Goal: Task Accomplishment & Management: Complete application form

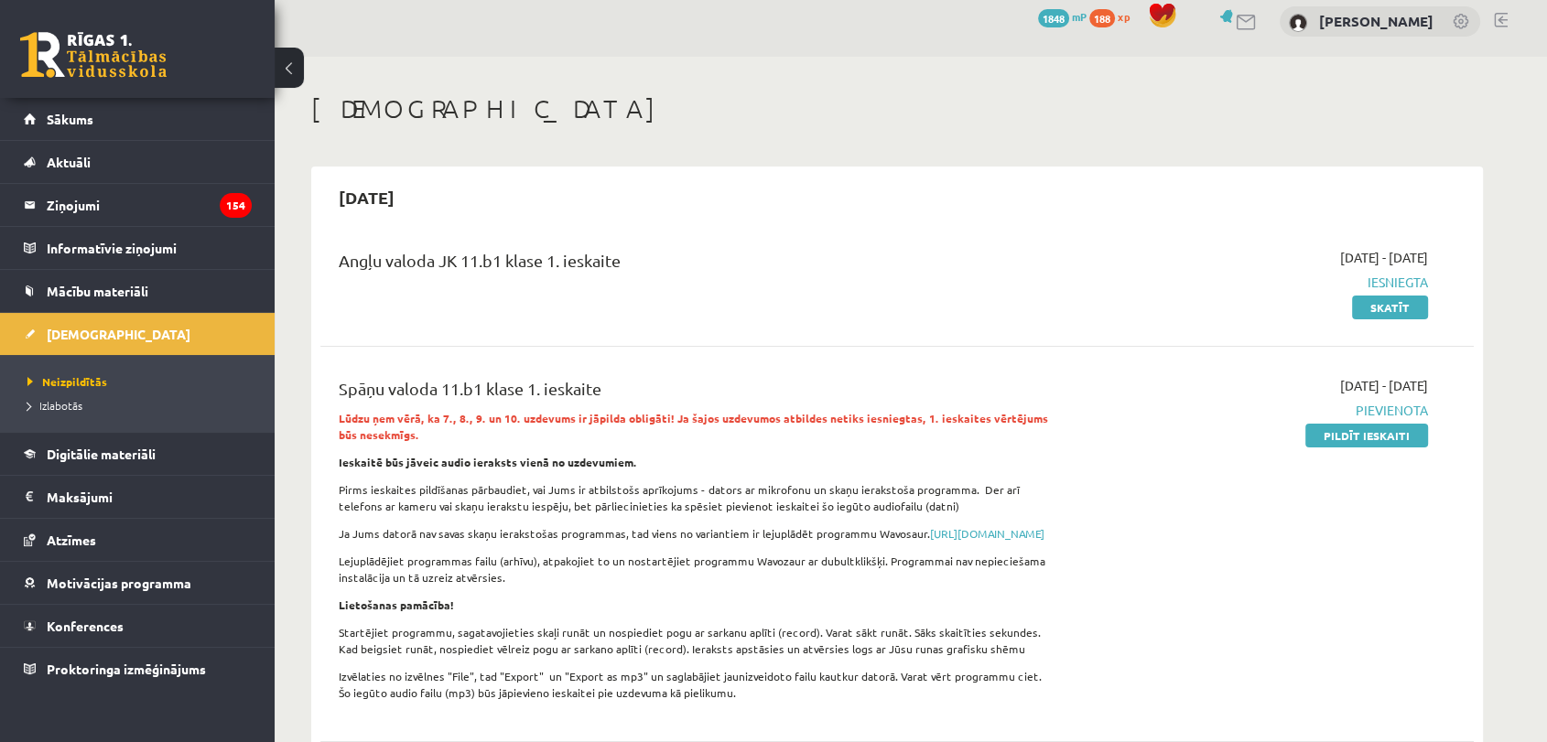
scroll to position [102, 0]
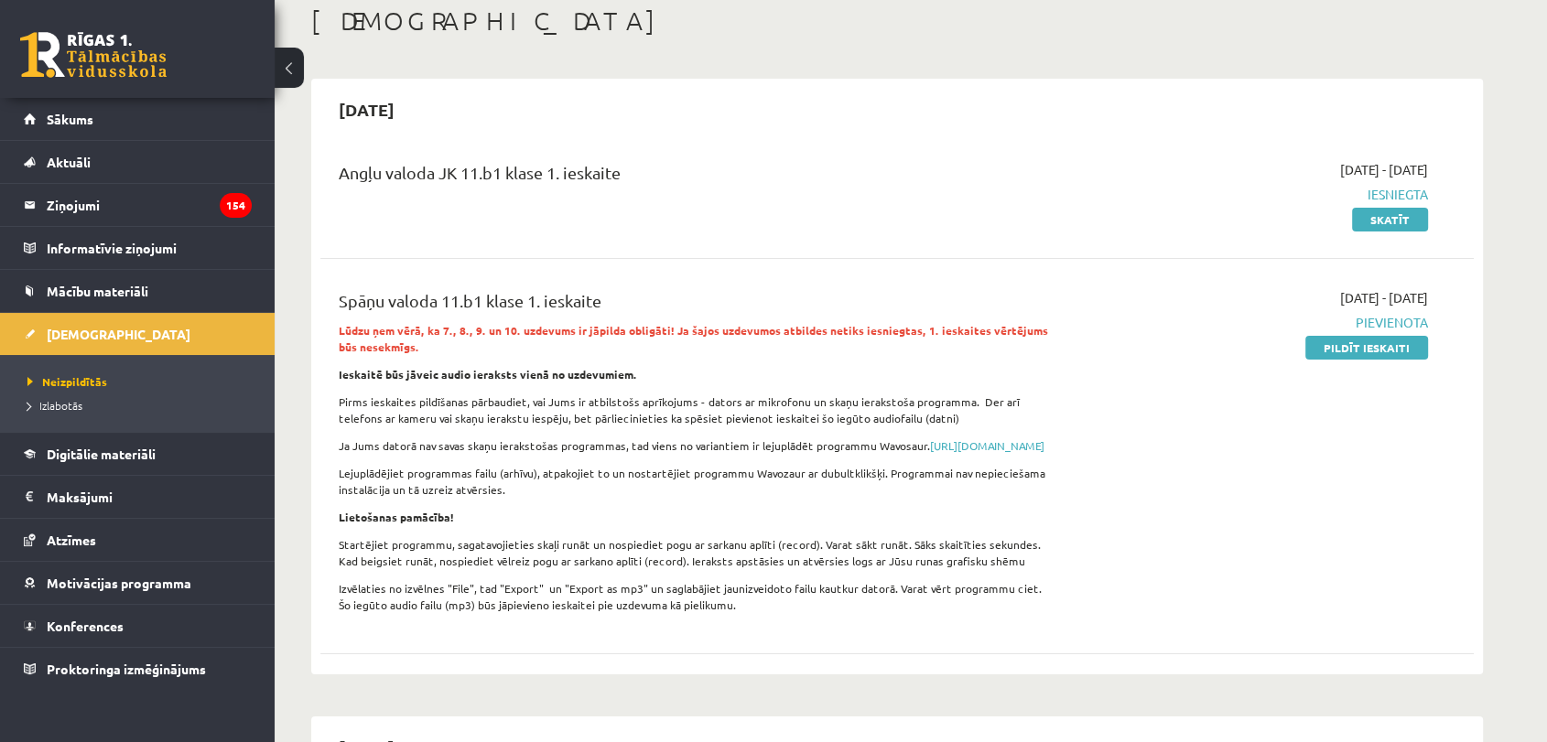
drag, startPoint x: 1337, startPoint y: 340, endPoint x: 862, endPoint y: 98, distance: 533.3
click at [1337, 340] on link "Pildīt ieskaiti" at bounding box center [1366, 348] width 123 height 24
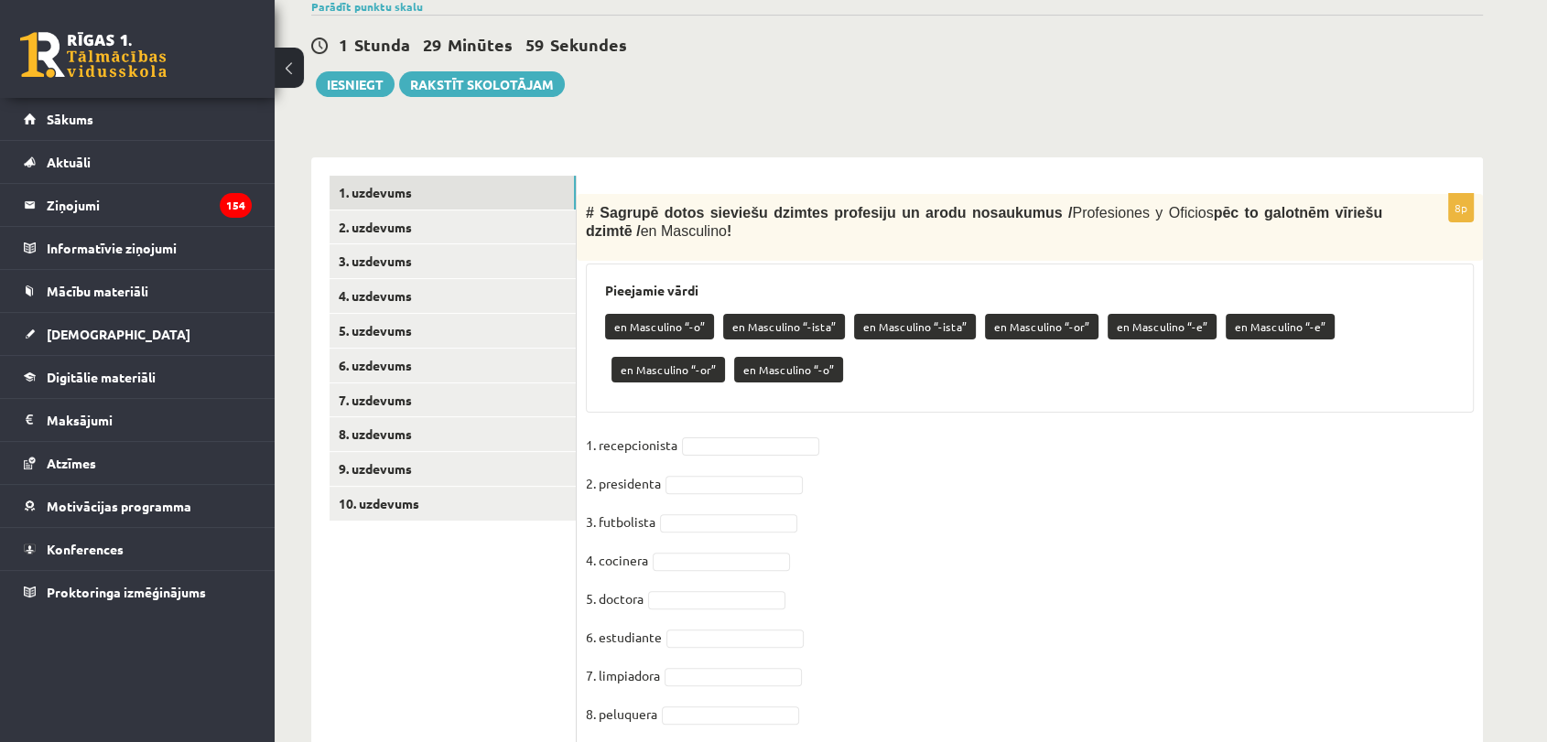
scroll to position [406, 0]
click at [464, 231] on link "2. uzdevums" at bounding box center [452, 227] width 246 height 34
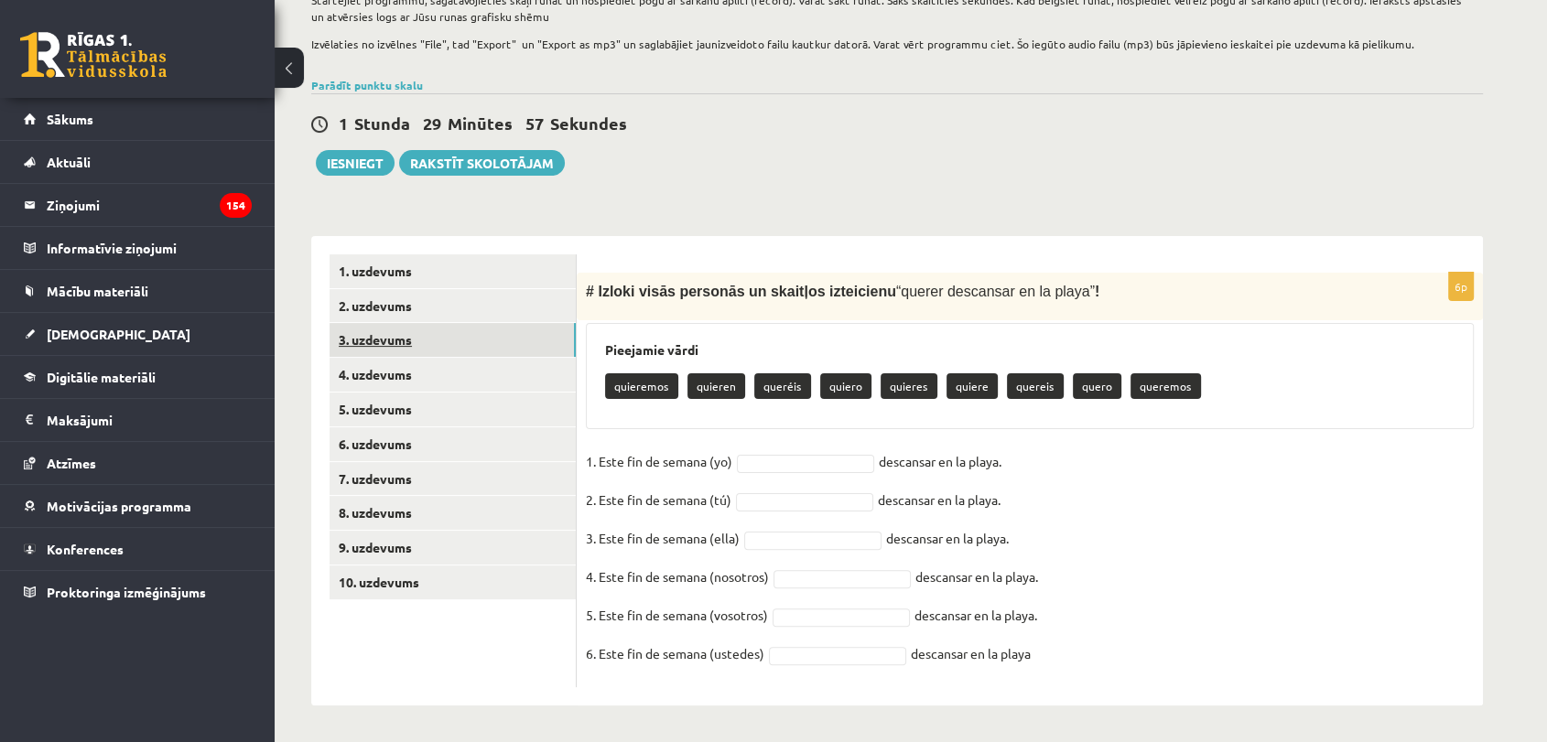
click at [418, 337] on link "3. uzdevums" at bounding box center [452, 340] width 246 height 34
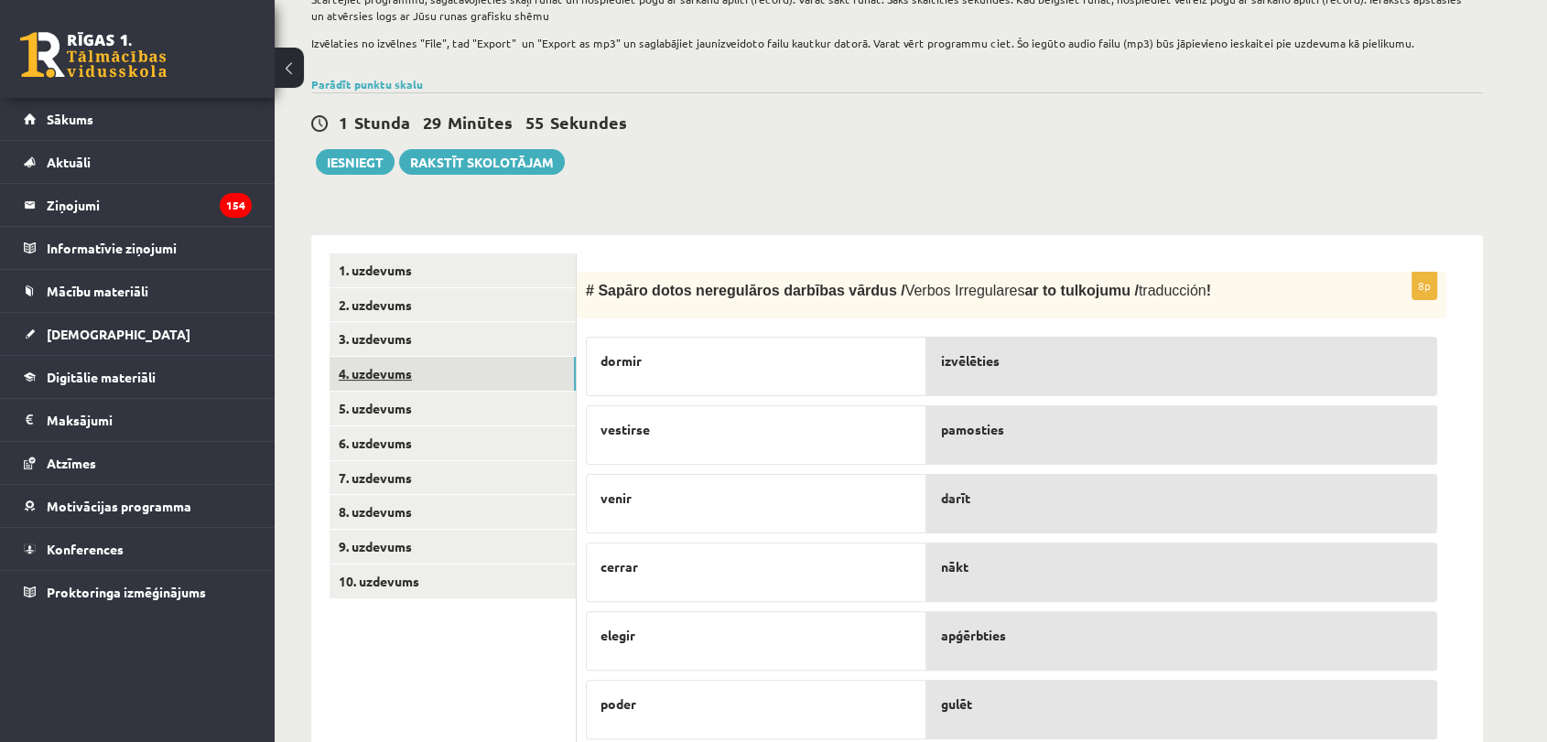
click at [393, 370] on link "4. uzdevums" at bounding box center [452, 374] width 246 height 34
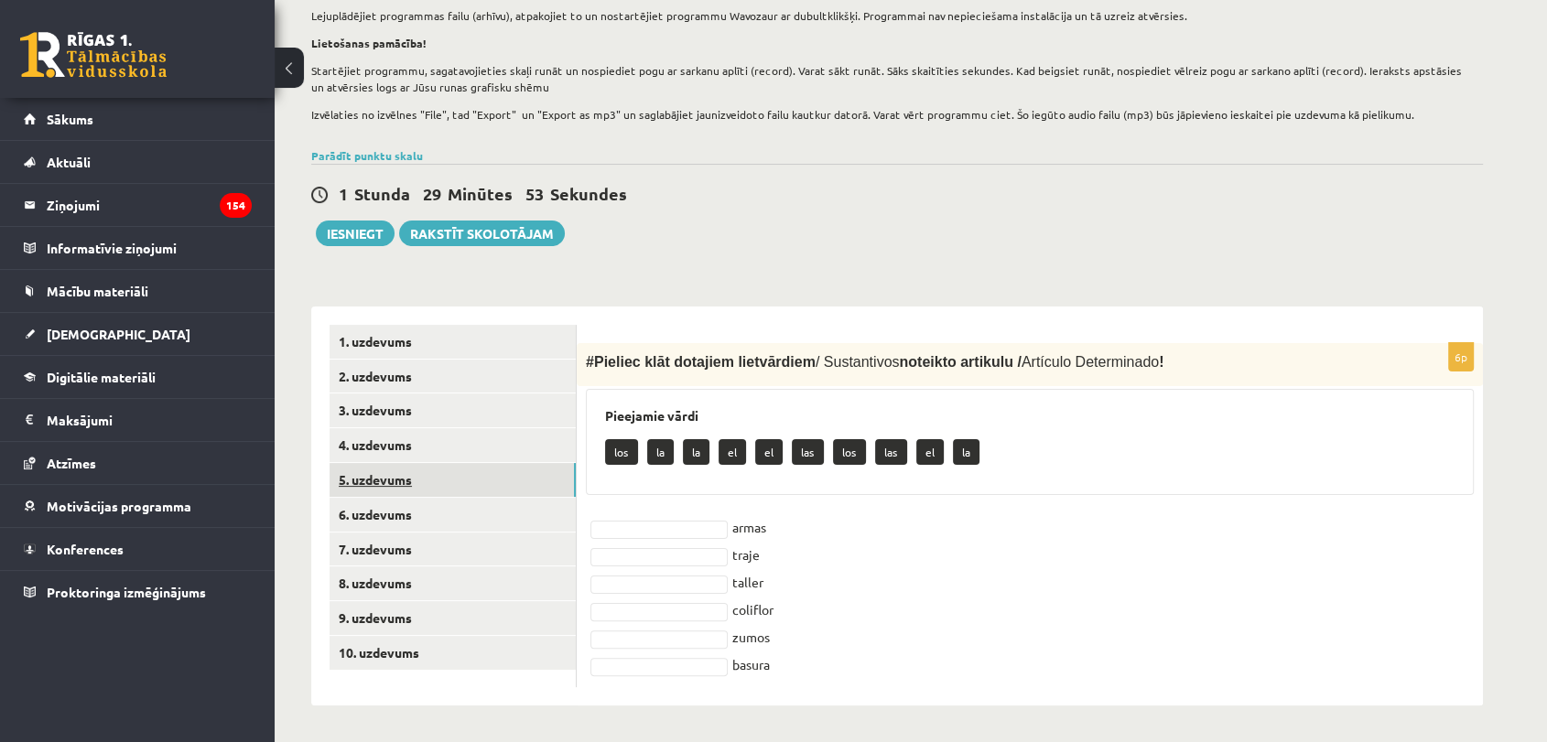
click at [433, 474] on link "5. uzdevums" at bounding box center [452, 480] width 246 height 34
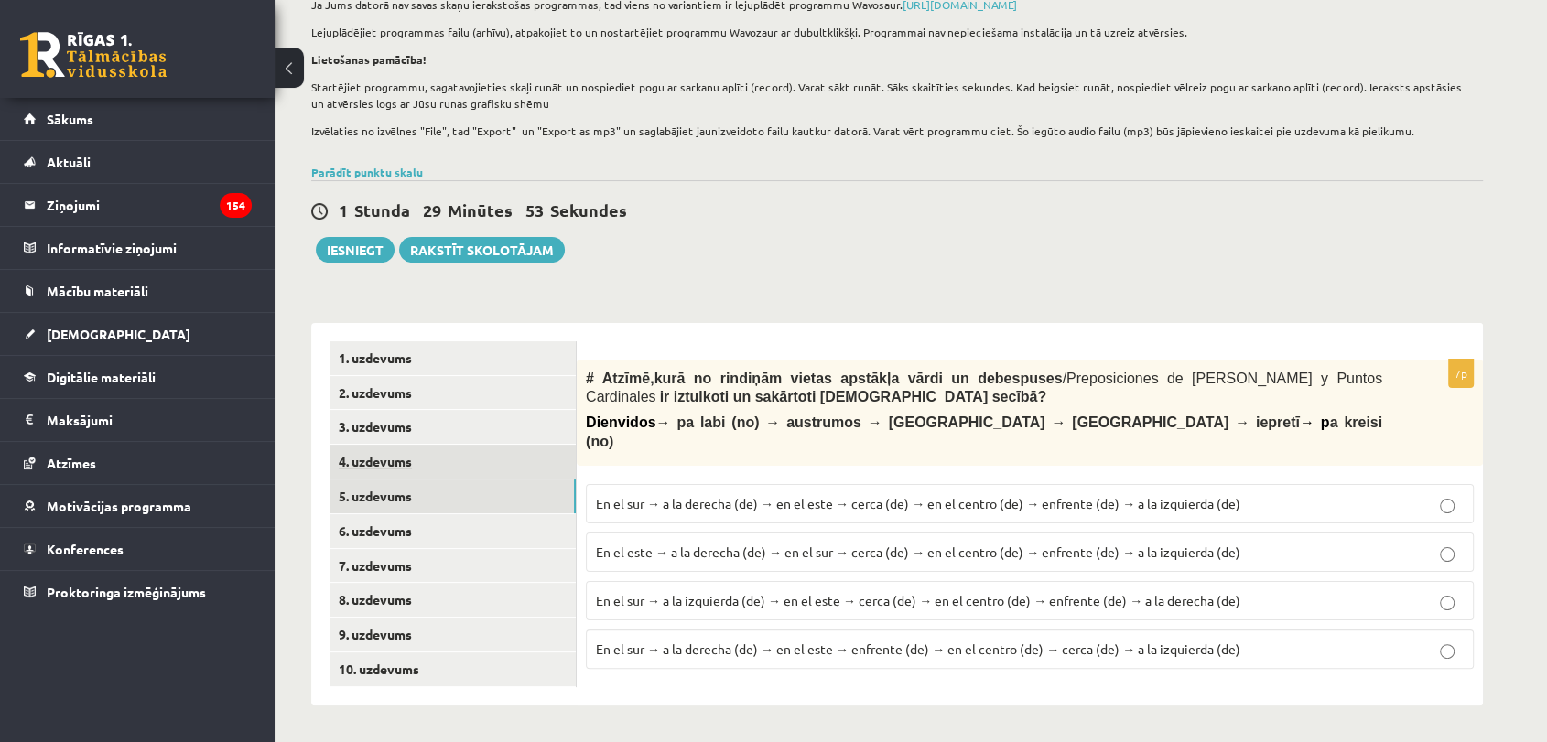
scroll to position [240, 0]
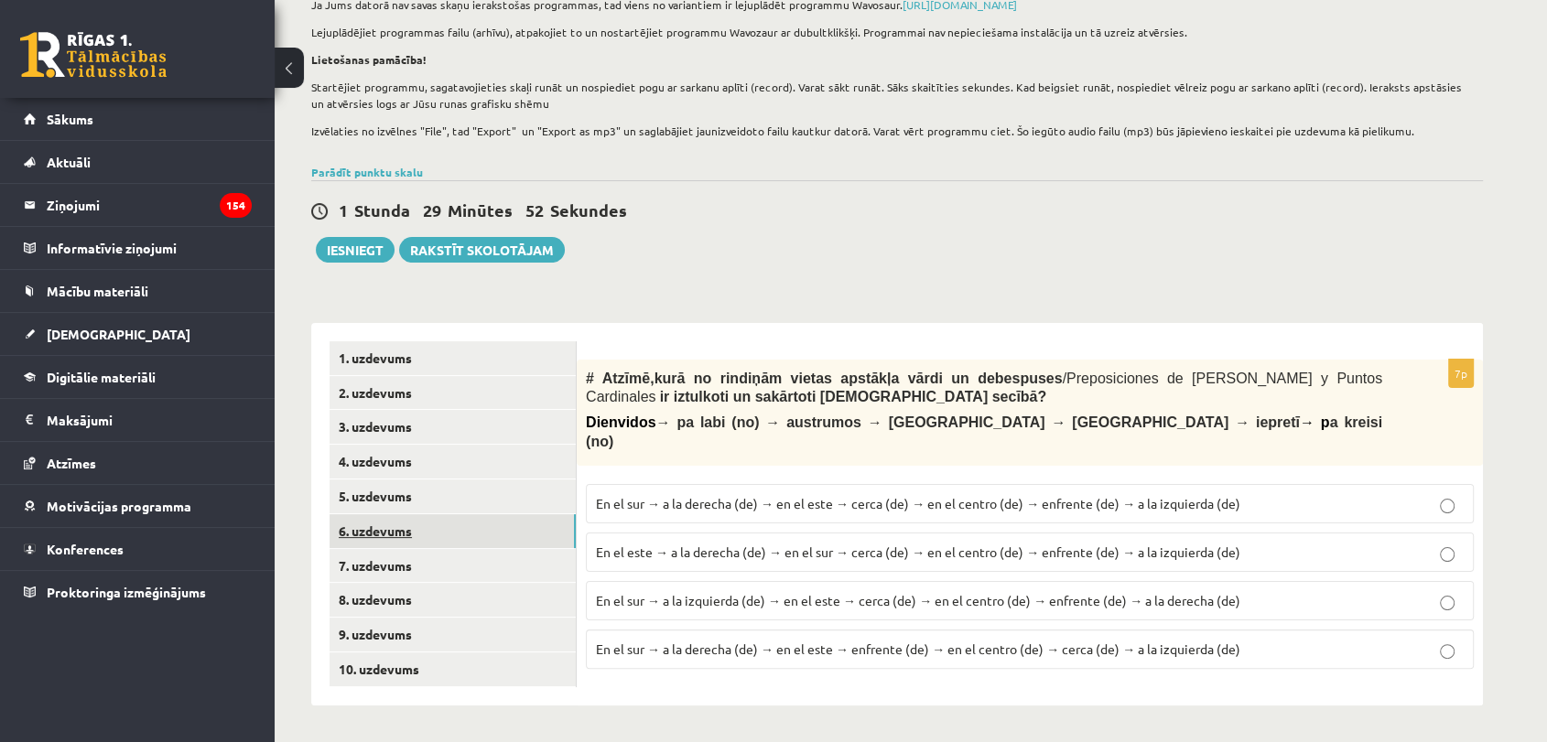
click at [385, 543] on link "6. uzdevums" at bounding box center [452, 531] width 246 height 34
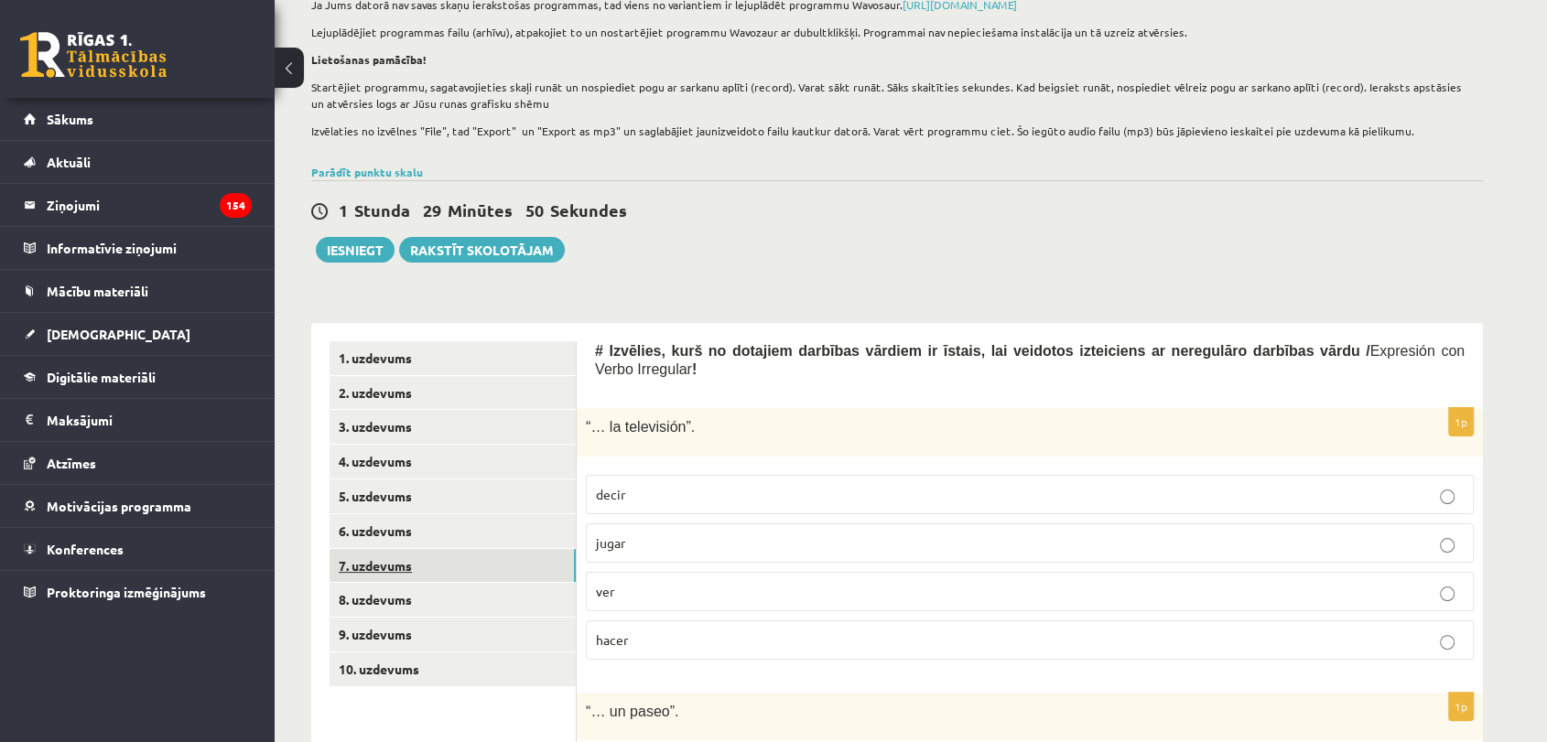
click at [378, 564] on link "7. uzdevums" at bounding box center [452, 566] width 246 height 34
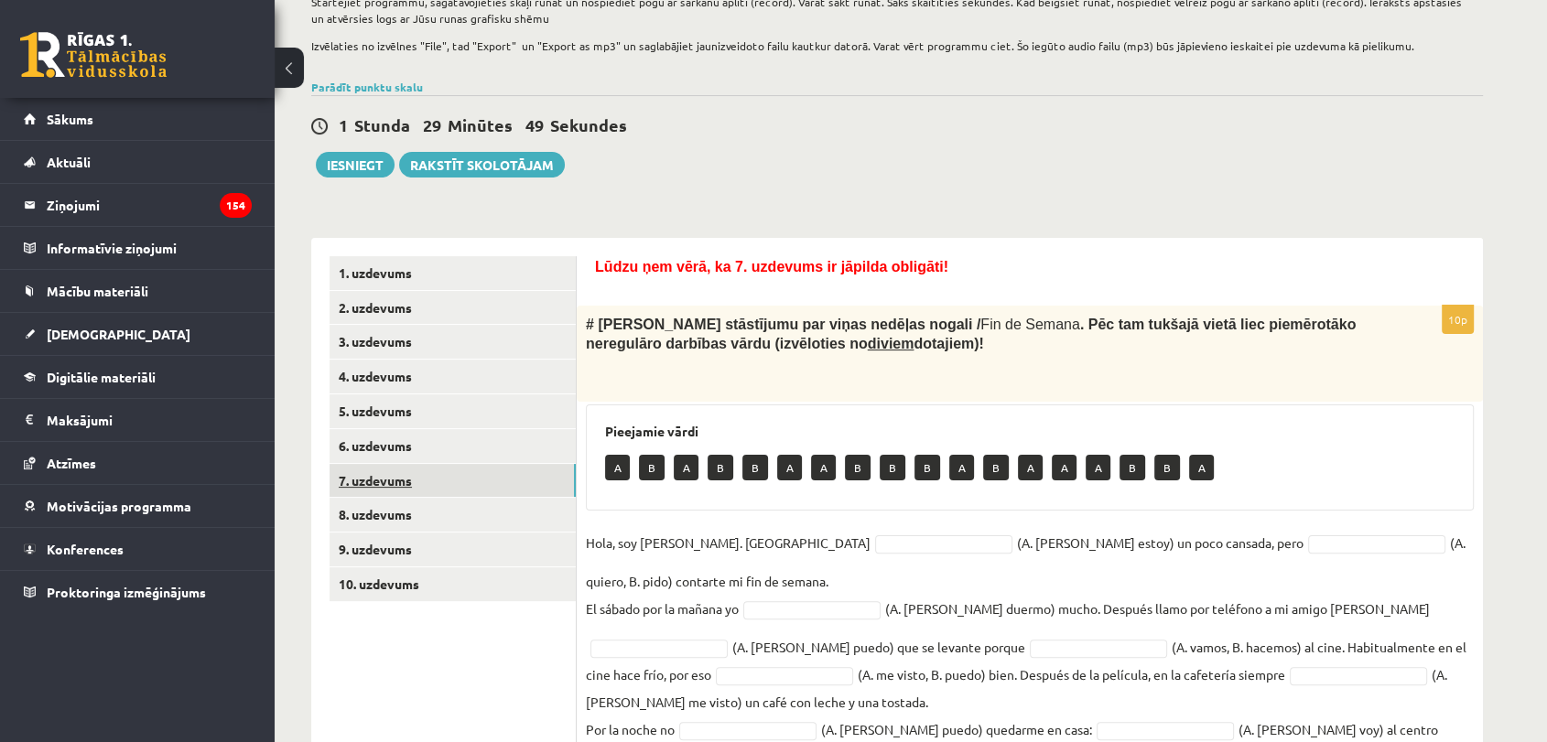
scroll to position [428, 0]
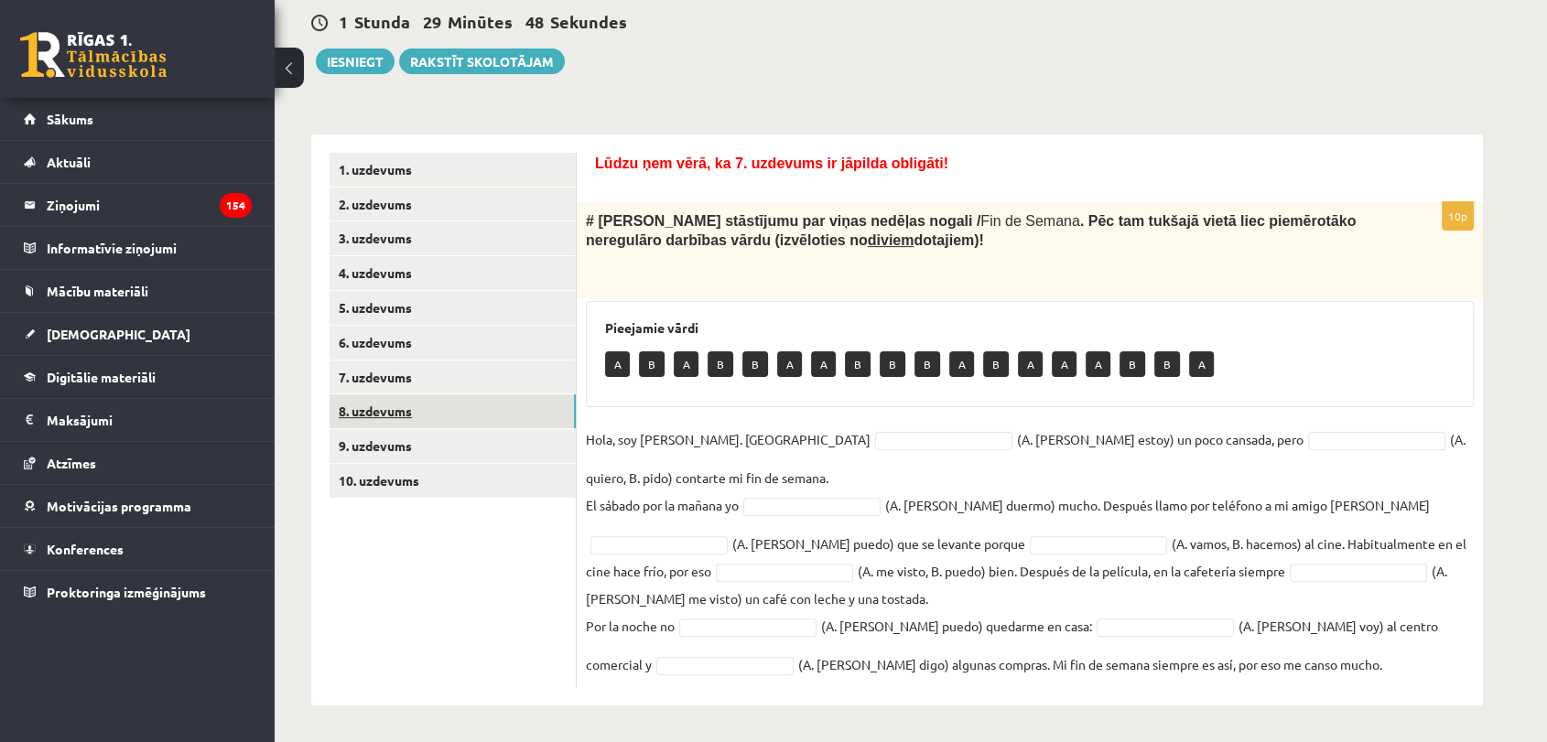
click at [373, 417] on link "8. uzdevums" at bounding box center [452, 411] width 246 height 34
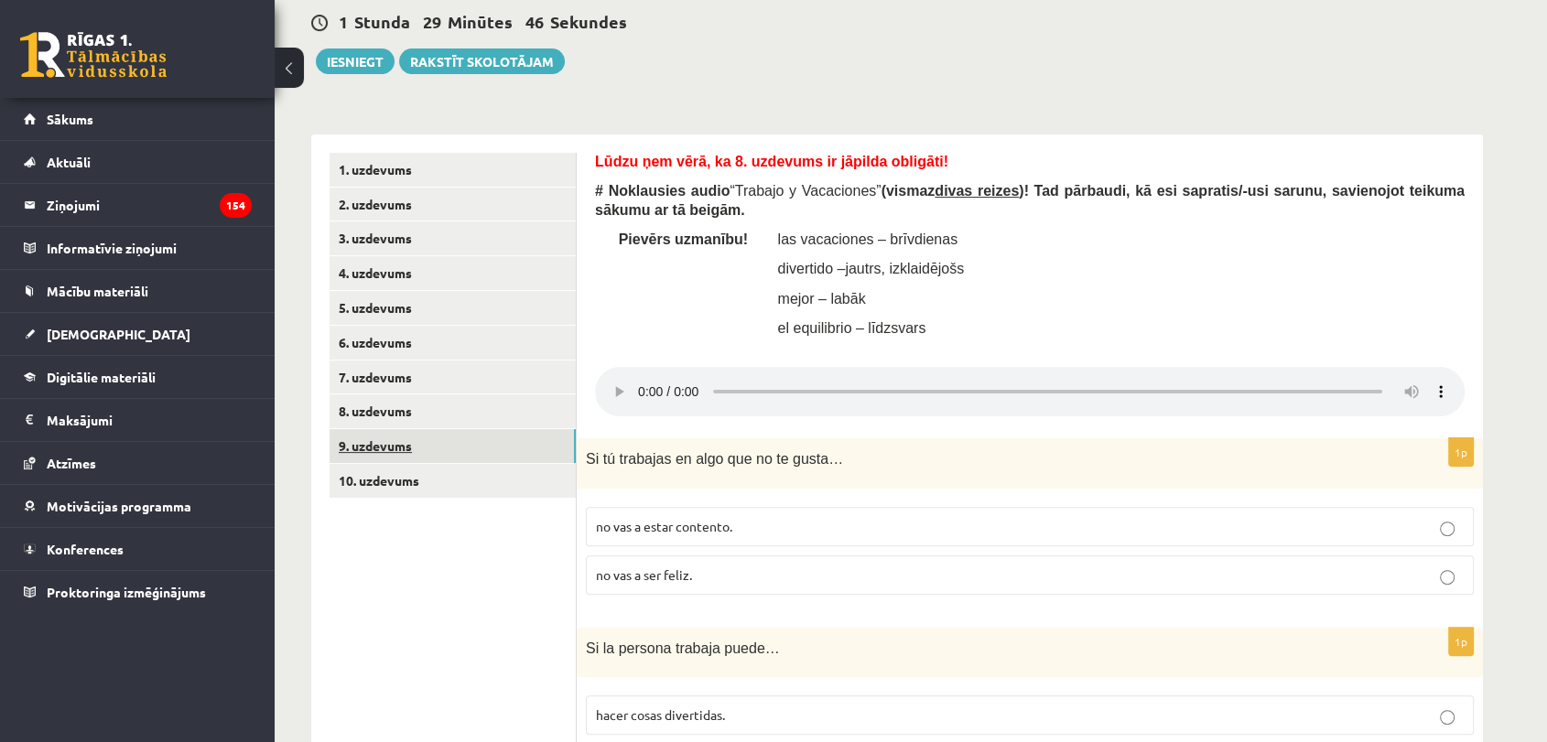
click at [389, 452] on link "9. uzdevums" at bounding box center [452, 446] width 246 height 34
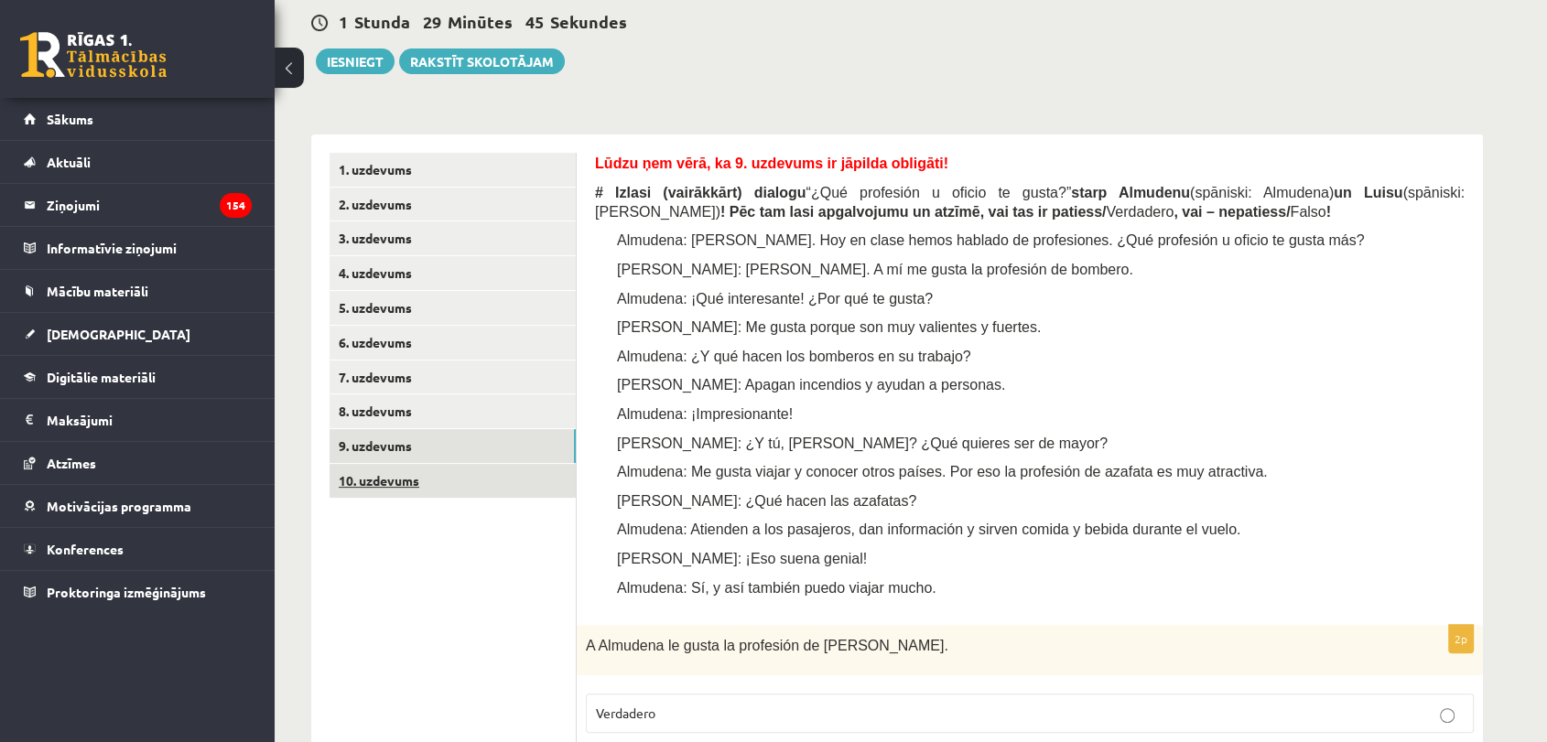
click at [376, 485] on link "10. uzdevums" at bounding box center [452, 481] width 246 height 34
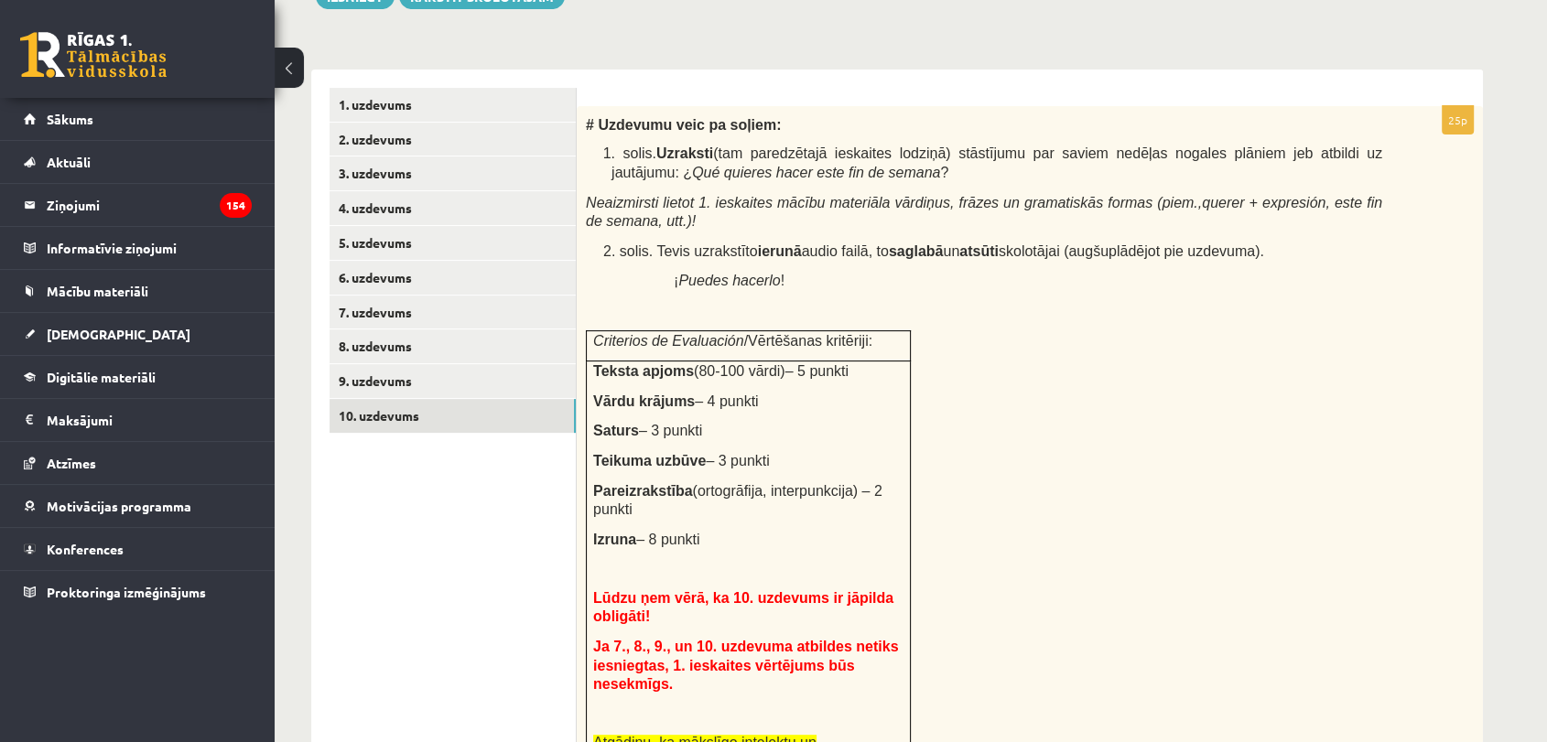
scroll to position [489, 0]
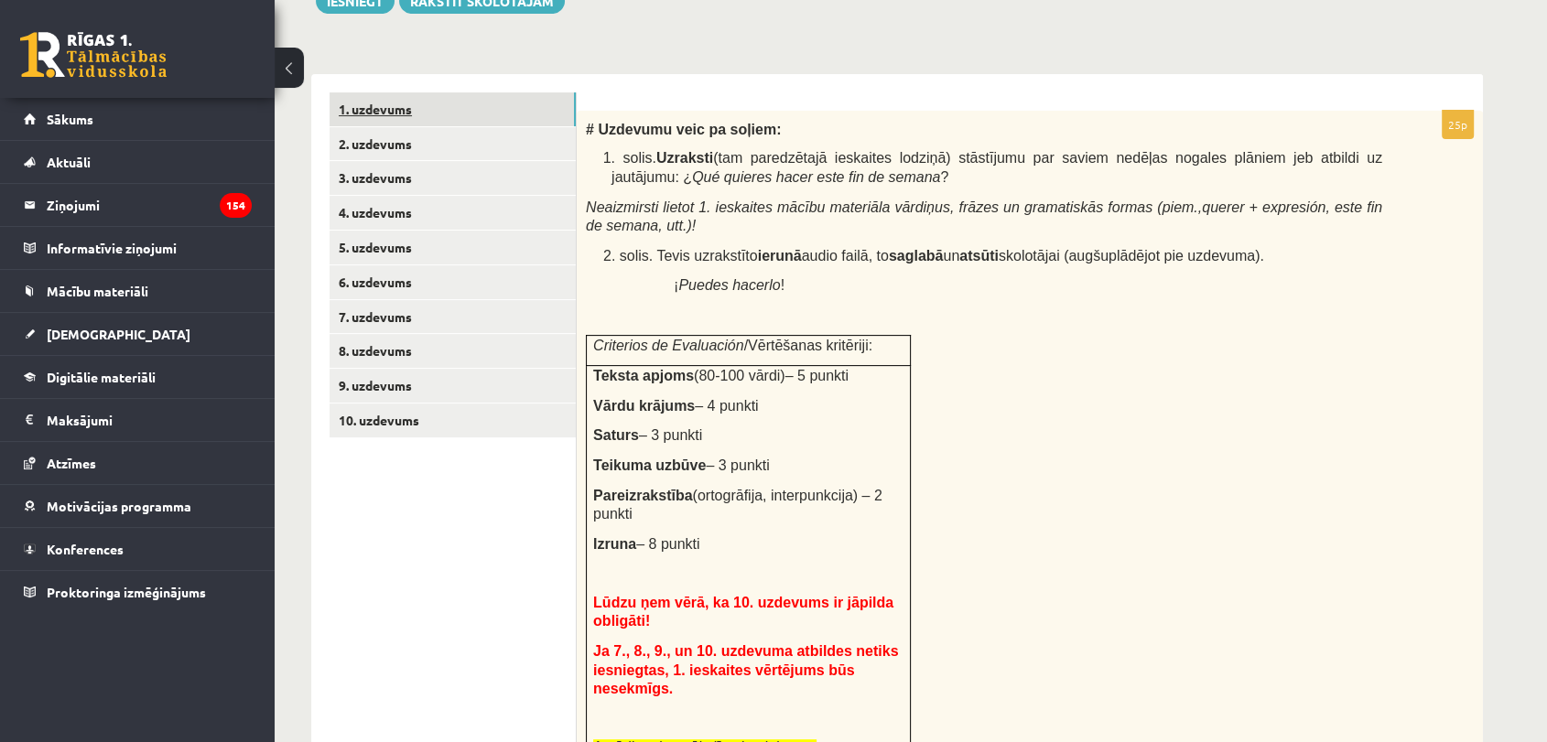
click at [476, 103] on link "1. uzdevums" at bounding box center [452, 109] width 246 height 34
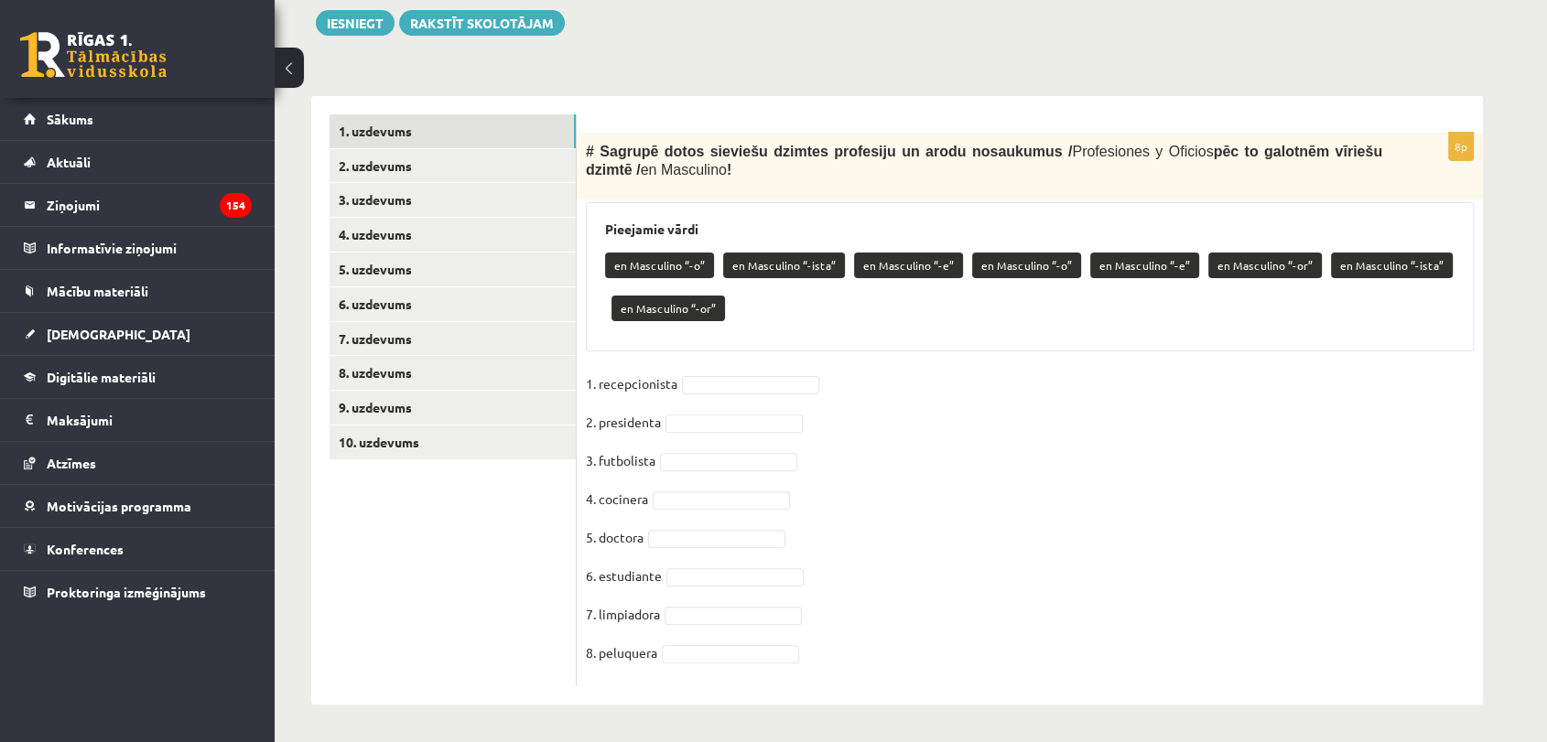
scroll to position [467, 0]
click at [586, 143] on div "# Sagrupē dotos sieviešu dzimtes profesiju un arodu nosaukumus / Profesiones y …" at bounding box center [1030, 166] width 906 height 67
click at [691, 178] on p "# Sagrupē dotos sieviešu dzimtes profesiju un arodu nosaukumus / Profesiones y …" at bounding box center [984, 161] width 796 height 38
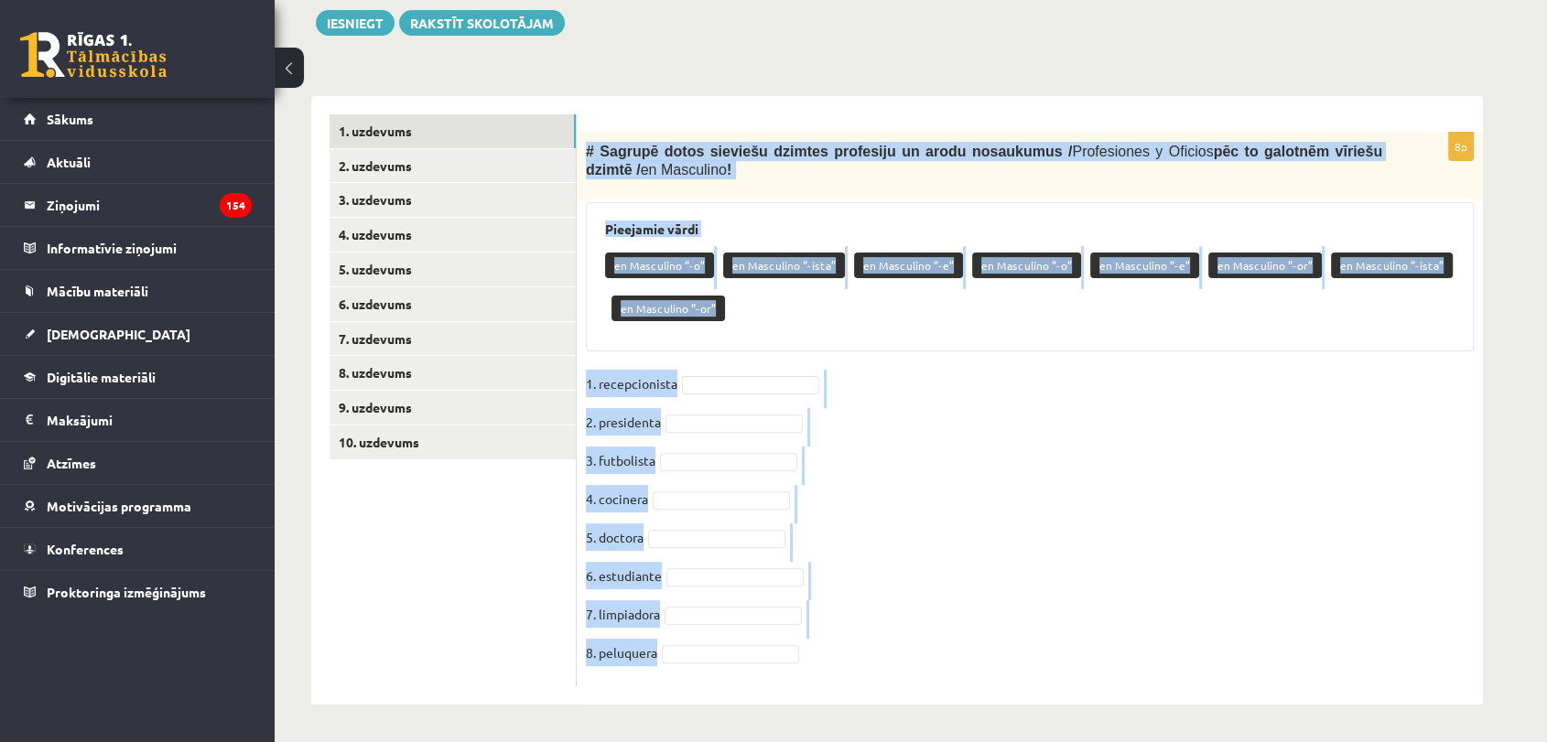
drag, startPoint x: 579, startPoint y: 146, endPoint x: 877, endPoint y: 672, distance: 603.7
click at [877, 672] on div "8p # Sagrupē dotos sieviešu dzimtes profesiju un arodu nosaukumus / Profesiones…" at bounding box center [1030, 410] width 906 height 554
copy div "# Sagrupē dotos sieviešu dzimtes profesiju un arodu nosaukumus / Profesiones y …"
click at [977, 384] on fieldset "1. recepcionista 2. presidenta 3. futbolista 4. cocinera 5. doctora 6. estudian…" at bounding box center [1030, 524] width 888 height 308
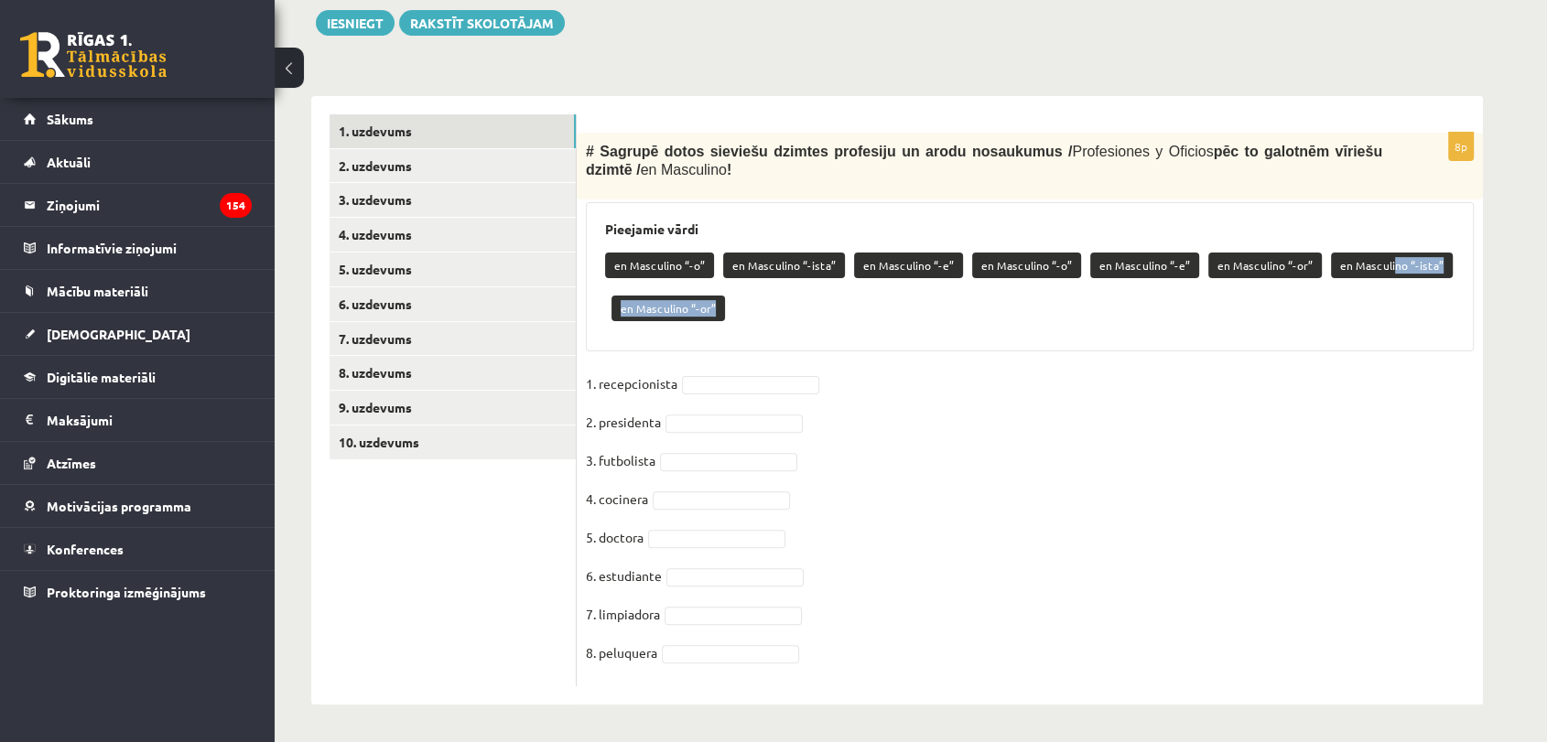
drag, startPoint x: 1366, startPoint y: 266, endPoint x: 1344, endPoint y: 294, distance: 35.7
click at [1344, 294] on div "en Masculino “-o” en Masculino “-ista” en Masculino “-e” en Masculino “-o” en M…" at bounding box center [1029, 289] width 849 height 86
click at [1342, 271] on p "en Masculino “-ista”" at bounding box center [1392, 266] width 122 height 26
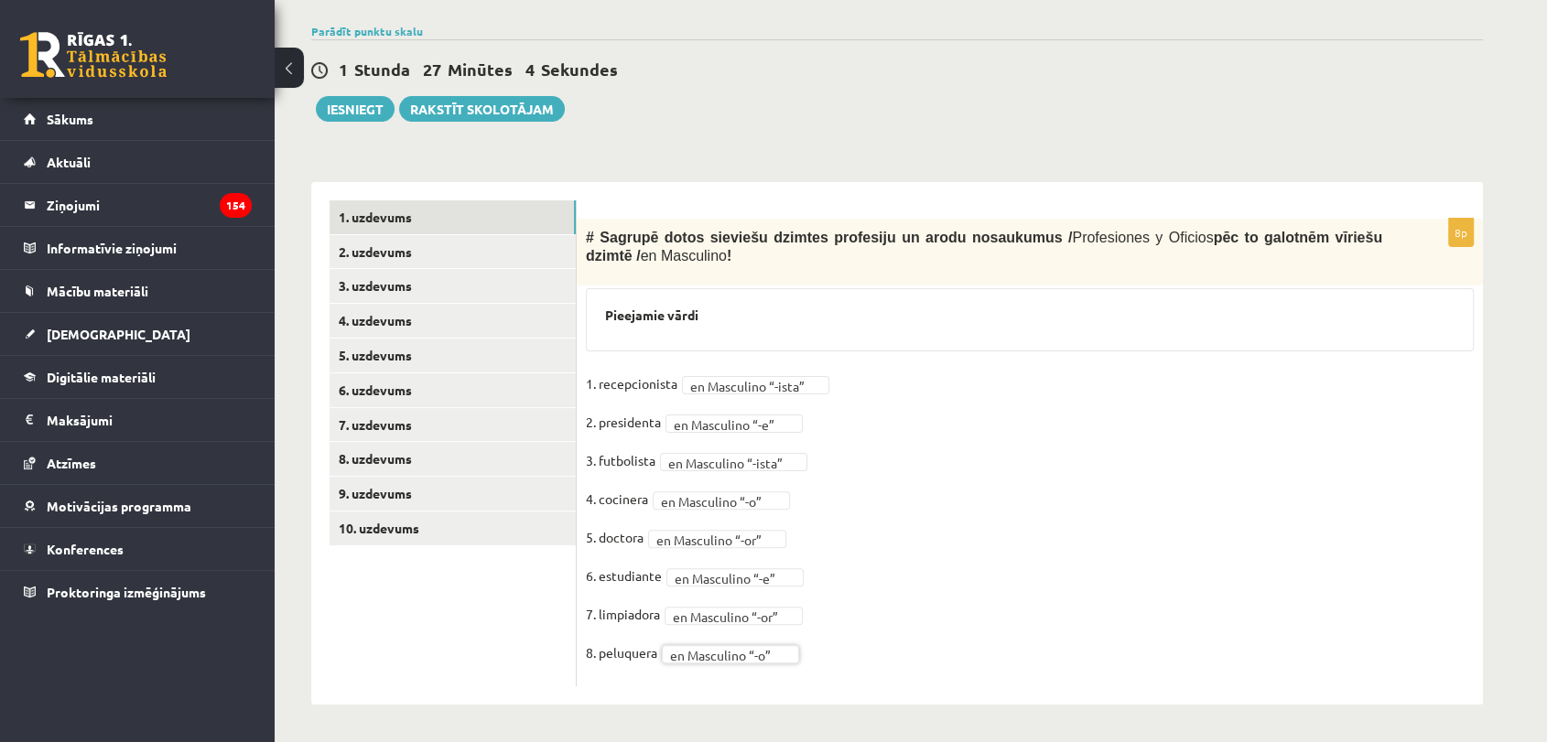
scroll to position [381, 0]
click at [469, 255] on link "2. uzdevums" at bounding box center [452, 252] width 246 height 34
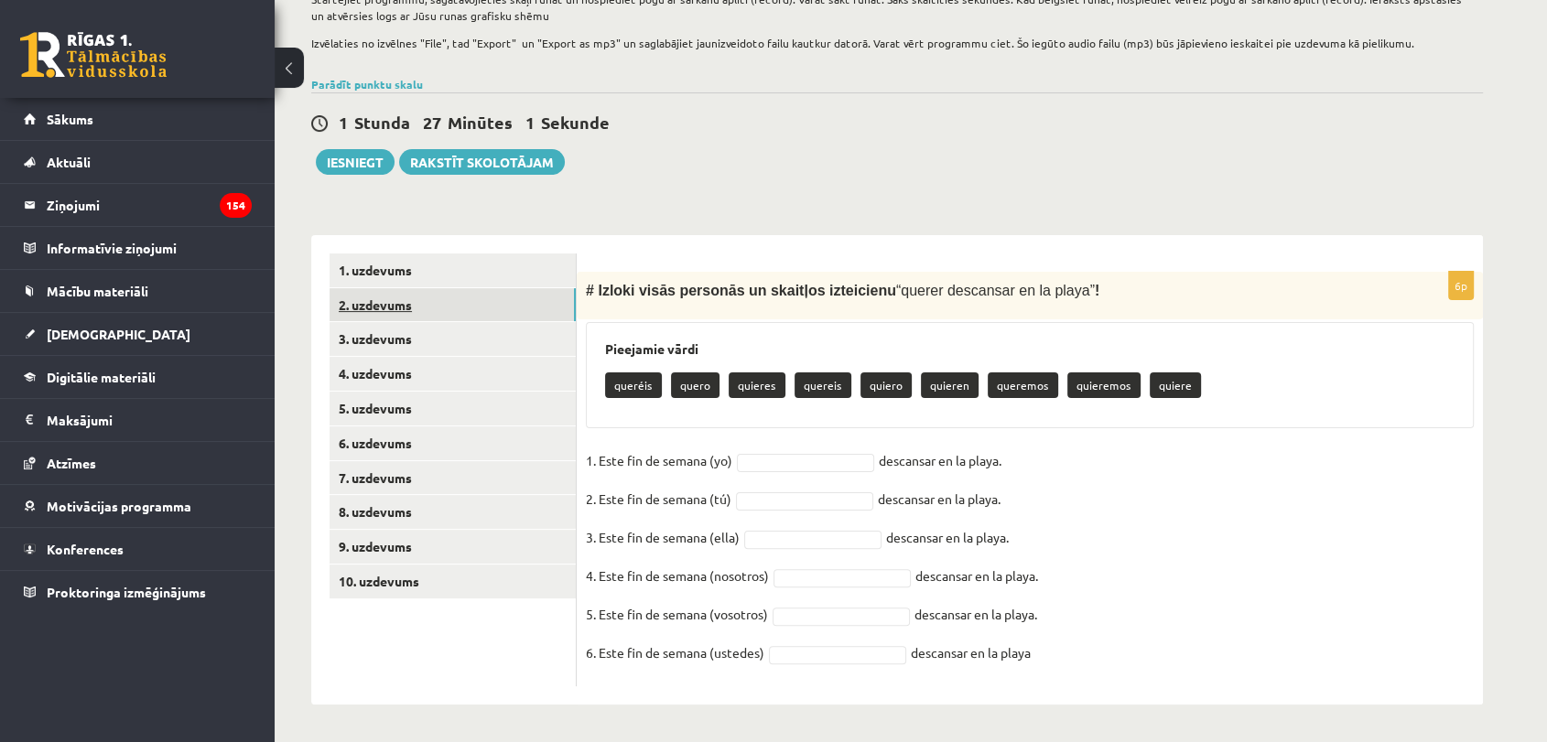
scroll to position [329, 0]
drag, startPoint x: 580, startPoint y: 282, endPoint x: 1084, endPoint y: 679, distance: 641.2
click at [1084, 679] on div "6p # Izloki visās personās un skaitļos izteicienu “ querer descansar en la play…" at bounding box center [1030, 479] width 906 height 415
copy div "# Izloki visās personās un skaitļos izteicienu “ querer descansar en la playa ”…"
click at [794, 108] on div "1 Stunda 26 Minūtes 33 Sekundes Ieskaite saglabāta! Iesniegt Rakstīt skolotājam" at bounding box center [896, 133] width 1171 height 82
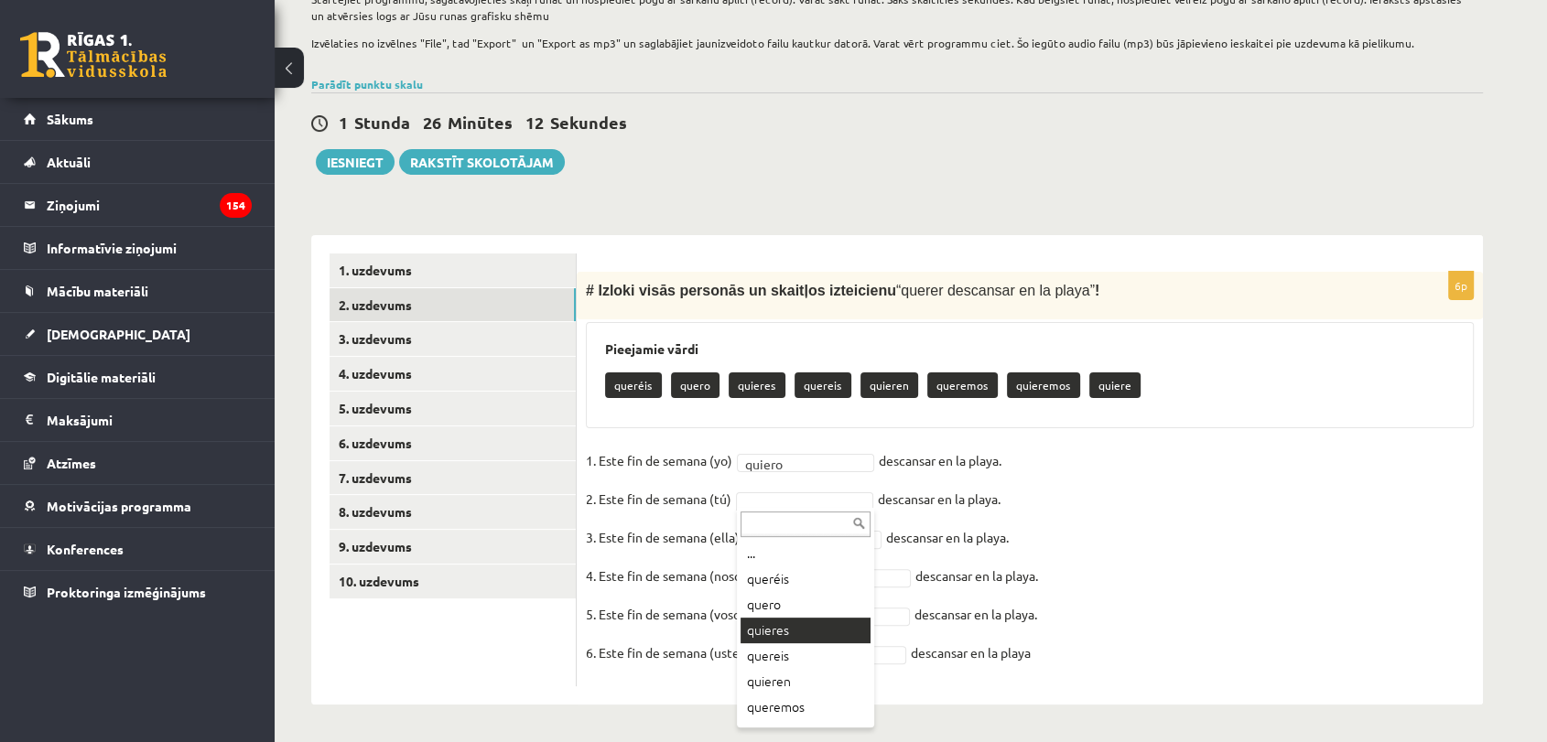
drag, startPoint x: 804, startPoint y: 626, endPoint x: 808, endPoint y: 617, distance: 10.2
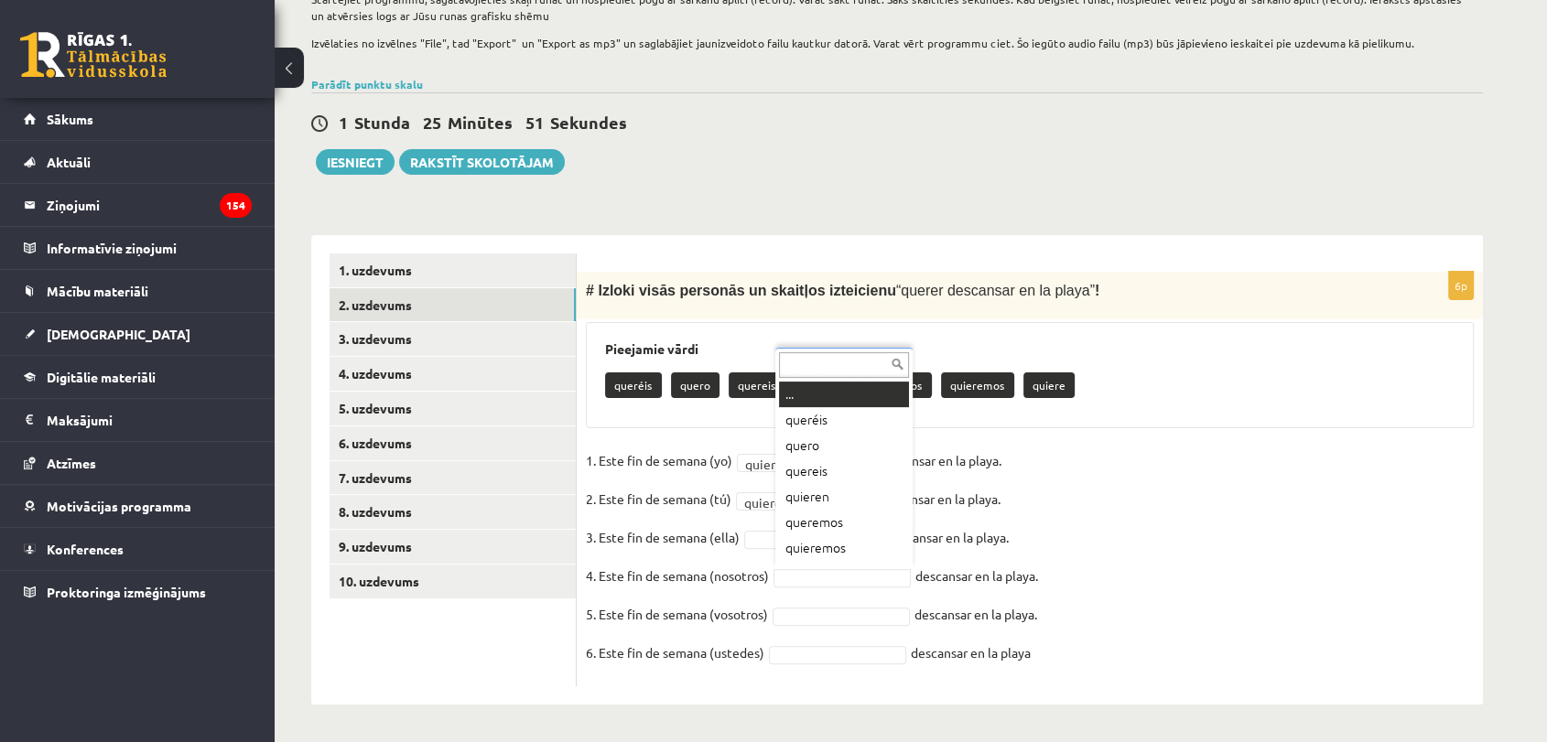
scroll to position [22, 0]
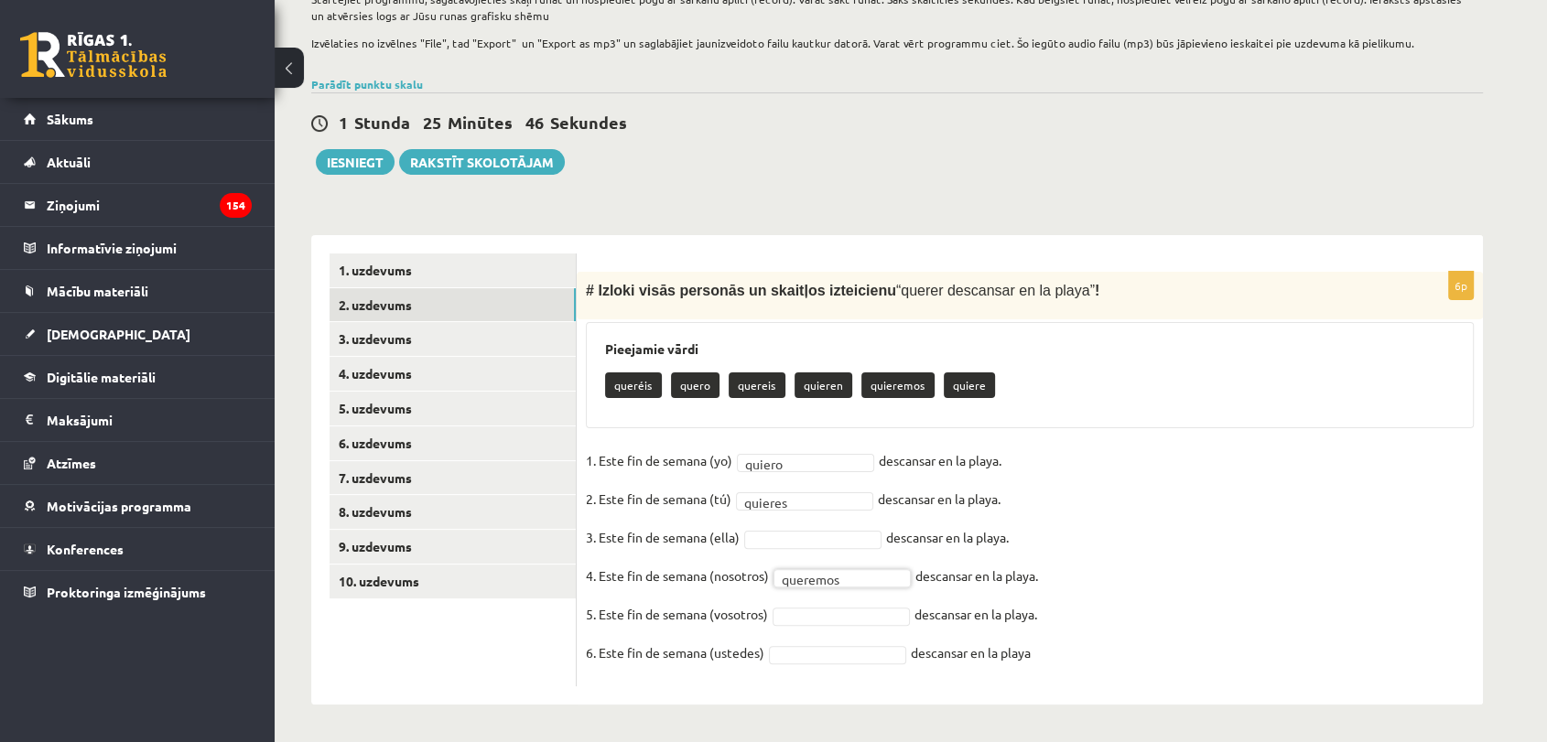
click at [831, 642] on fieldset "1. Este fin de semana (yo) quiero ****** descansar en la playa. 2. Este fin de …" at bounding box center [1030, 562] width 888 height 231
click at [821, 624] on fieldset "1. Este fin de semana (yo) quiero ****** descansar en la playa. 2. Este fin de …" at bounding box center [1030, 562] width 888 height 231
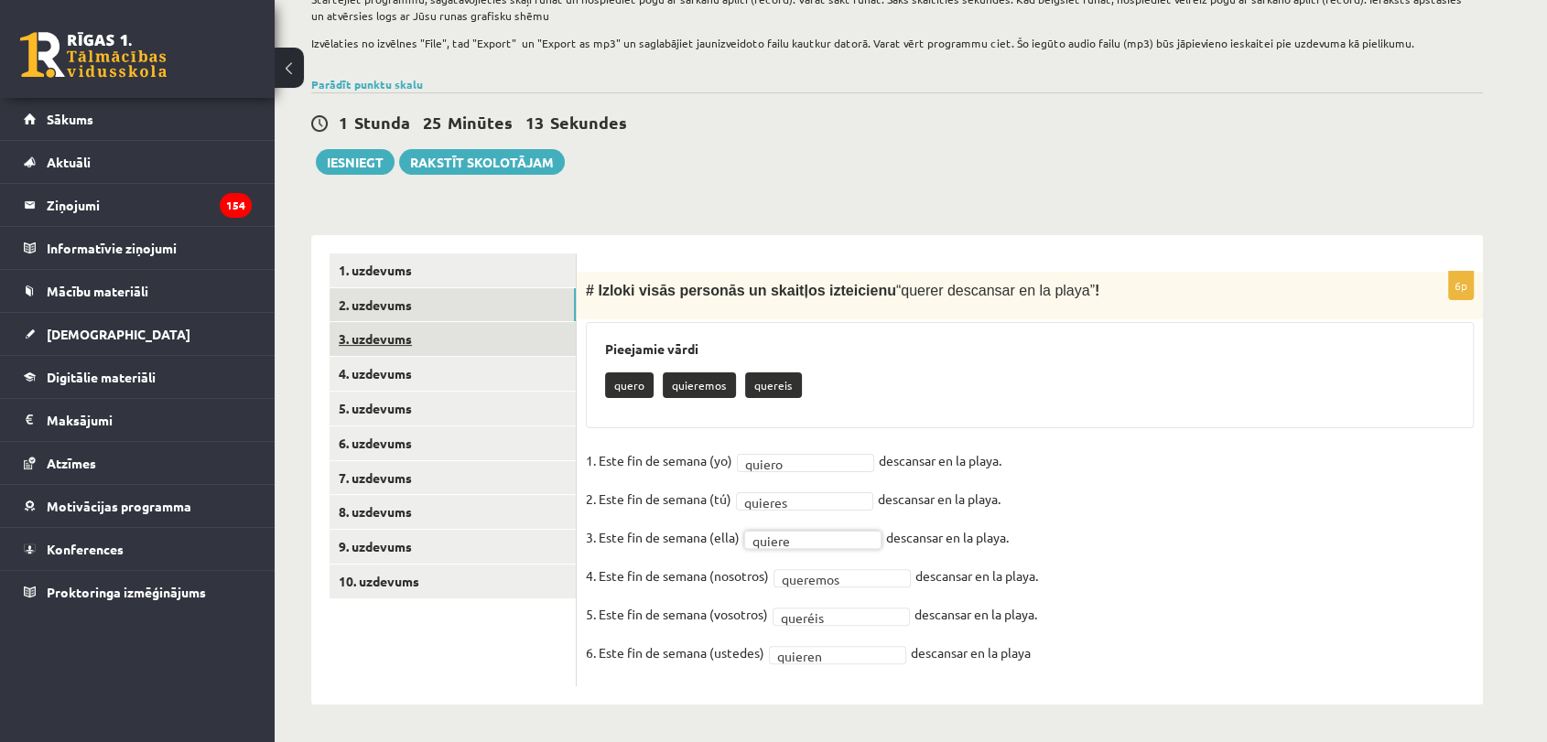
click at [408, 348] on link "3. uzdevums" at bounding box center [452, 339] width 246 height 34
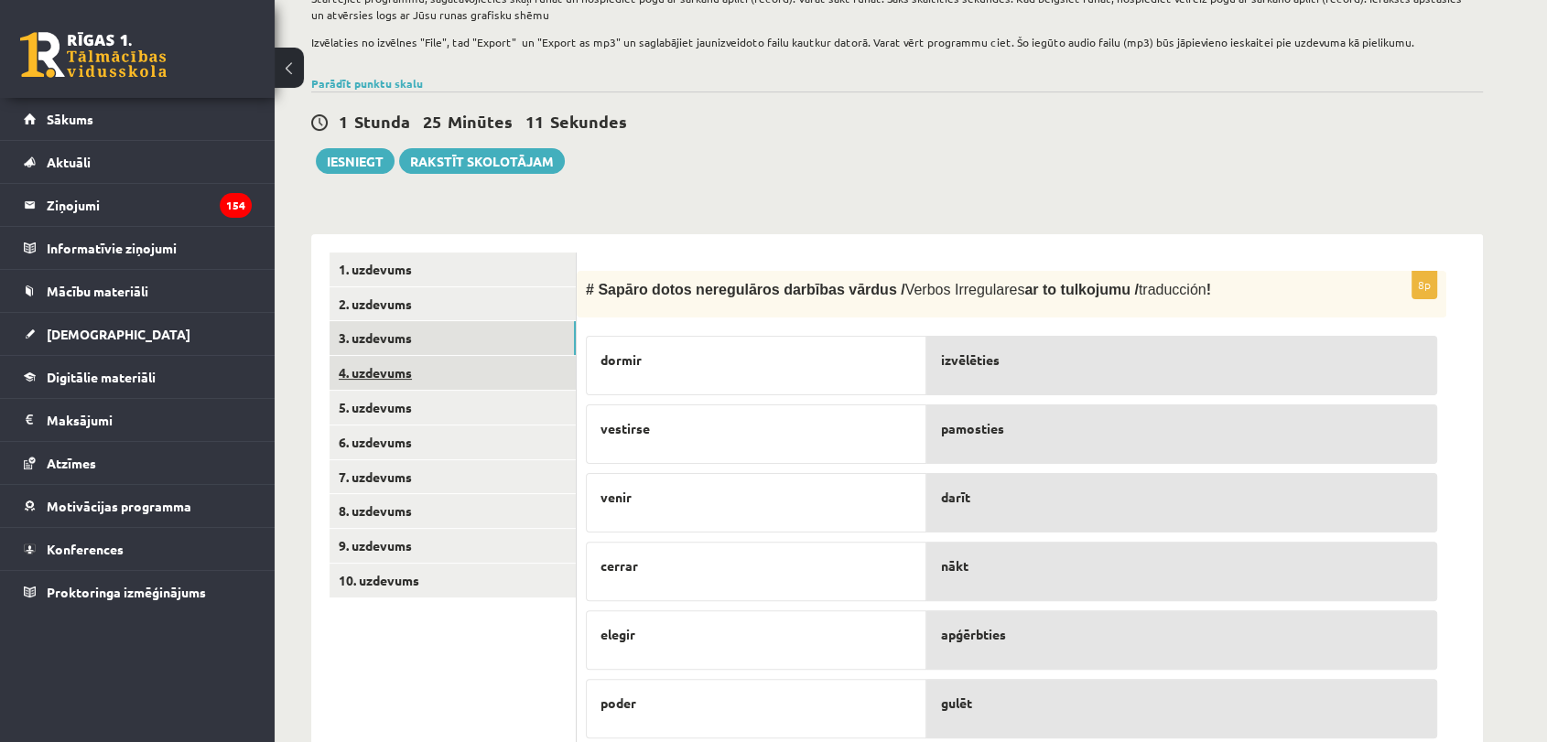
scroll to position [526, 0]
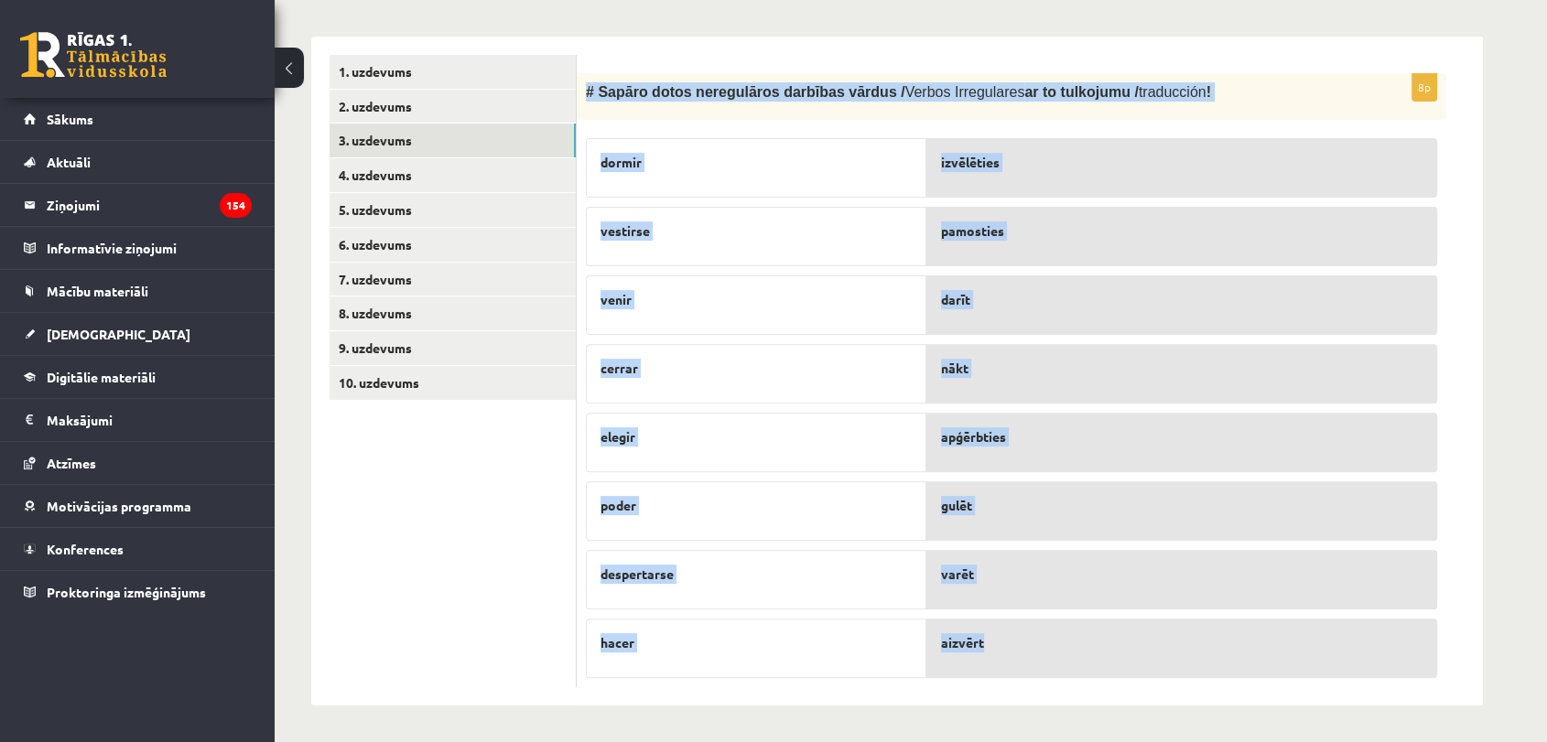
drag, startPoint x: 578, startPoint y: 86, endPoint x: 1270, endPoint y: 631, distance: 881.1
click at [1270, 631] on div "8p # Sapāro dotos neregulāros darbības vārdus / Verbos Irregulares ar to tulkoj…" at bounding box center [1011, 380] width 869 height 615
copy div "# Sapāro dotos neregulāros darbības vārdus / Verbos Irregulares ar to tulkojumu…"
click at [675, 39] on div "8p # Sapāro dotos neregulāros darbības vārdus / Verbos Irregulares ar to tulkoj…" at bounding box center [1030, 372] width 906 height 670
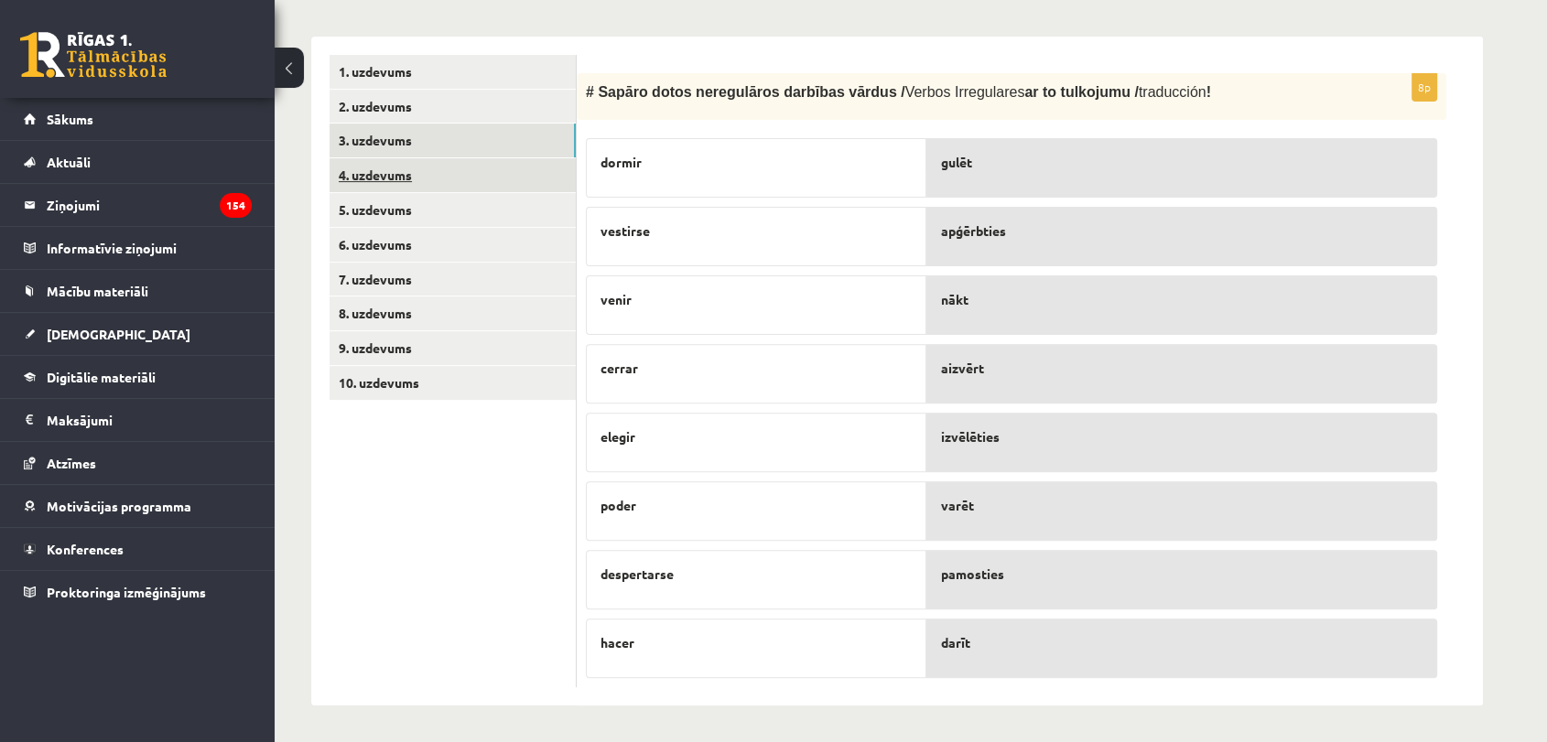
click at [359, 163] on link "4. uzdevums" at bounding box center [452, 175] width 246 height 34
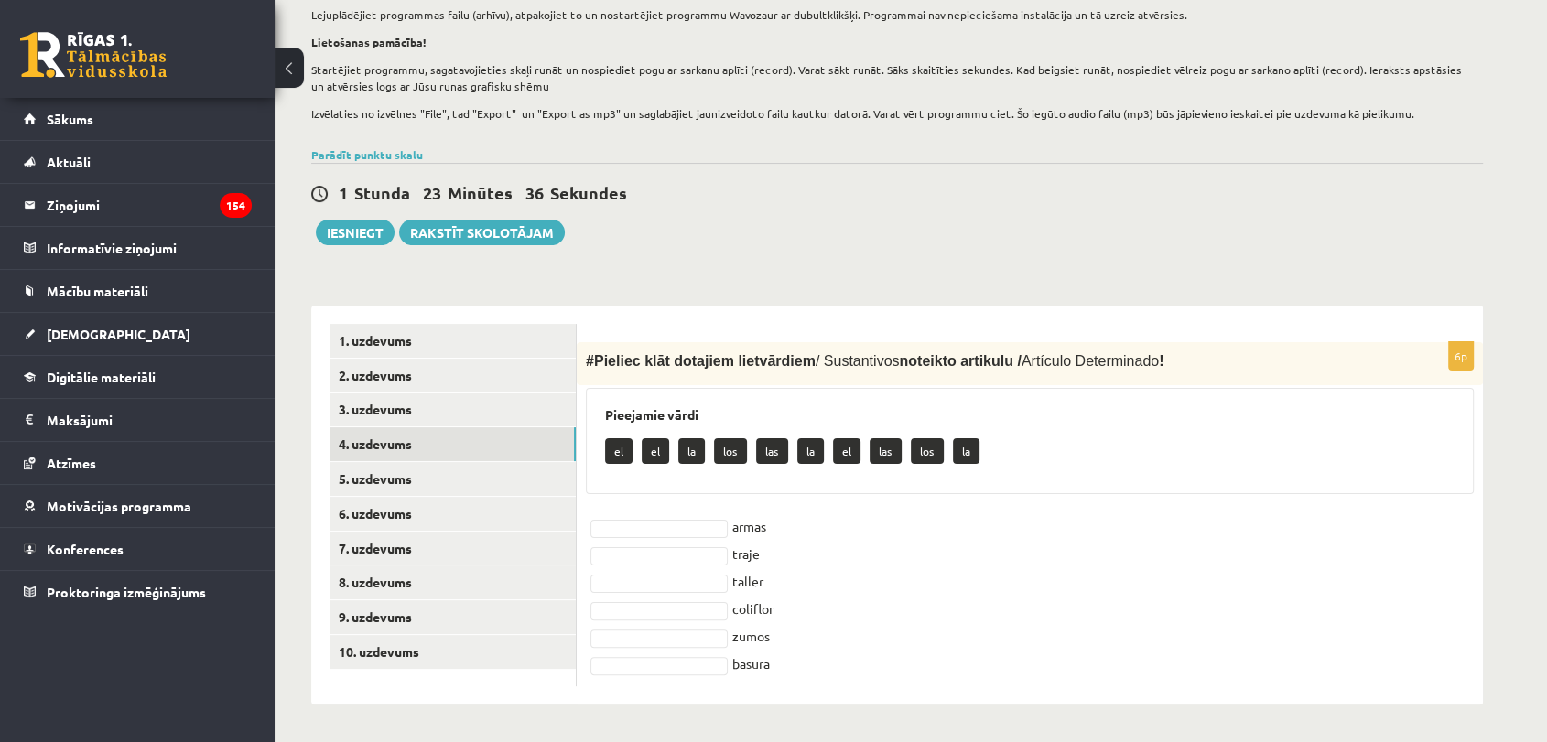
scroll to position [257, 0]
drag, startPoint x: 582, startPoint y: 354, endPoint x: 850, endPoint y: 678, distance: 420.6
click at [850, 678] on div "6p # Pieliec klāt dotajiem lietvārdiem / Sustantivos noteikto artikulu / Artícu…" at bounding box center [1030, 514] width 906 height 344
copy div "# Pieliec klāt dotajiem lietvārdiem / Sustantivos noteikto artikulu / Artículo …"
click at [767, 281] on div "Spāņu valoda 11.b1 klase 1. ieskaite , Aleksejs Bukovskis (11.b1 JK) Lūdzu ņem …" at bounding box center [897, 277] width 1245 height 928
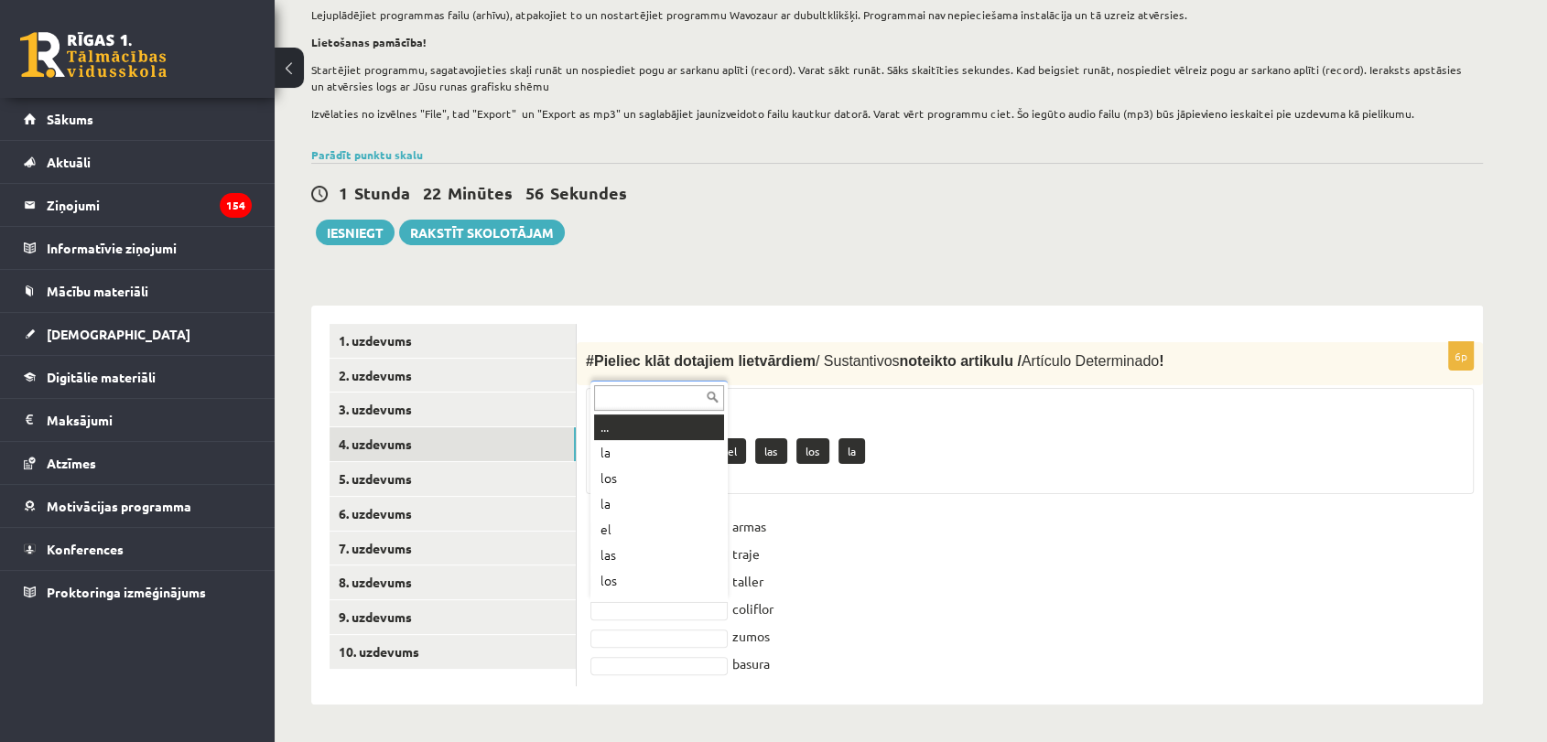
scroll to position [22, 0]
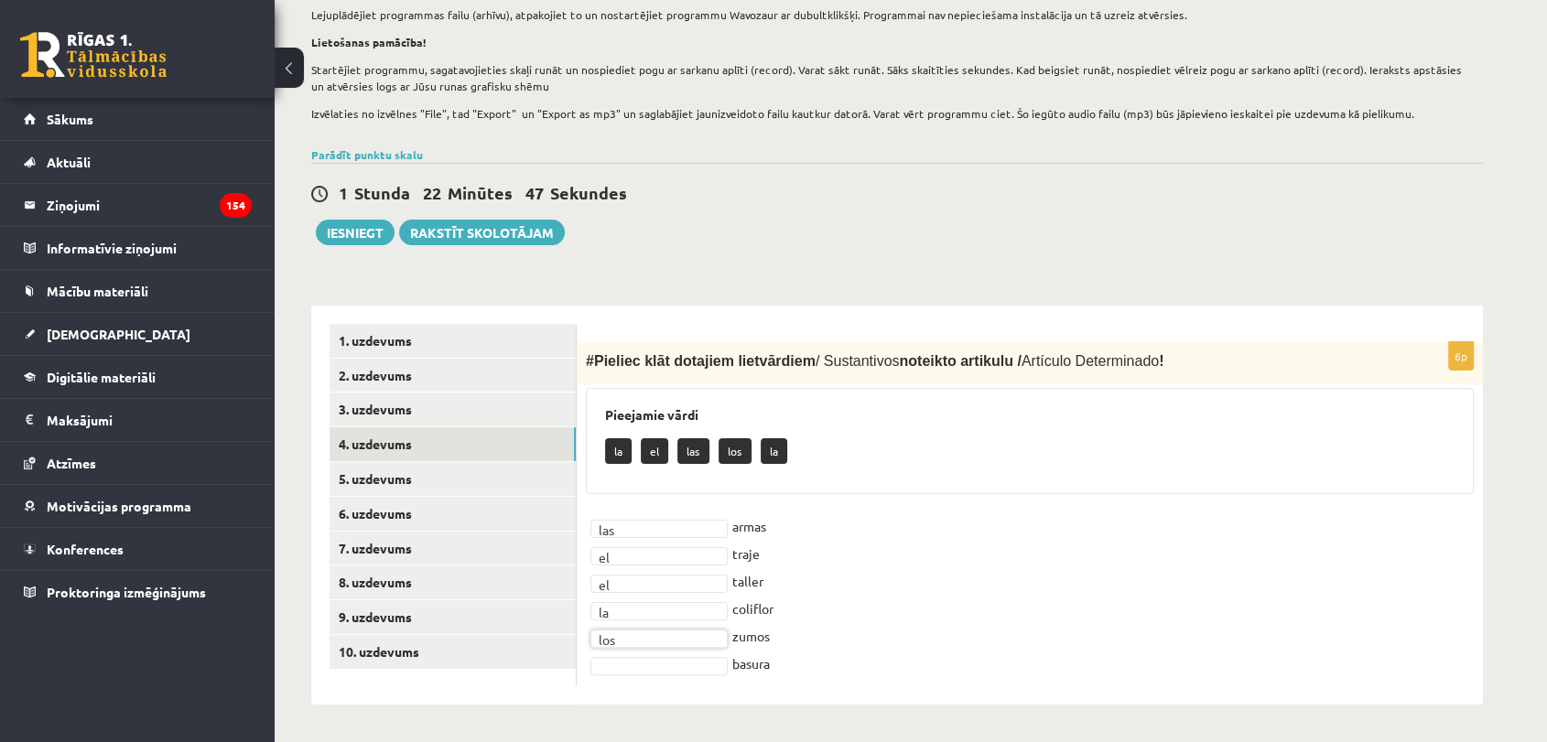
click at [691, 675] on fieldset "las *** armas el ** traje el ** taller la ** coliflor los *** zumos basura" at bounding box center [1030, 595] width 888 height 165
click at [539, 482] on link "5. uzdevums" at bounding box center [452, 479] width 246 height 34
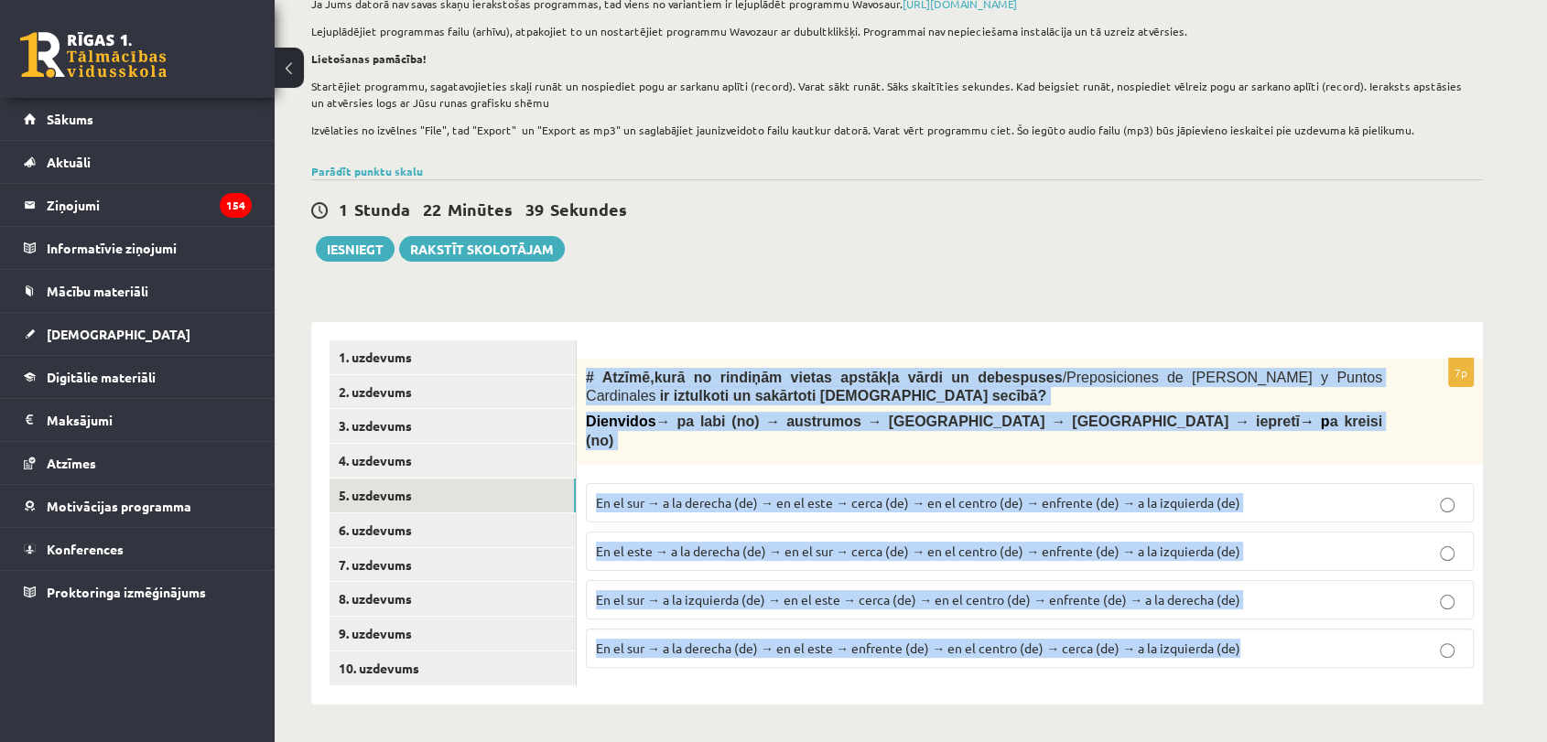
drag, startPoint x: 588, startPoint y: 370, endPoint x: 1305, endPoint y: 668, distance: 777.1
click at [1305, 668] on div "7p # Atzīmē , kurā no rindiņām vietas apstākļa vārdi un debespuses / Preposicio…" at bounding box center [1030, 513] width 906 height 383
copy div "# Atzīmē , kurā no rindiņām vietas apstākļa vārdi un debespuses / Preposiciones…"
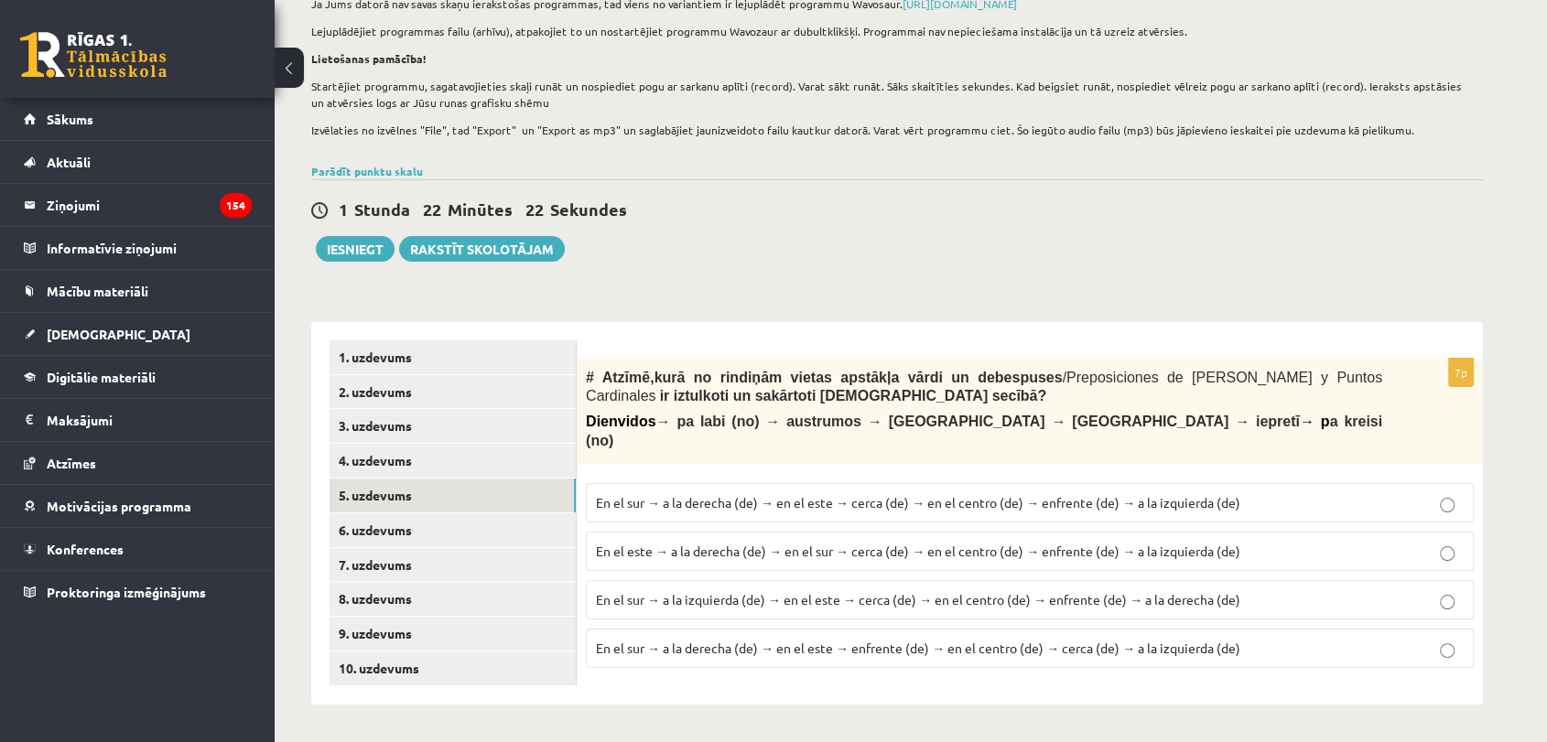
click at [792, 236] on div "1 Stunda 22 Minūtes 22 Sekundes Ieskaite saglabāta! Iesniegt Rakstīt skolotājam" at bounding box center [896, 220] width 1171 height 82
click at [905, 493] on p "En el sur → a la derecha (de) → en el este → cerca (de) → en el centro (de) → e…" at bounding box center [1030, 502] width 868 height 19
click at [388, 536] on link "6. uzdevums" at bounding box center [452, 530] width 246 height 34
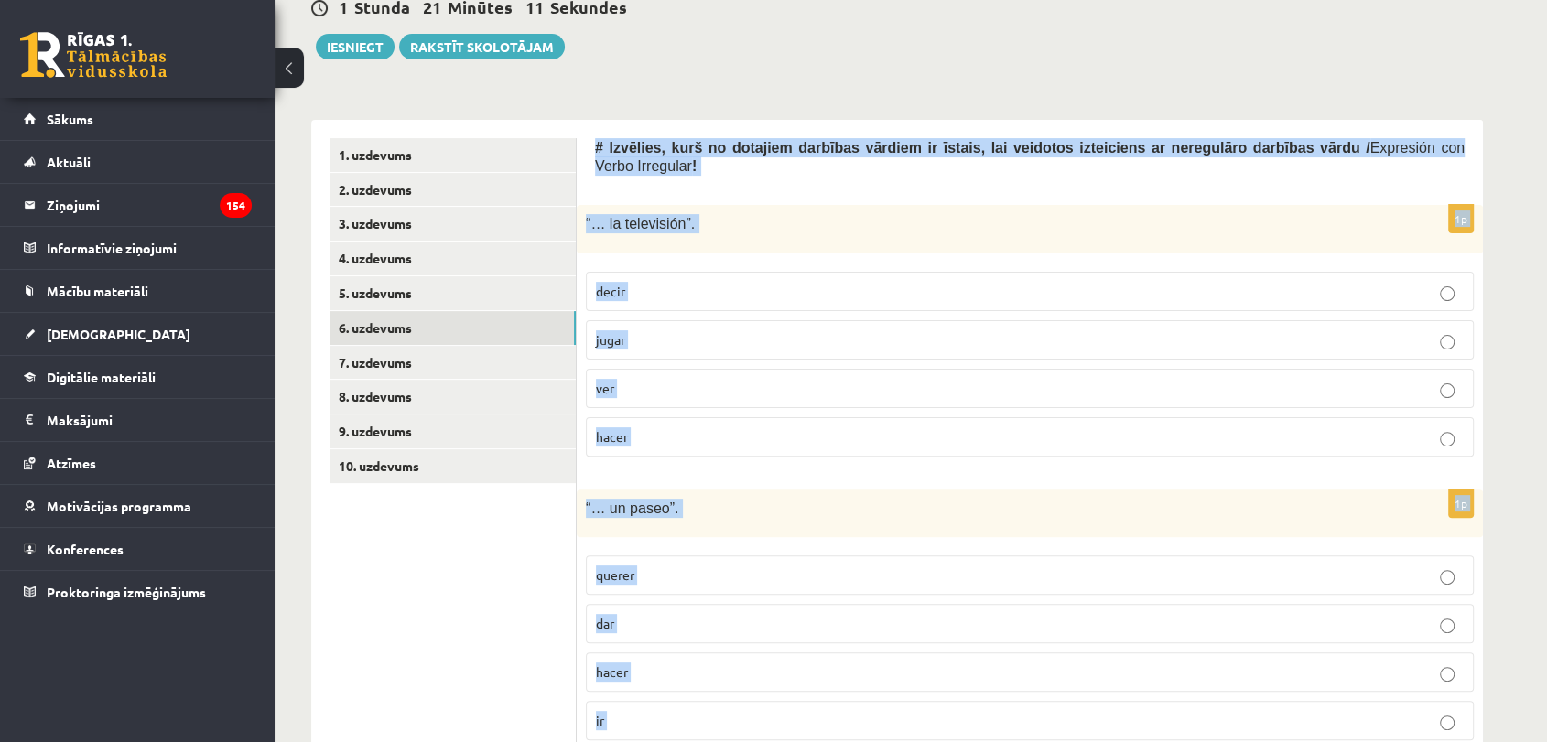
scroll to position [1058, 0]
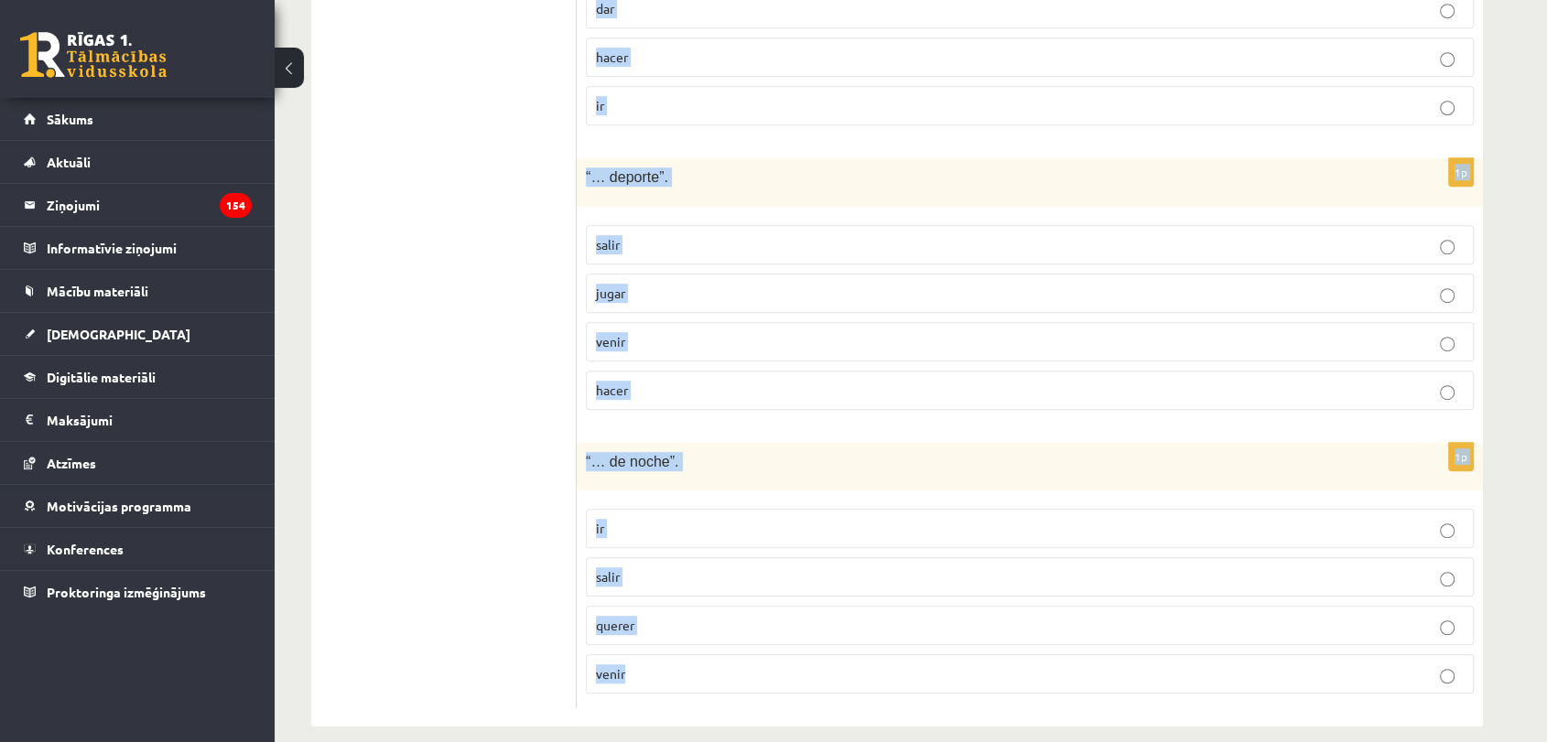
drag, startPoint x: 595, startPoint y: 343, endPoint x: 810, endPoint y: 657, distance: 380.5
click at [810, 657] on form "# Izvēlies, kurš no dotajiem darbības vārdiem ir īstais, lai veidotos izteicien…" at bounding box center [1029, 116] width 869 height 1186
copy form "# Izvēlies, kurš no dotajiem darbības vārdiem ir īstais, lai veidotos izteicien…"
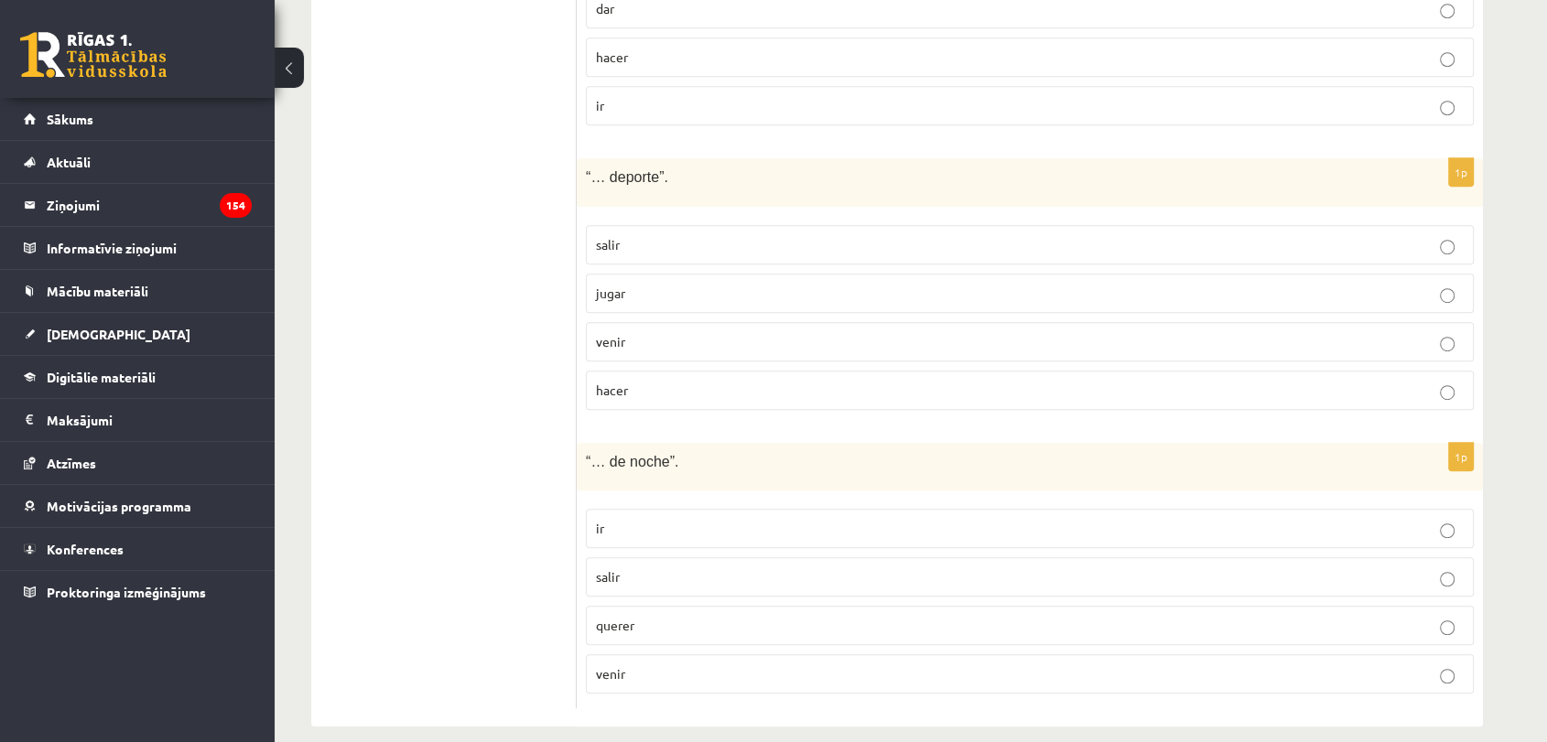
click at [376, 184] on ul "1. uzdevums 2. uzdevums 3. uzdevums 4. uzdevums 5. uzdevums 6. uzdevums 7. uzde…" at bounding box center [452, 116] width 247 height 1186
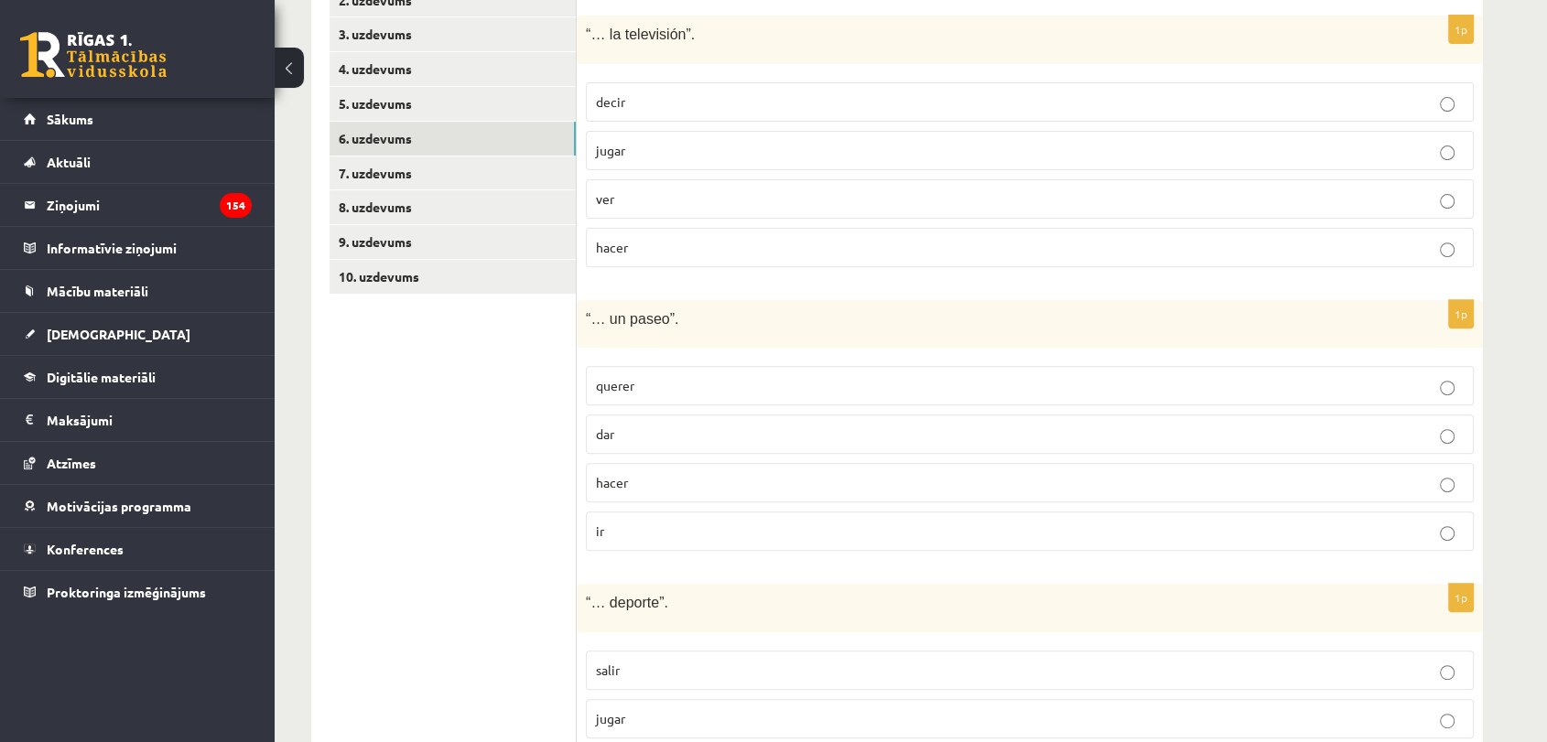
scroll to position [448, 0]
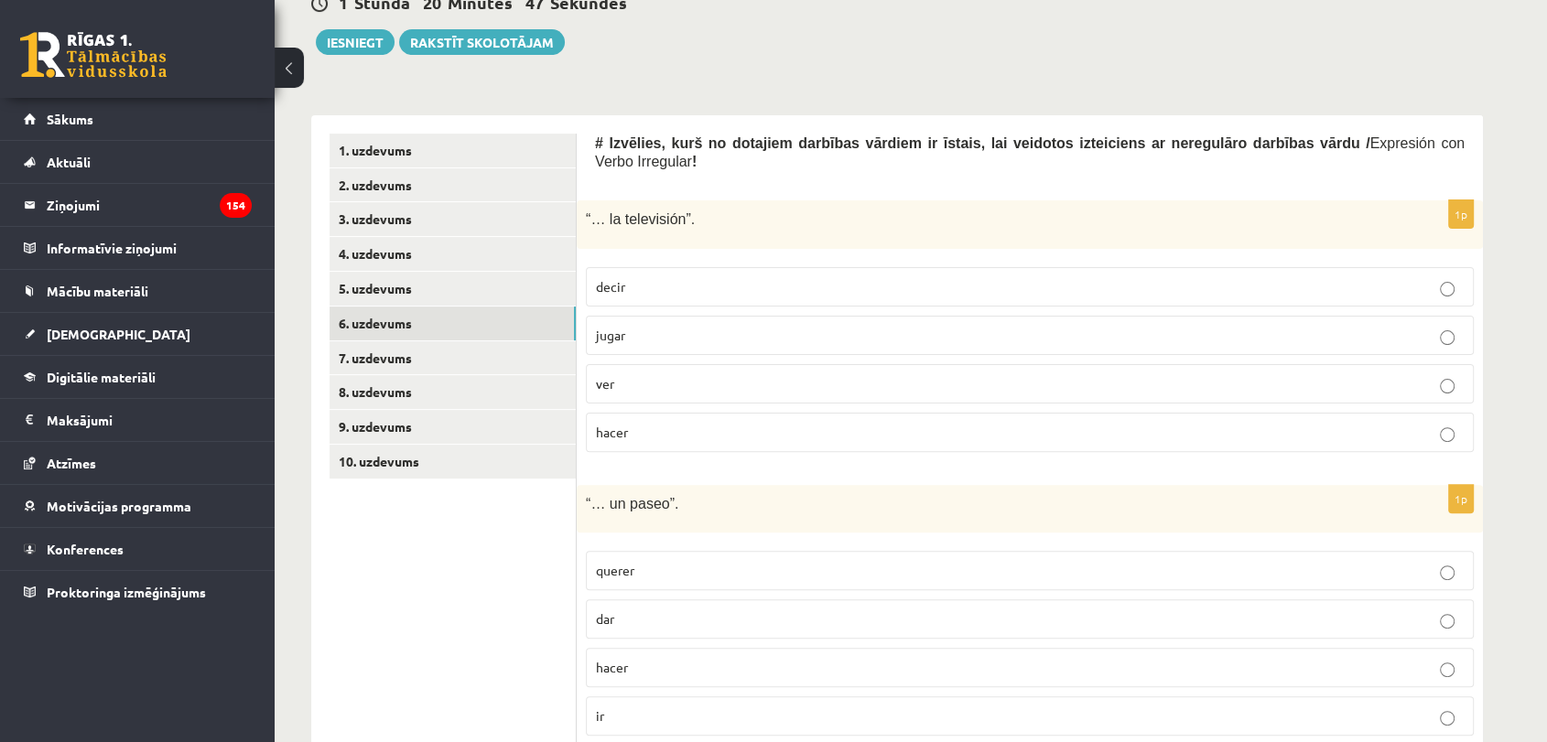
click at [722, 374] on p "ver" at bounding box center [1030, 383] width 868 height 19
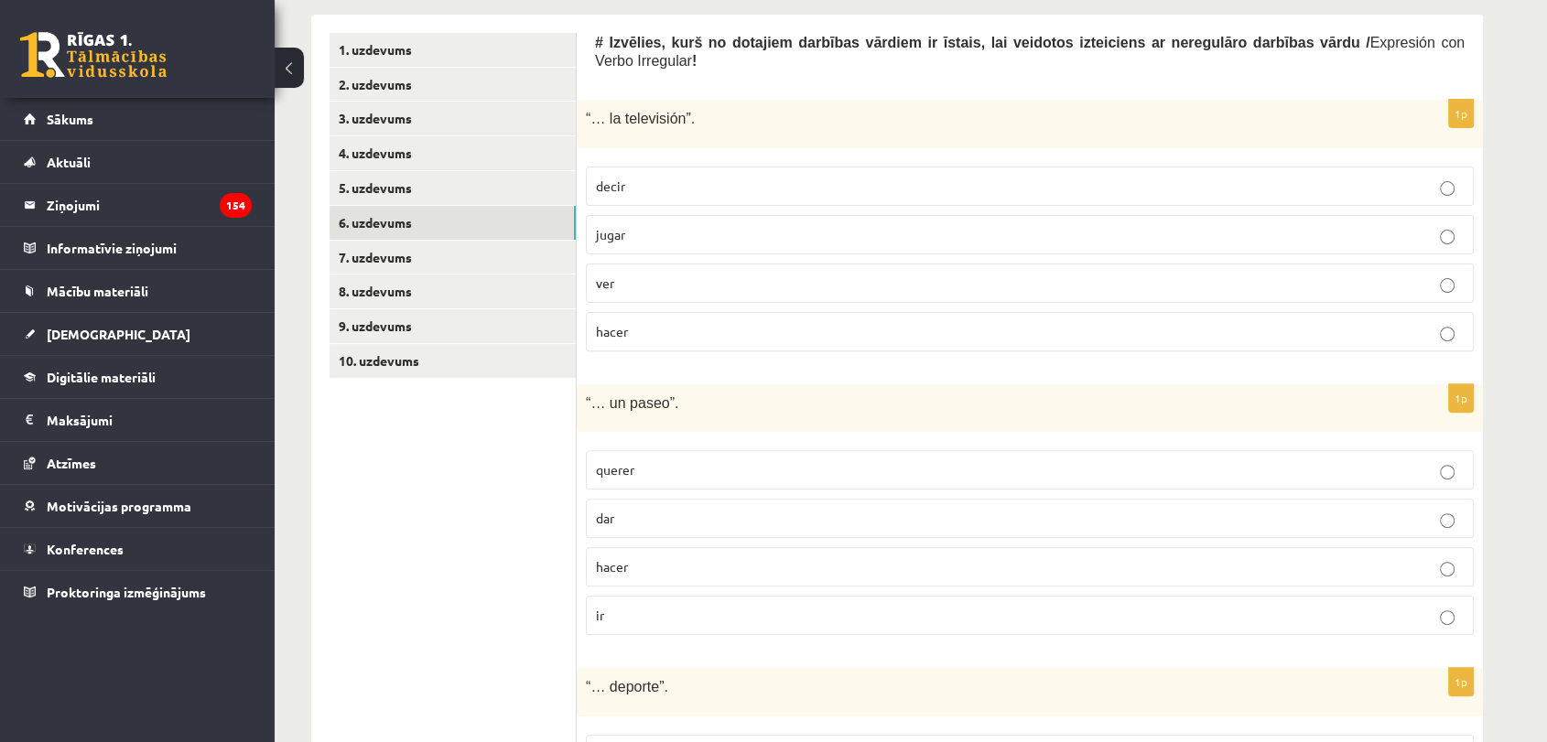
scroll to position [652, 0]
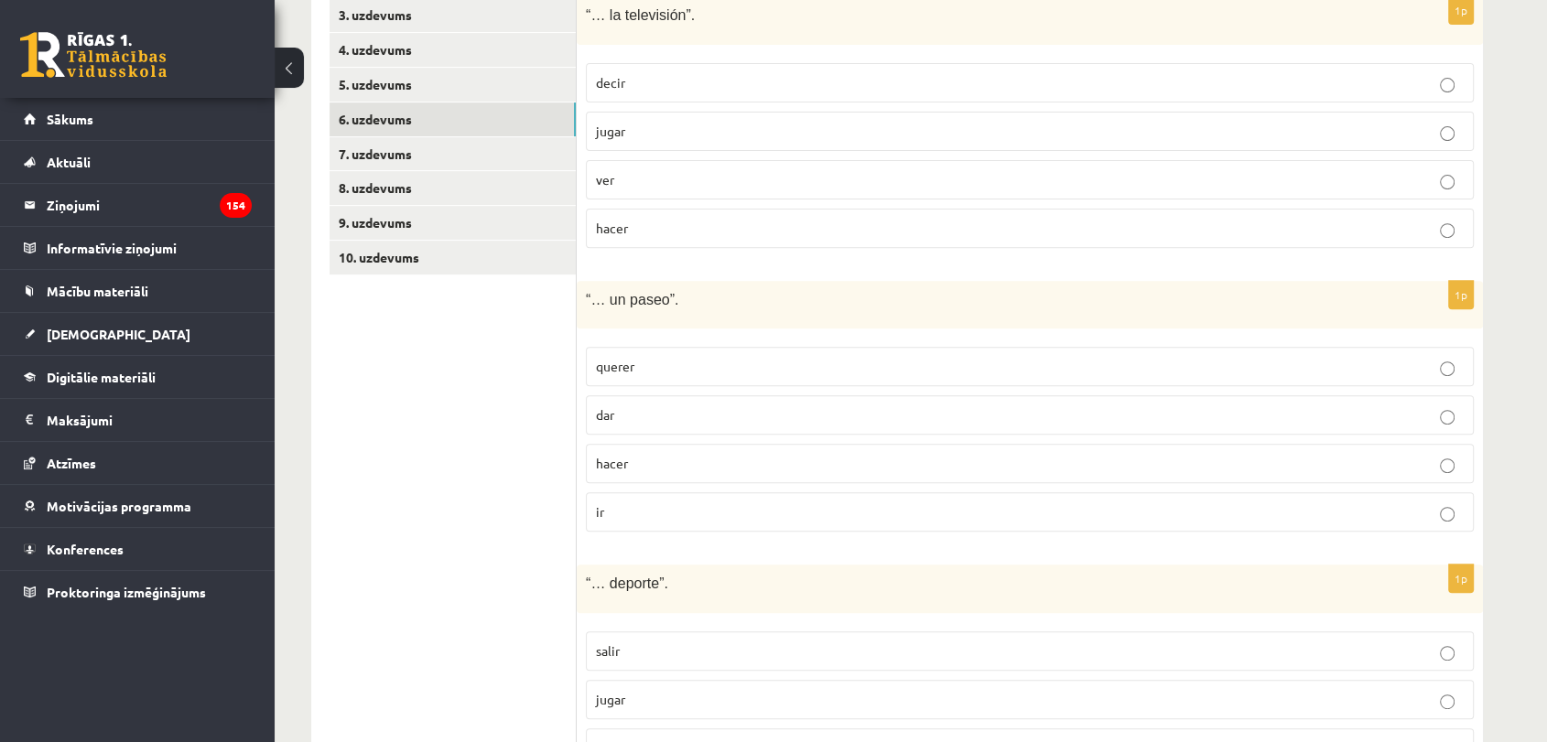
click at [783, 410] on label "dar" at bounding box center [1030, 414] width 888 height 39
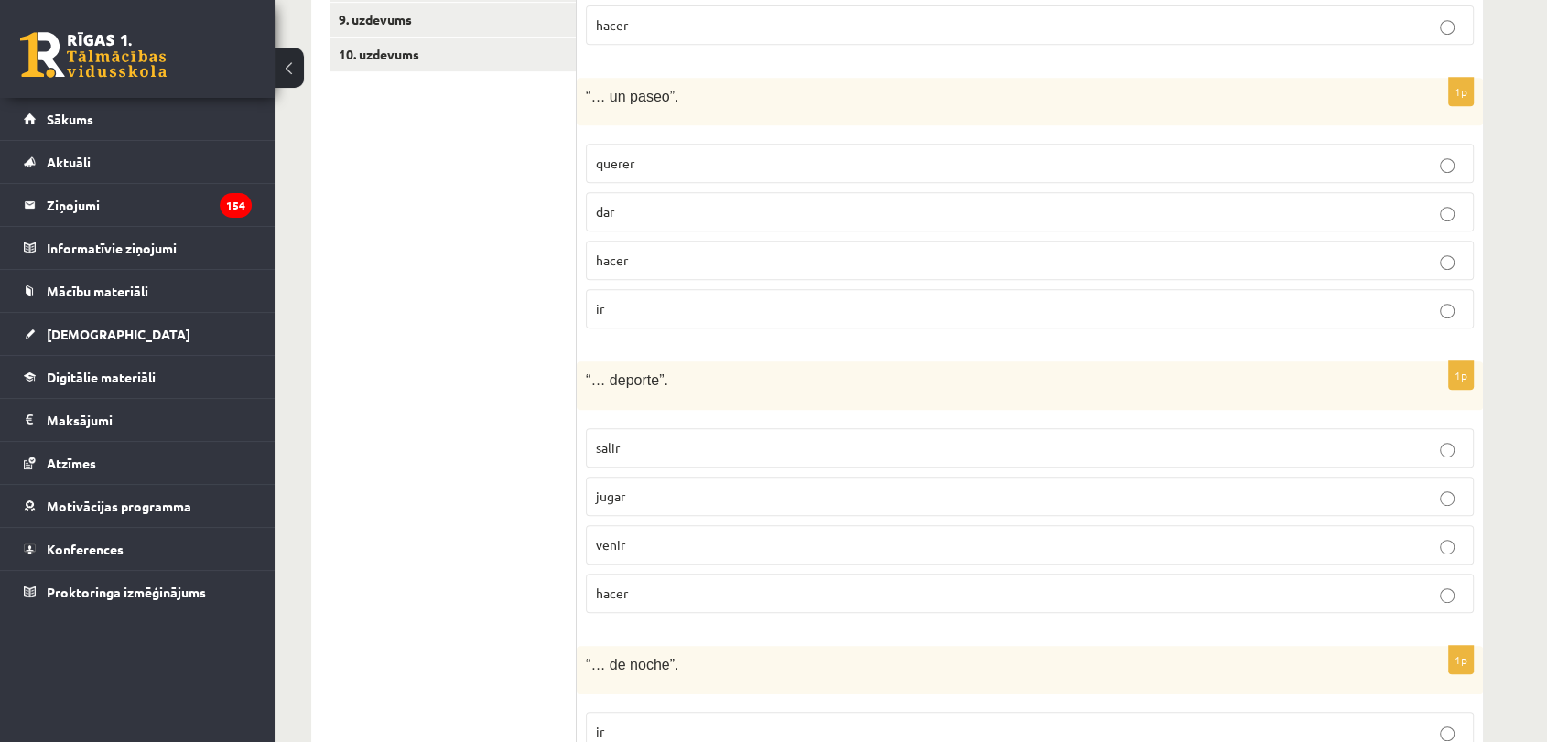
click at [688, 584] on p "hacer" at bounding box center [1030, 593] width 868 height 19
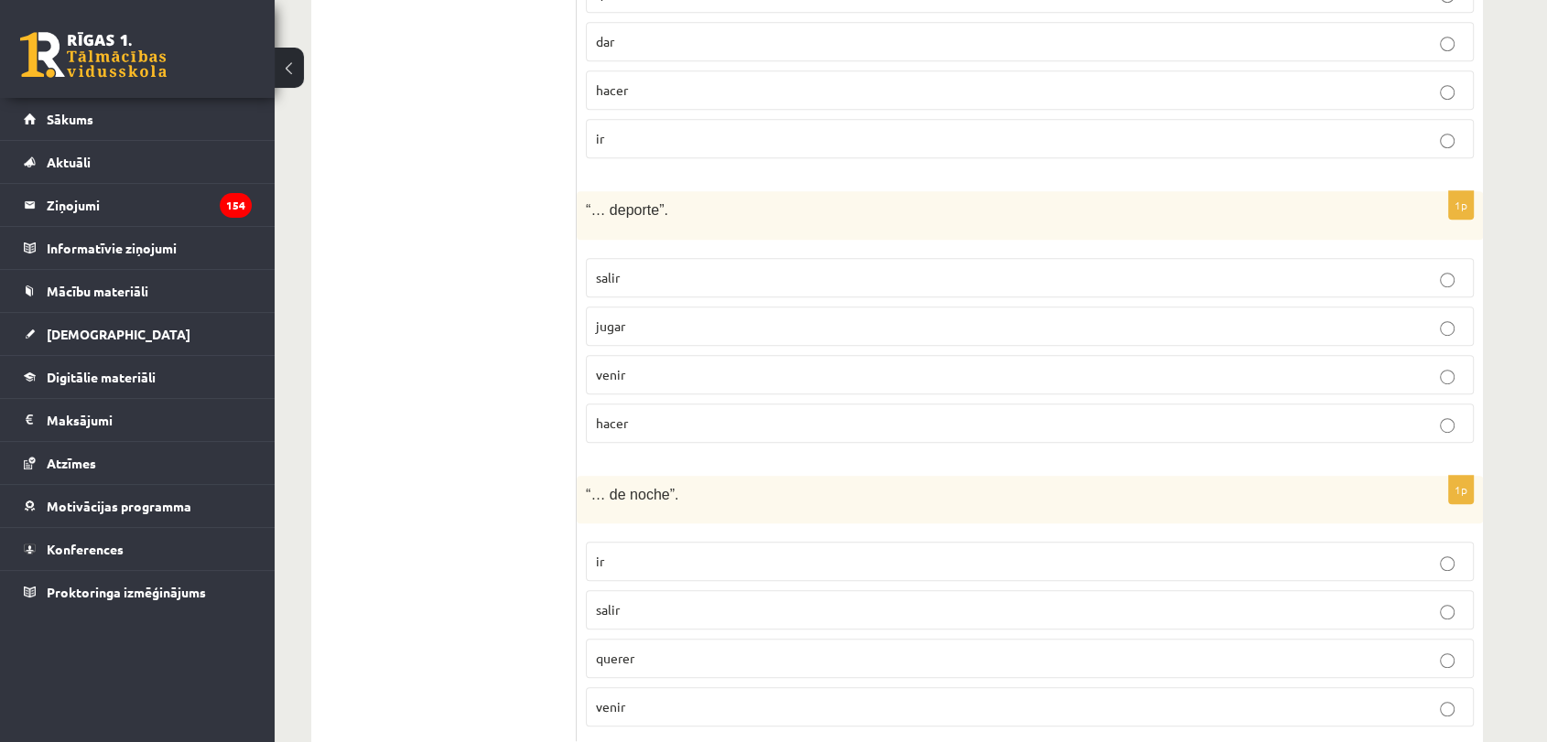
scroll to position [1058, 0]
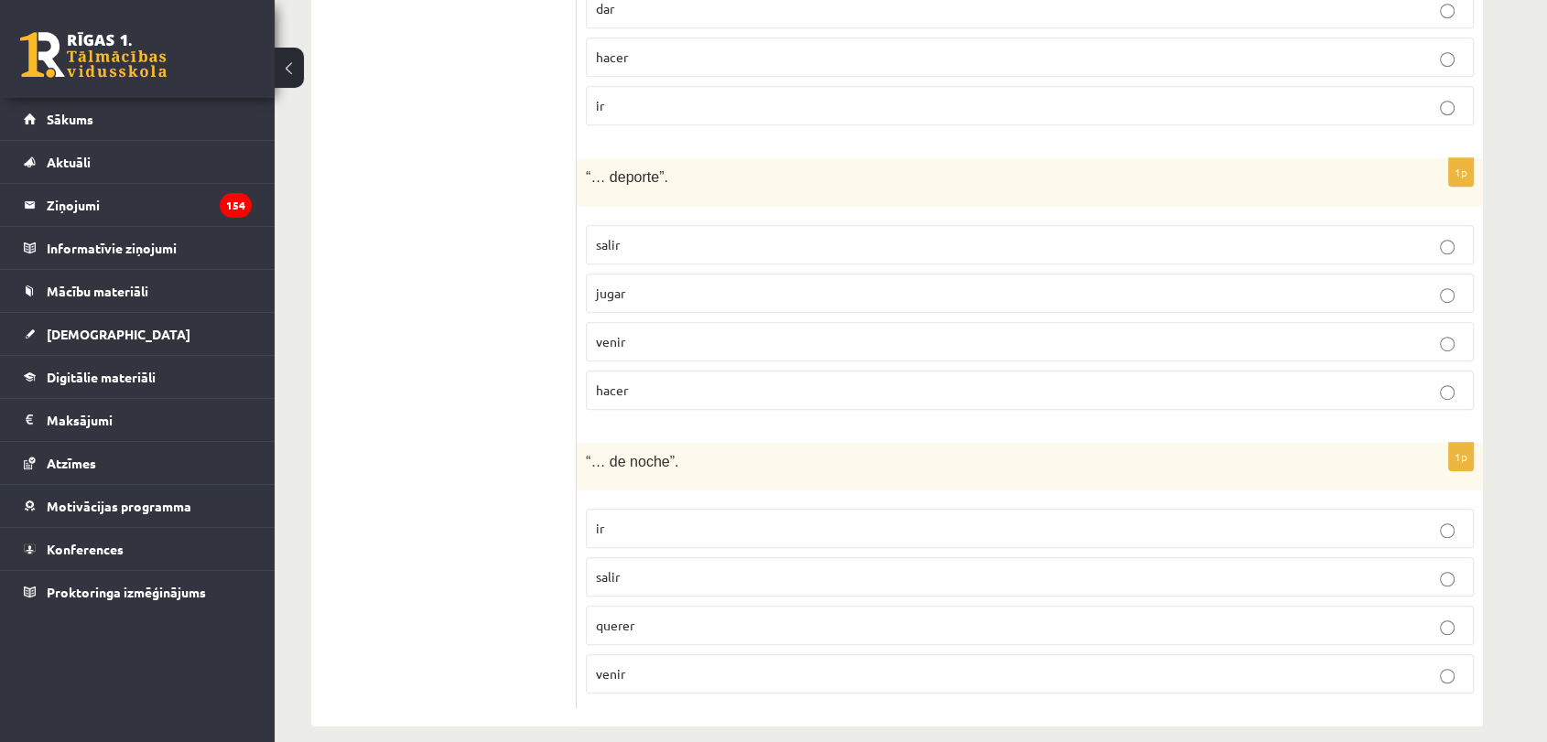
click at [643, 567] on p "salir" at bounding box center [1030, 576] width 868 height 19
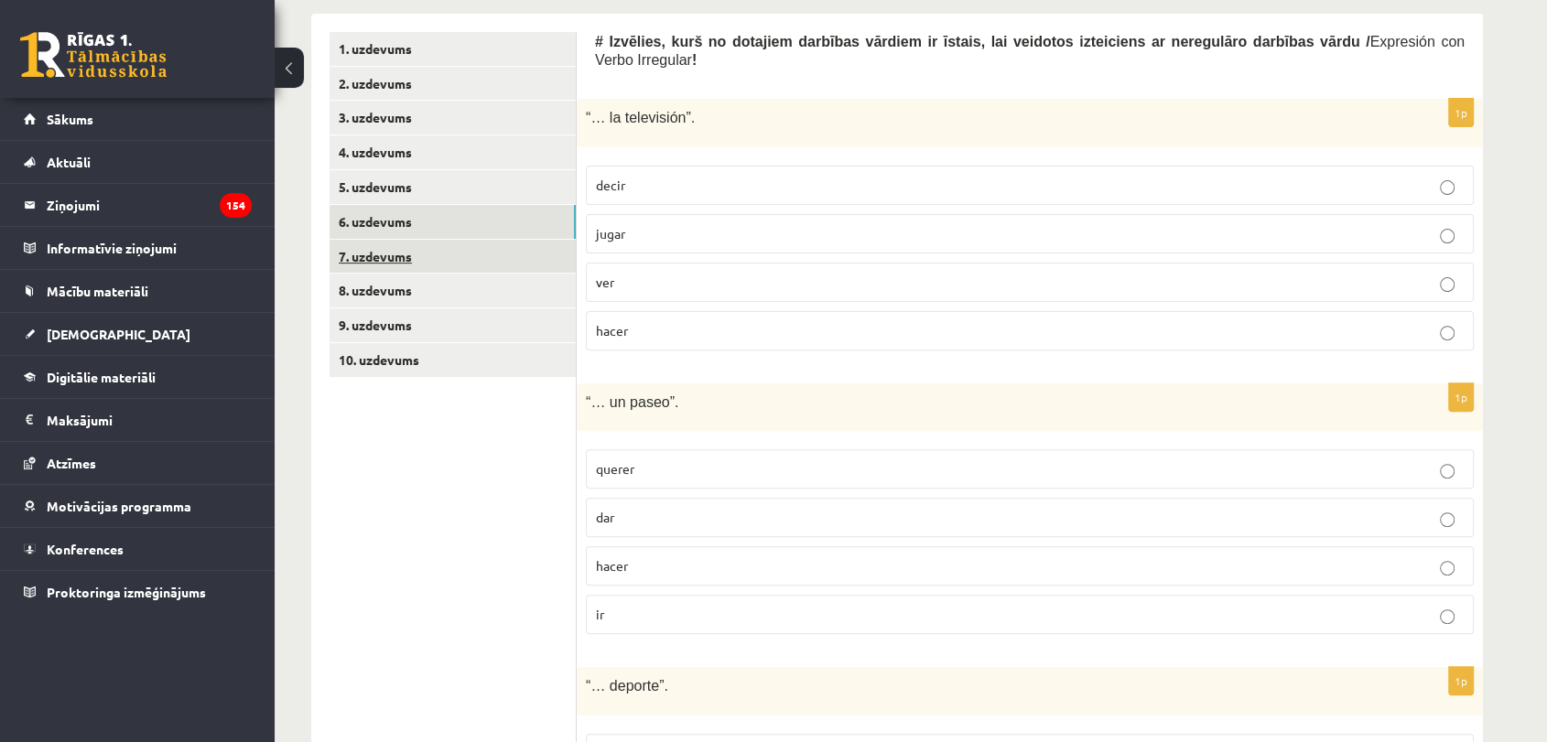
click at [377, 254] on link "7. uzdevums" at bounding box center [452, 257] width 246 height 34
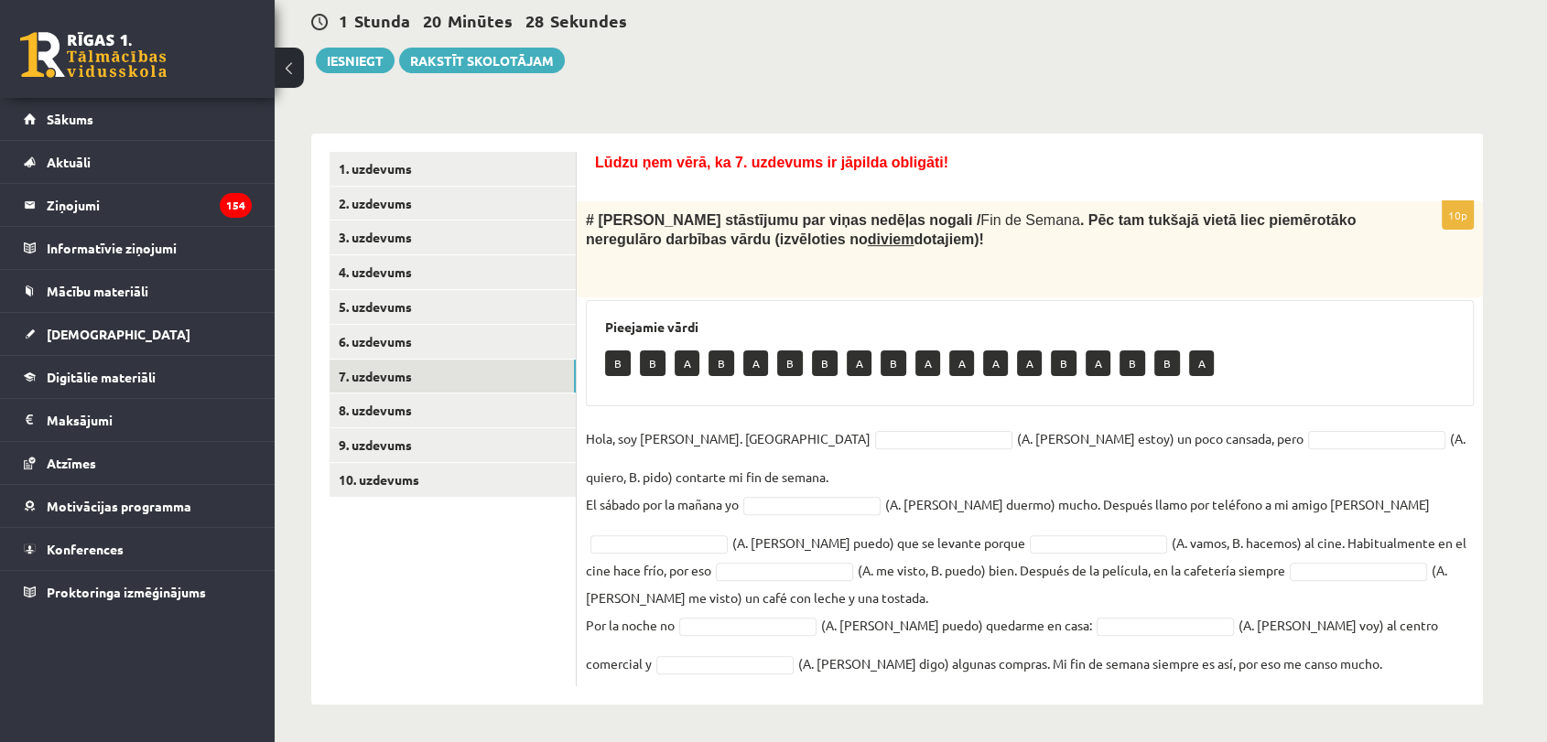
scroll to position [429, 0]
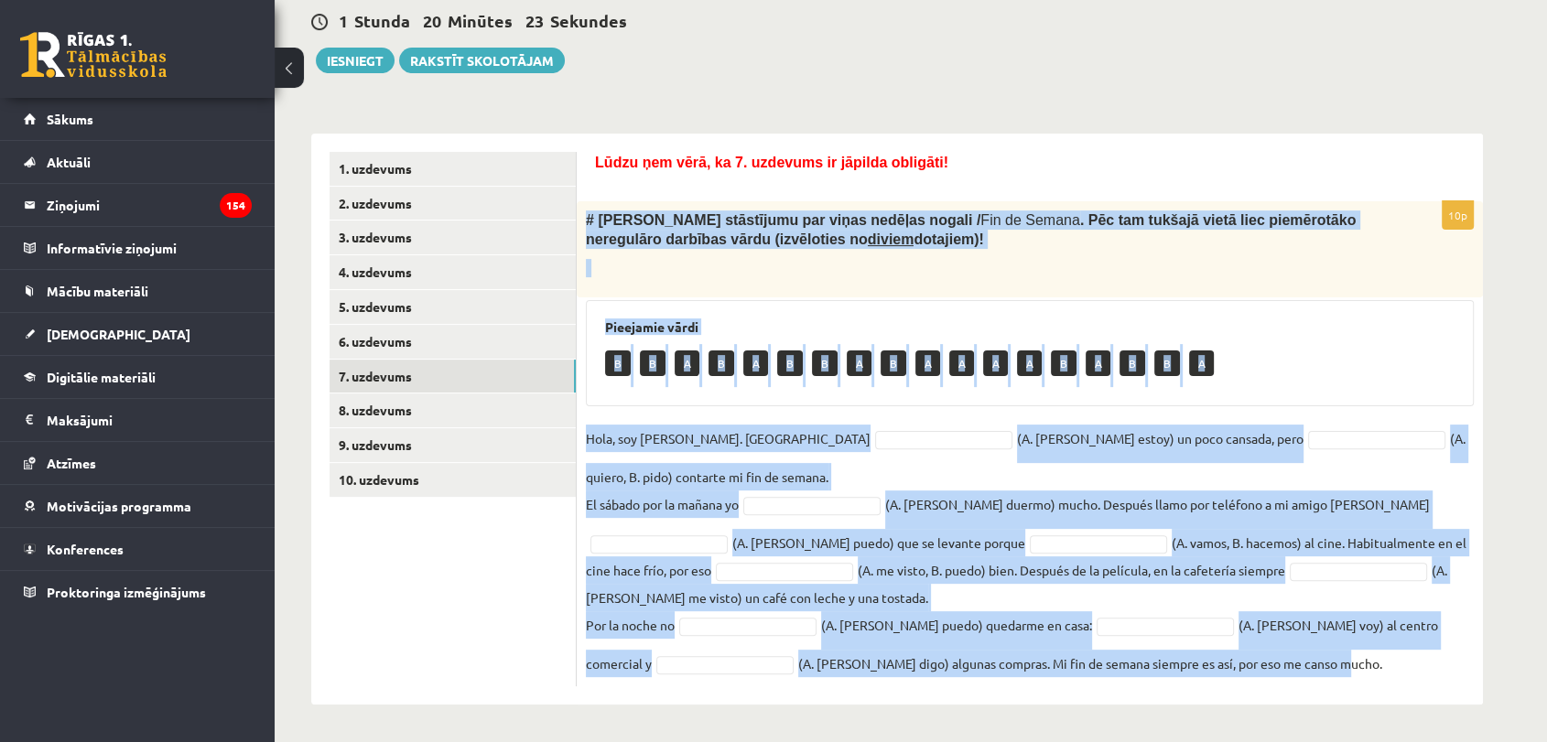
drag, startPoint x: 588, startPoint y: 215, endPoint x: 1331, endPoint y: 743, distance: 911.7
copy div "# Lasi Paulas stāstījumu par viņas nedēļas nogali / Fin de Semana . Pēc tam tuk…"
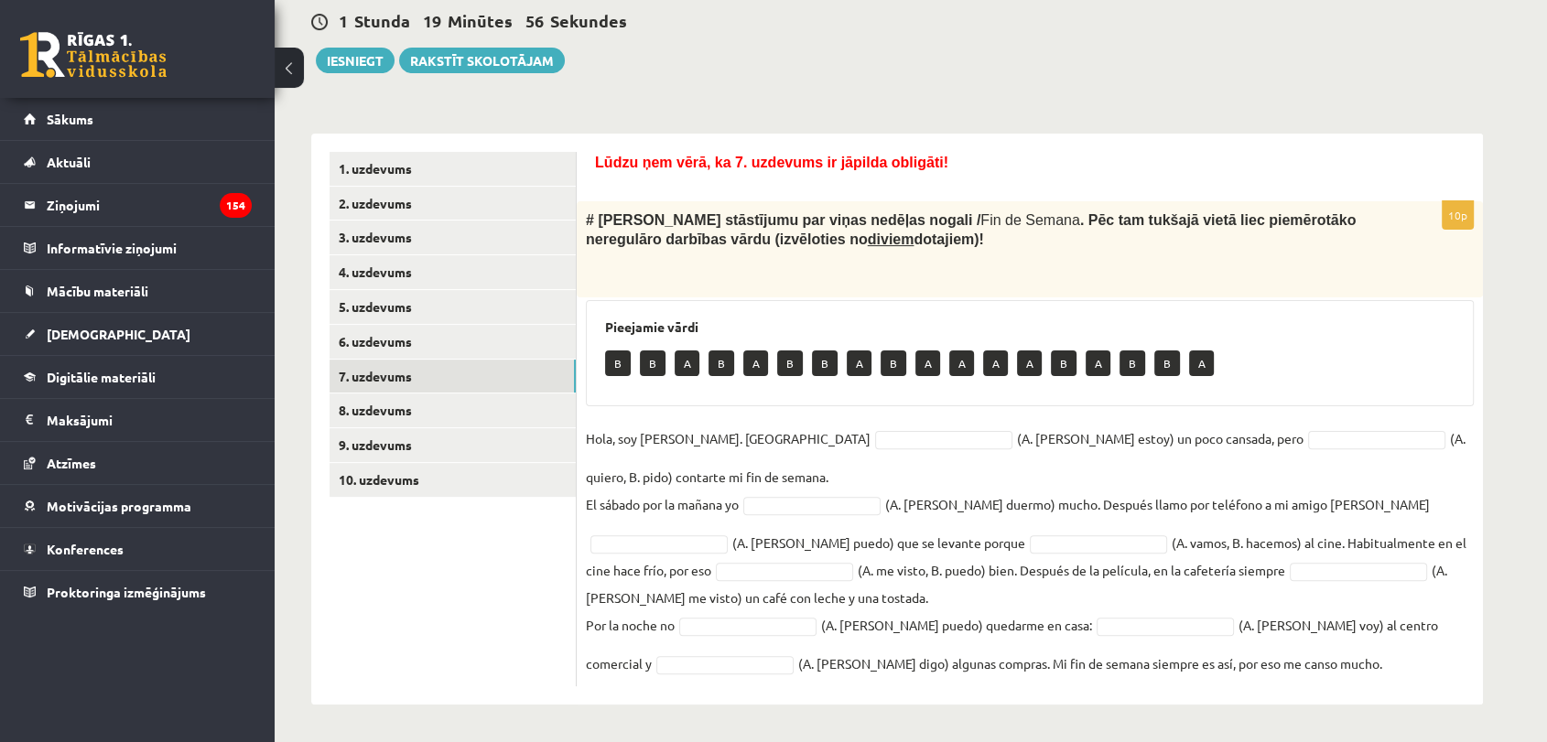
click at [890, 101] on div "Spāņu valoda 11.b1 klase 1. ieskaite , Aleksejs Bukovskis (11.b1 JK) Lūdzu ņem …" at bounding box center [897, 191] width 1245 height 1100
drag, startPoint x: 1016, startPoint y: 533, endPoint x: 1023, endPoint y: 543, distance: 12.4
click at [1020, 540] on fieldset "Hola, soy Paula. Ahora B * (A. soy, B. estoy) un poco cansada, pero A * (A. qui…" at bounding box center [1030, 551] width 888 height 253
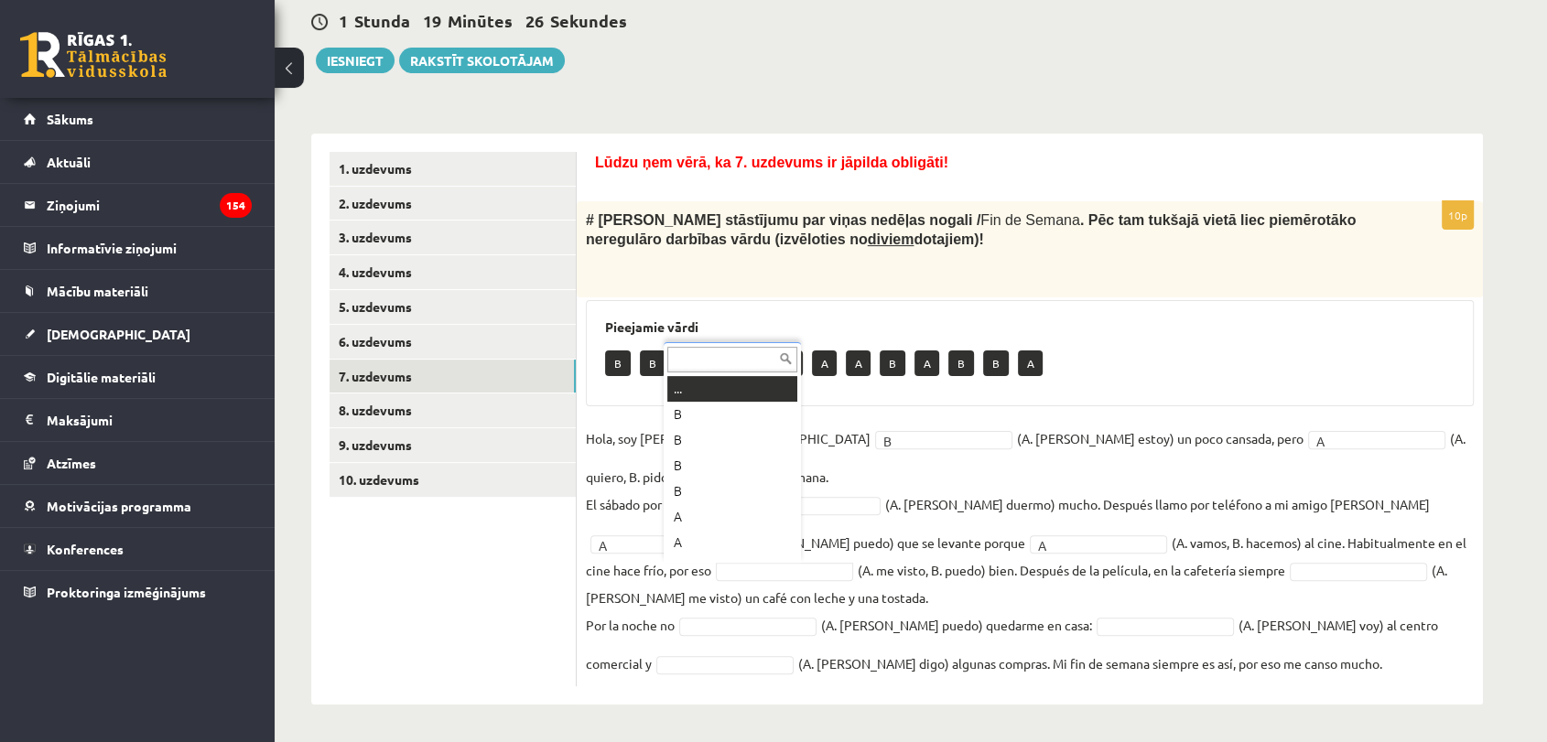
scroll to position [22, 0]
drag, startPoint x: 703, startPoint y: 515, endPoint x: 948, endPoint y: 552, distance: 248.0
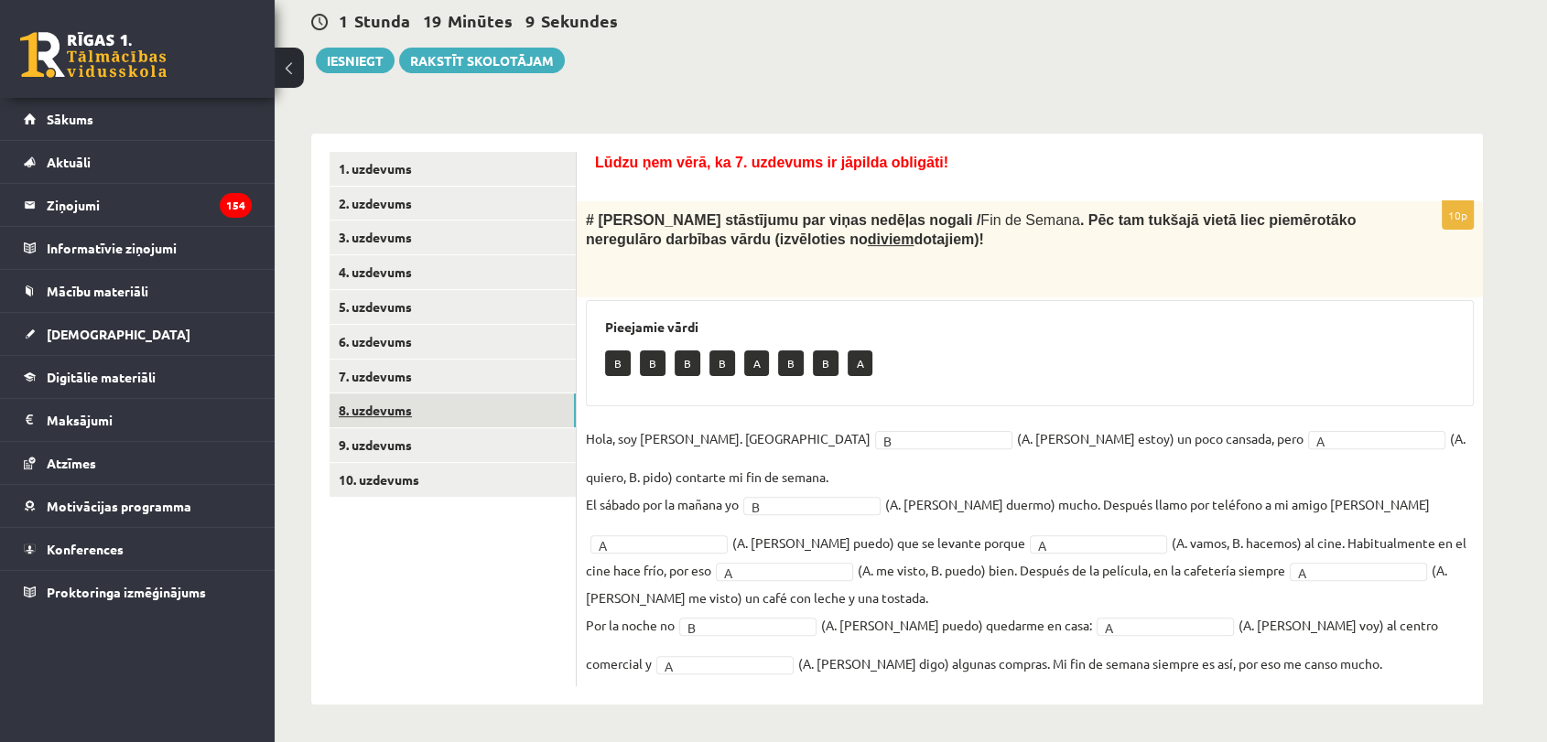
click at [498, 412] on link "8. uzdevums" at bounding box center [452, 411] width 246 height 34
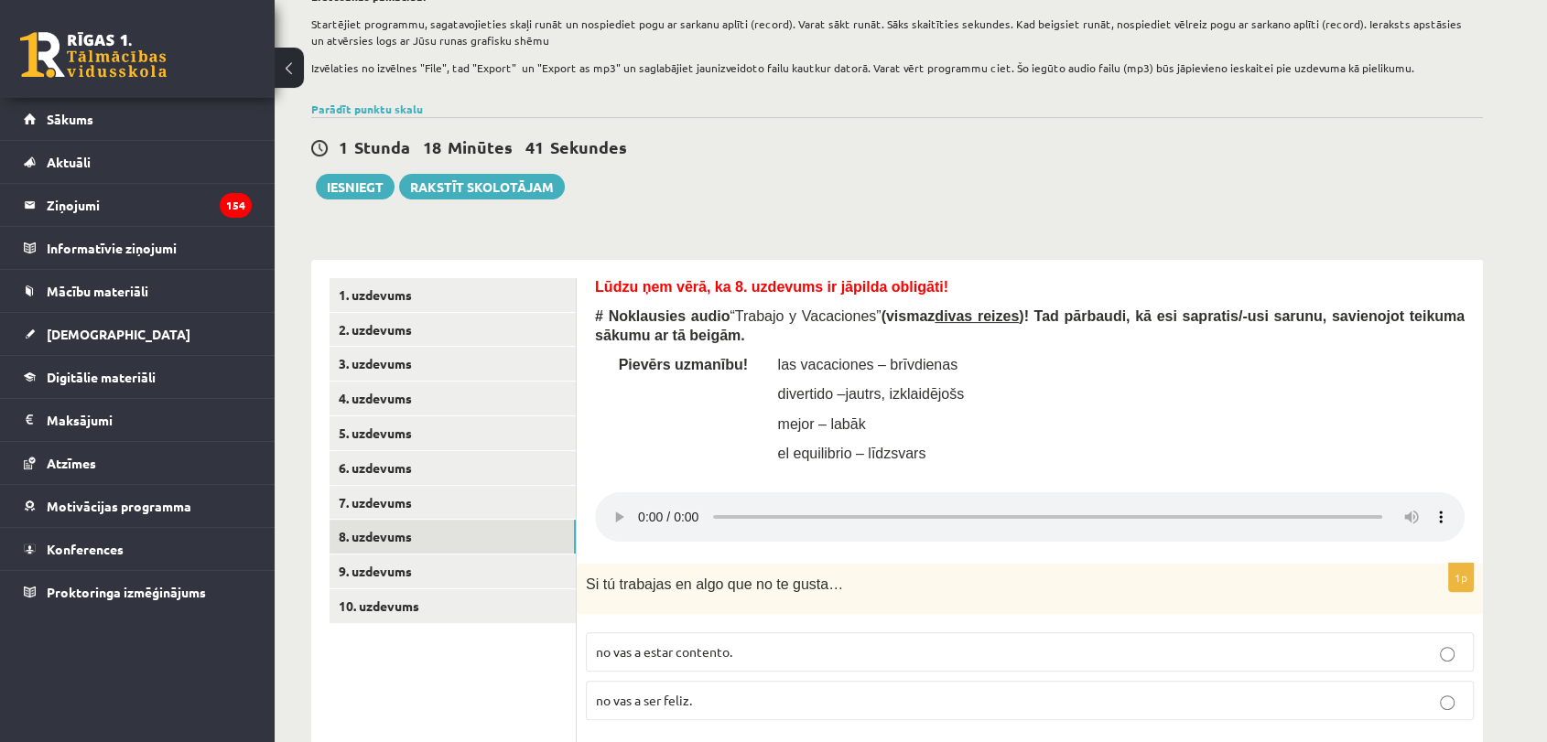
scroll to position [377, 0]
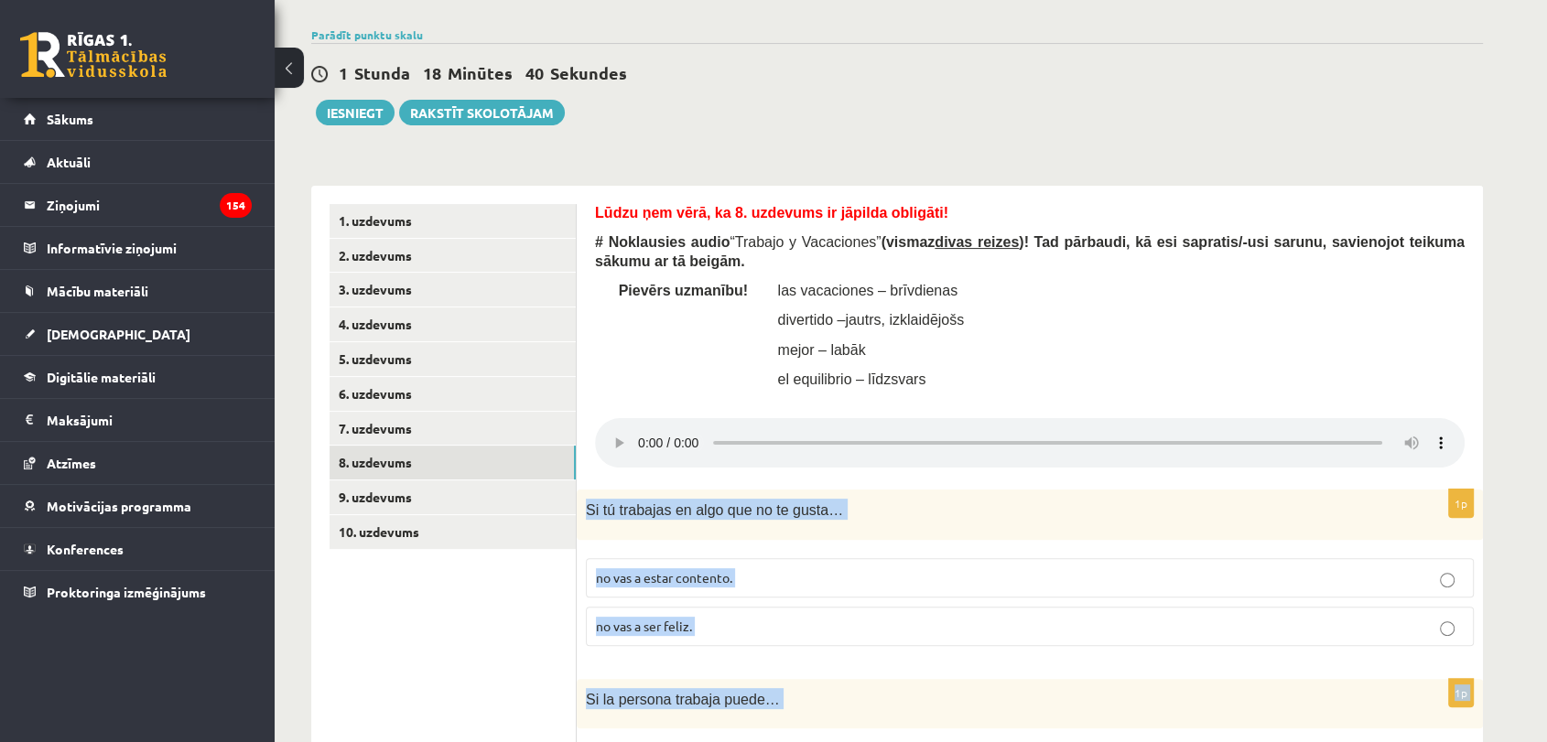
drag, startPoint x: 747, startPoint y: 681, endPoint x: 586, endPoint y: 496, distance: 245.2
copy form "Si tú trabajas en algo que no te gusta… no vas a estar contento. no vas a ser f…"
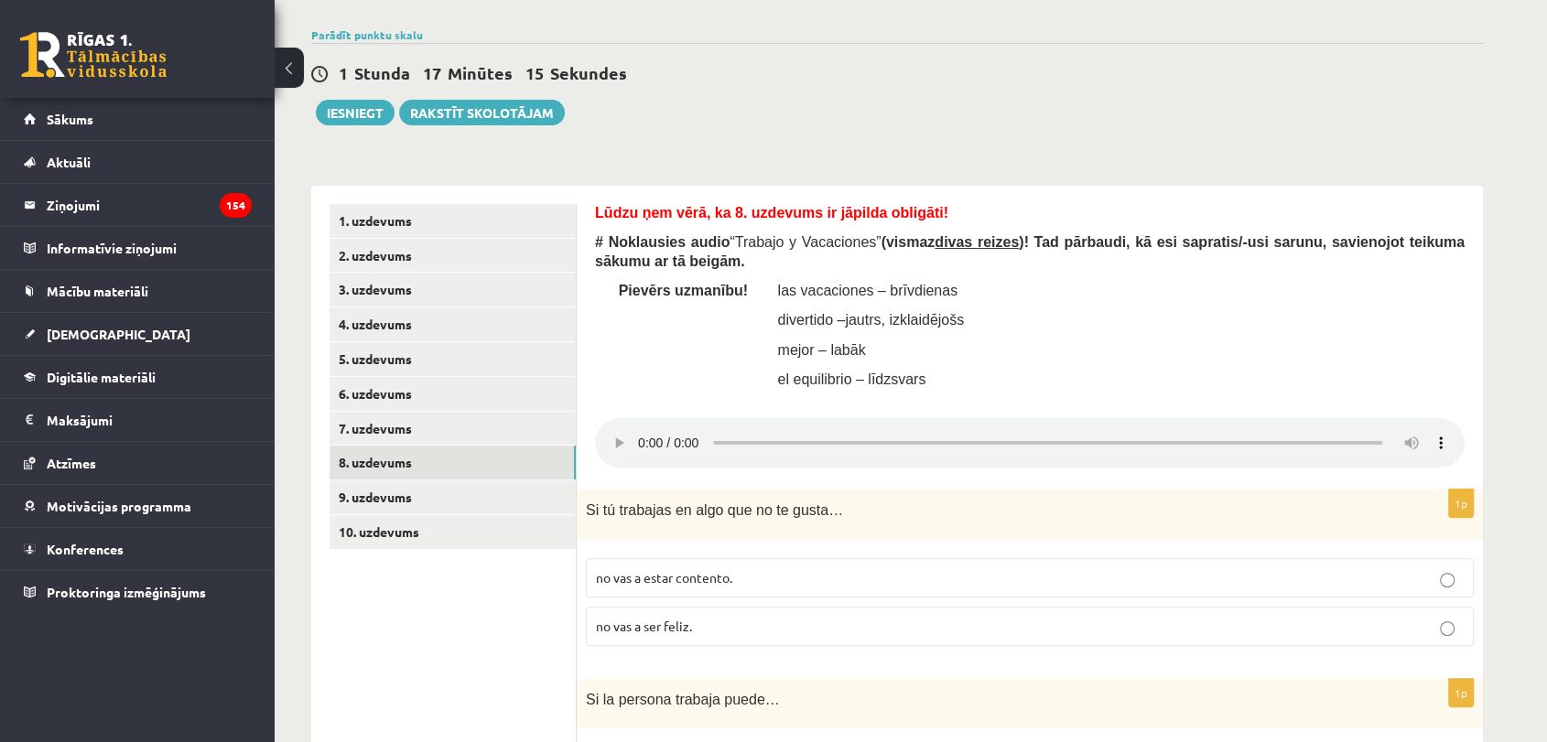
click at [908, 94] on div "1 Stunda 17 Minūtes 15 Sekundes Ieskaite saglabāta! Iesniegt Rakstīt skolotājam" at bounding box center [896, 84] width 1171 height 82
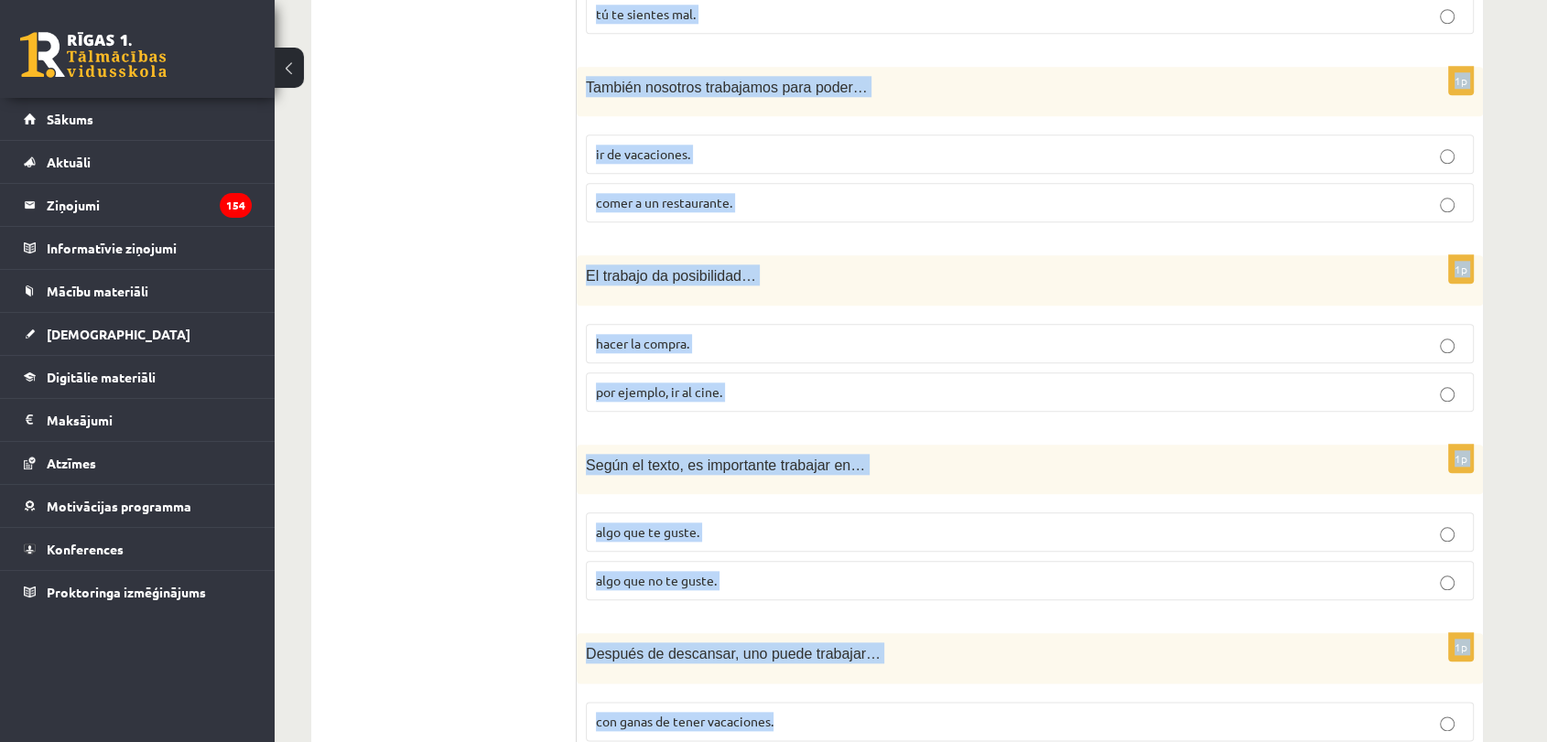
scroll to position [2047, 0]
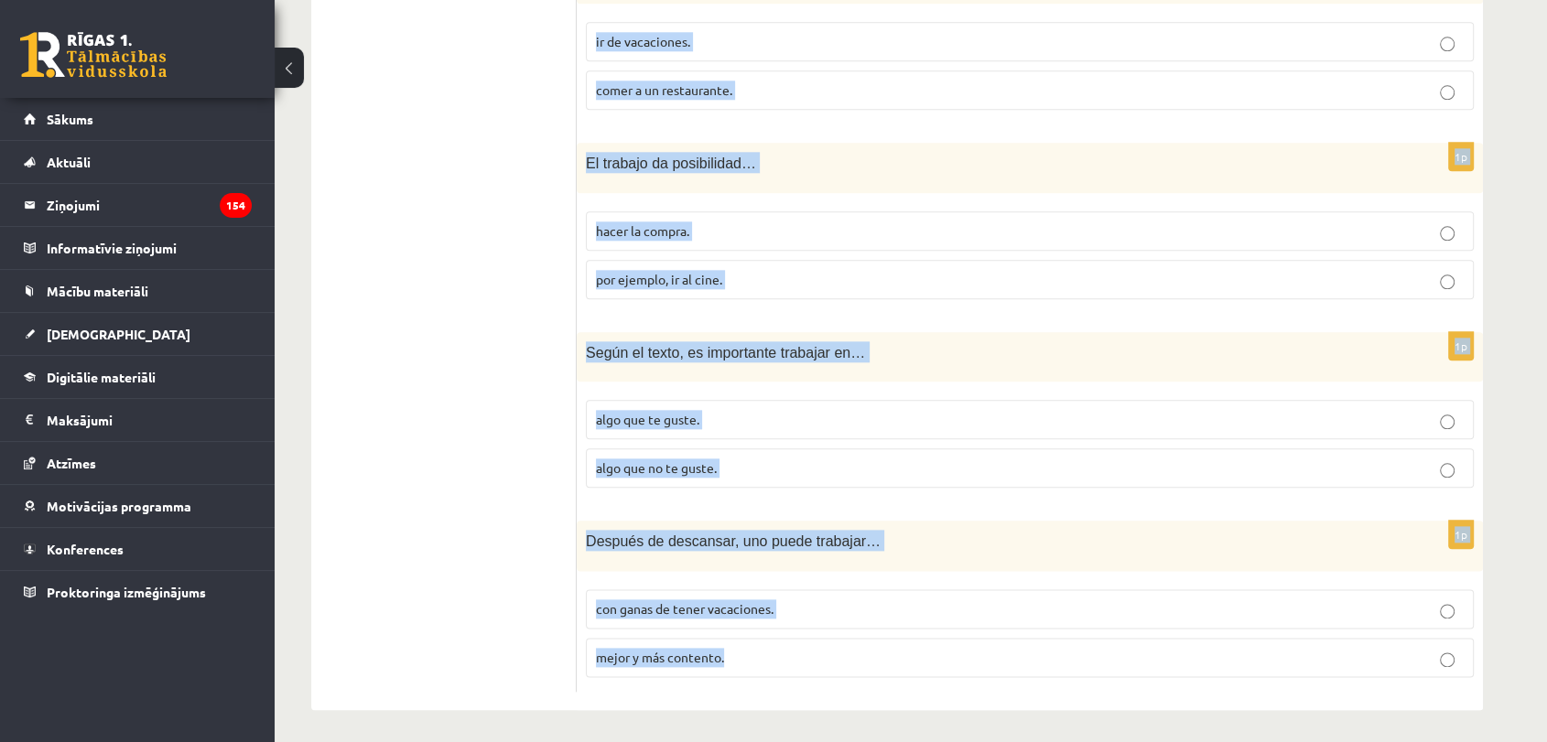
drag, startPoint x: 584, startPoint y: 210, endPoint x: 926, endPoint y: 641, distance: 549.7
copy form "Lūdzu ņem vērā, ka 8. uzdevums ir jāpilda obligāti! # Noklausies audio “ Trabaj…"
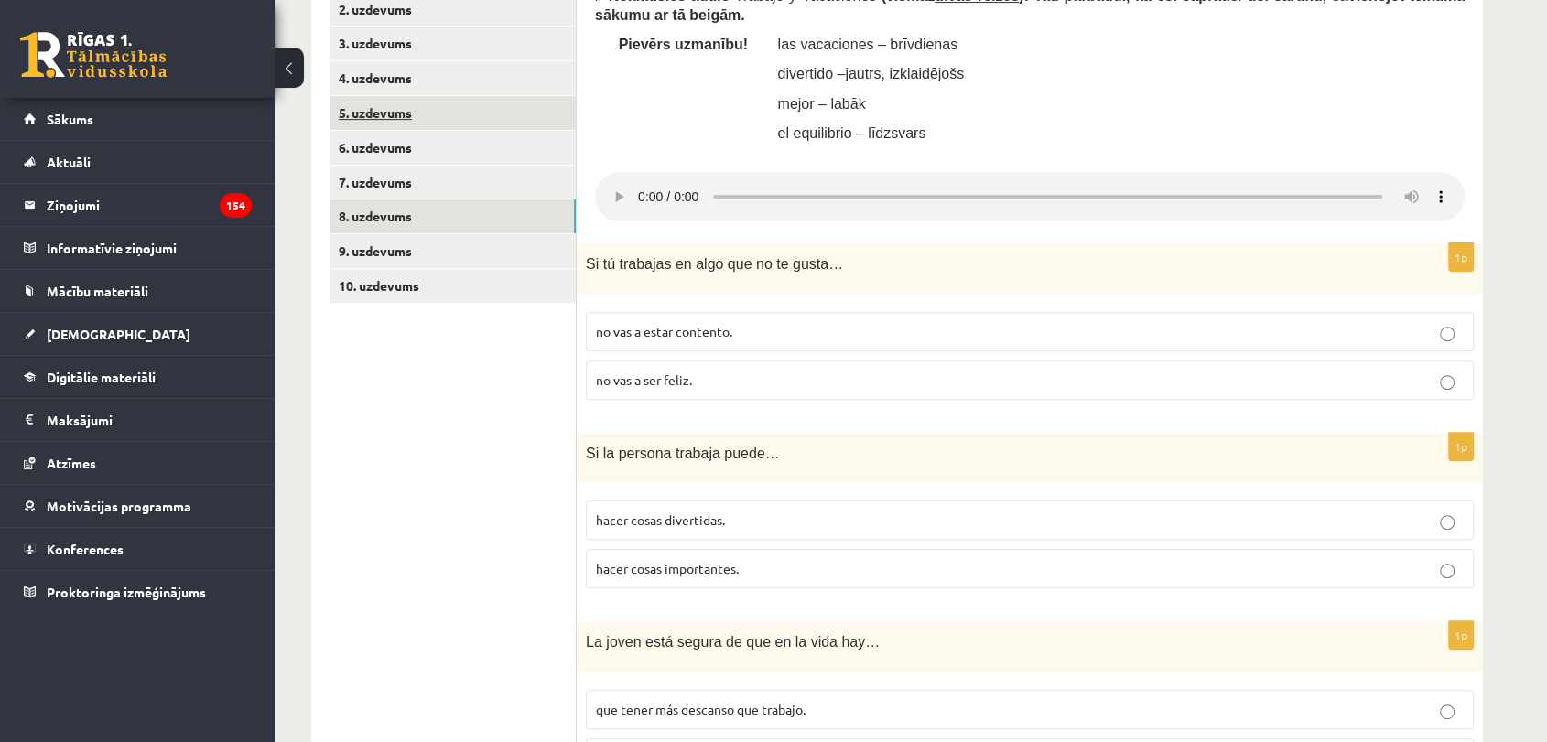
scroll to position [725, 0]
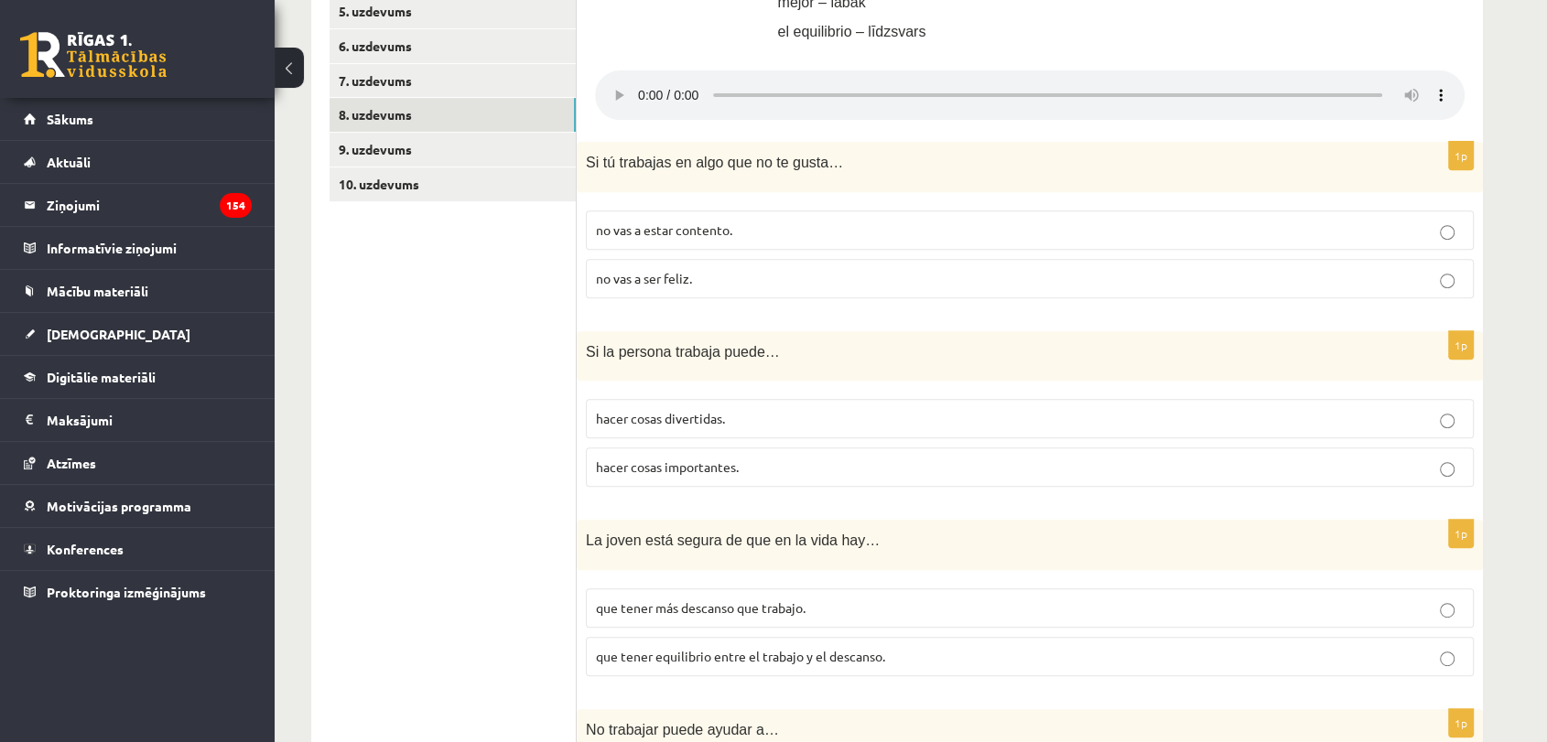
click at [727, 232] on span "no vas a estar contento." at bounding box center [664, 229] width 136 height 16
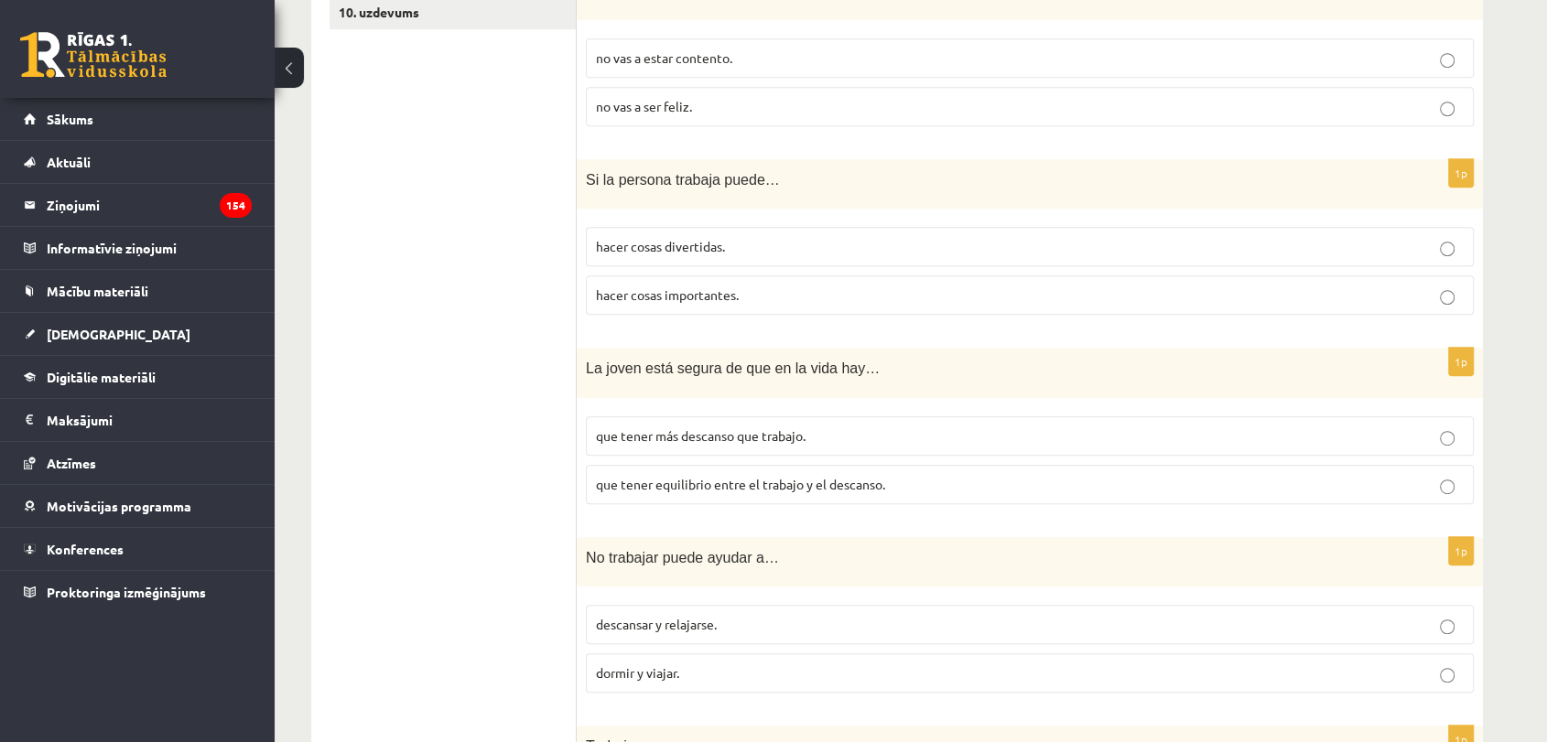
scroll to position [929, 0]
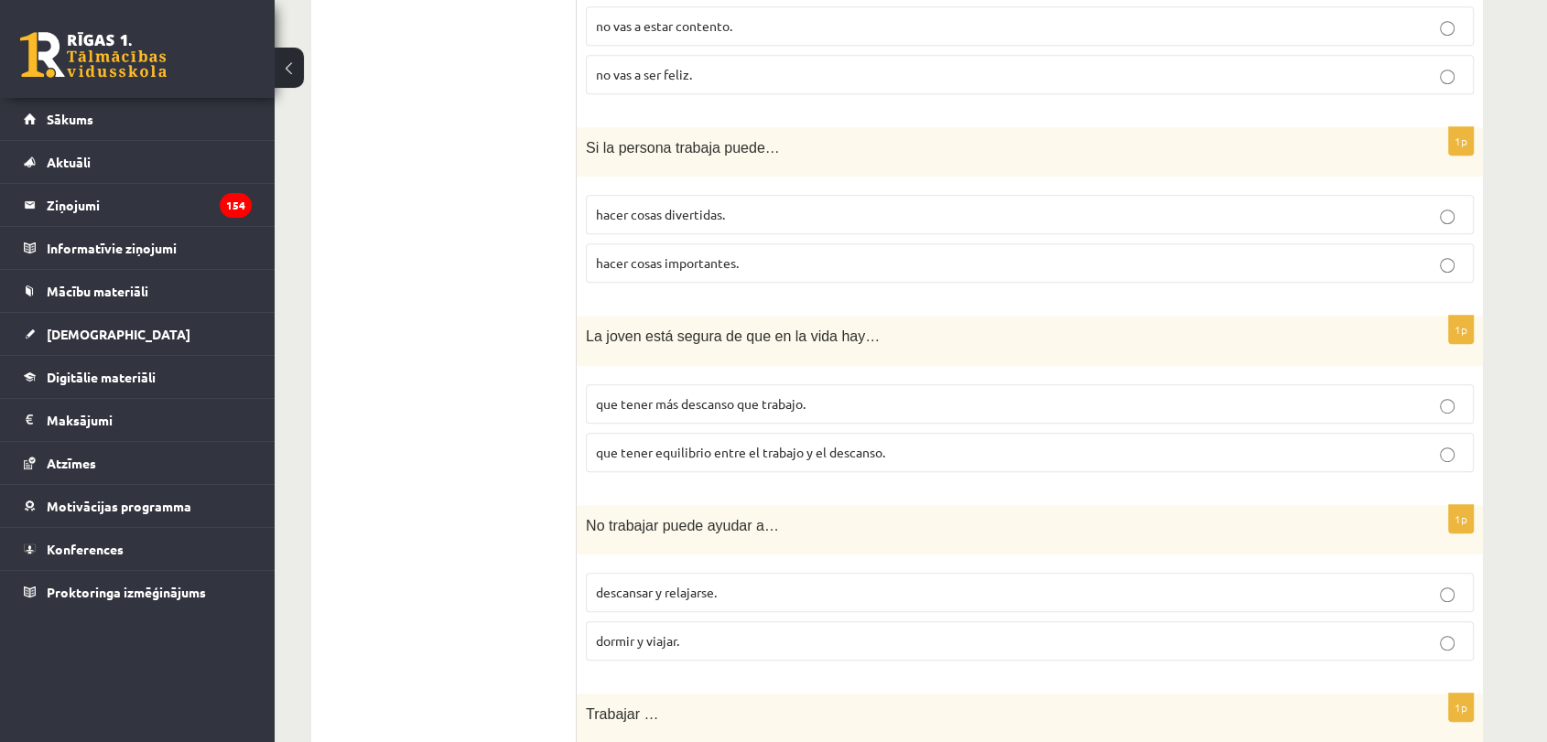
click at [779, 264] on p "hacer cosas importantes." at bounding box center [1030, 263] width 868 height 19
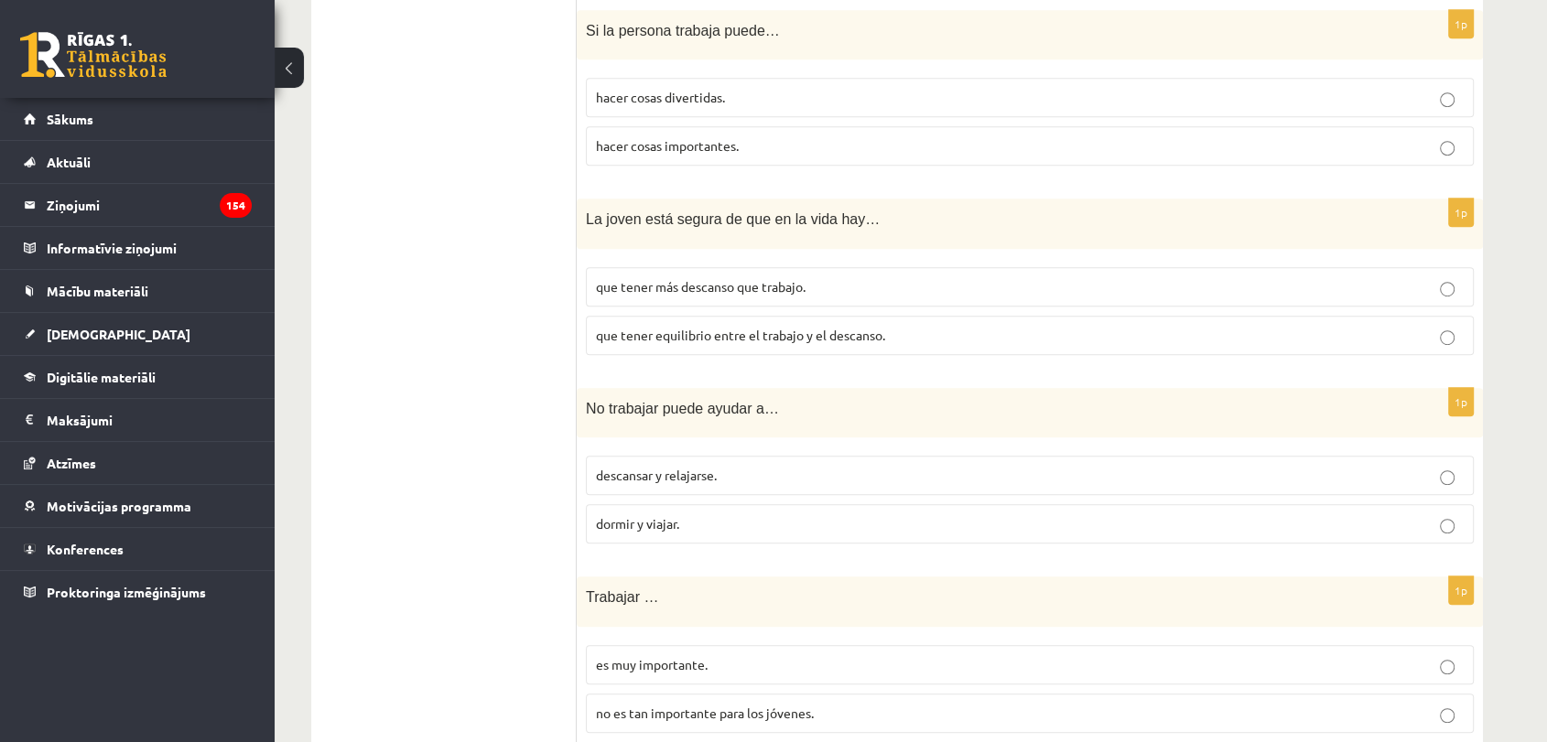
scroll to position [1132, 0]
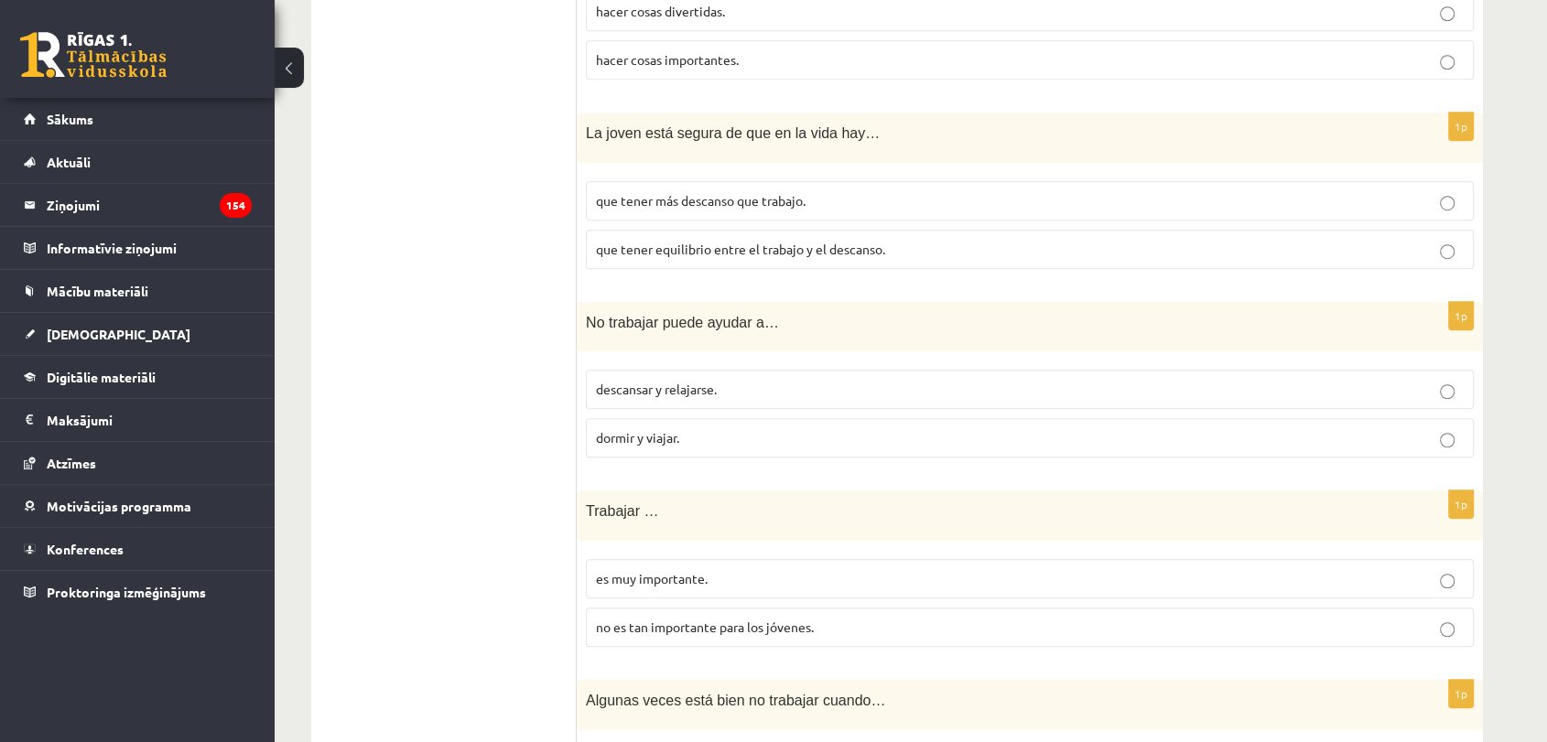
click at [819, 257] on p "que tener equilibrio entre el trabajo y el descanso." at bounding box center [1030, 249] width 868 height 19
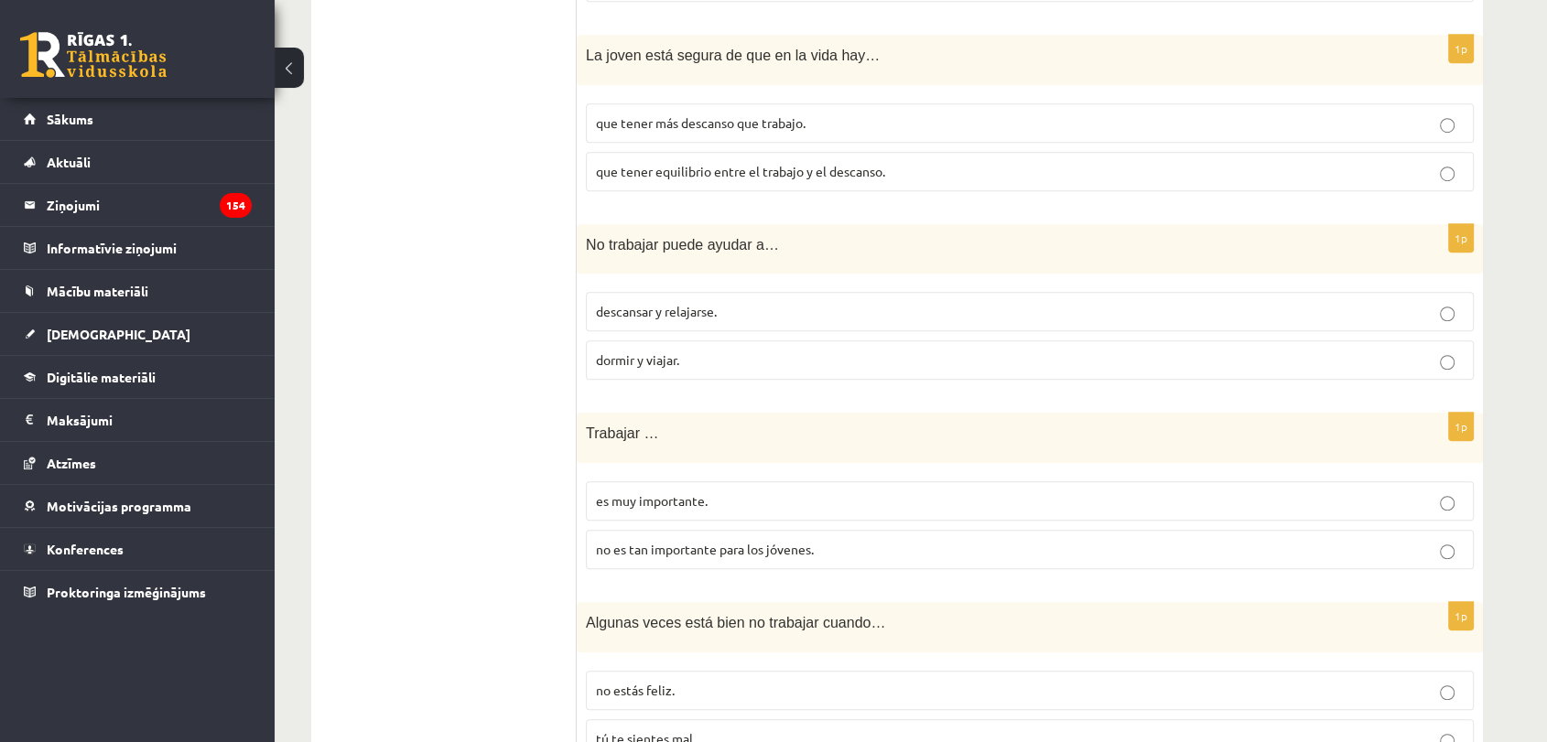
scroll to position [1335, 0]
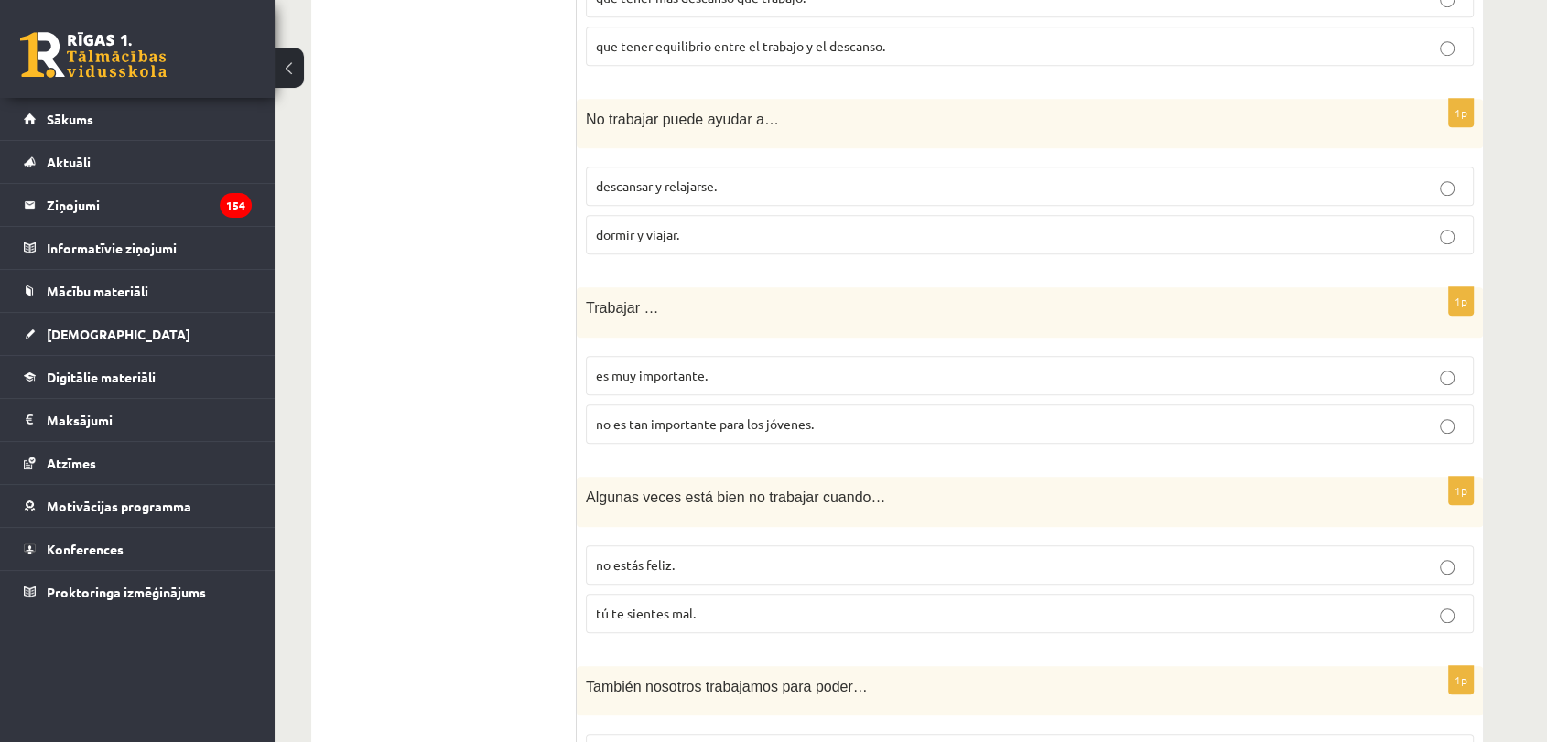
click at [796, 178] on p "descansar y relajarse." at bounding box center [1030, 186] width 868 height 19
click at [798, 390] on label "es muy importante." at bounding box center [1030, 375] width 888 height 39
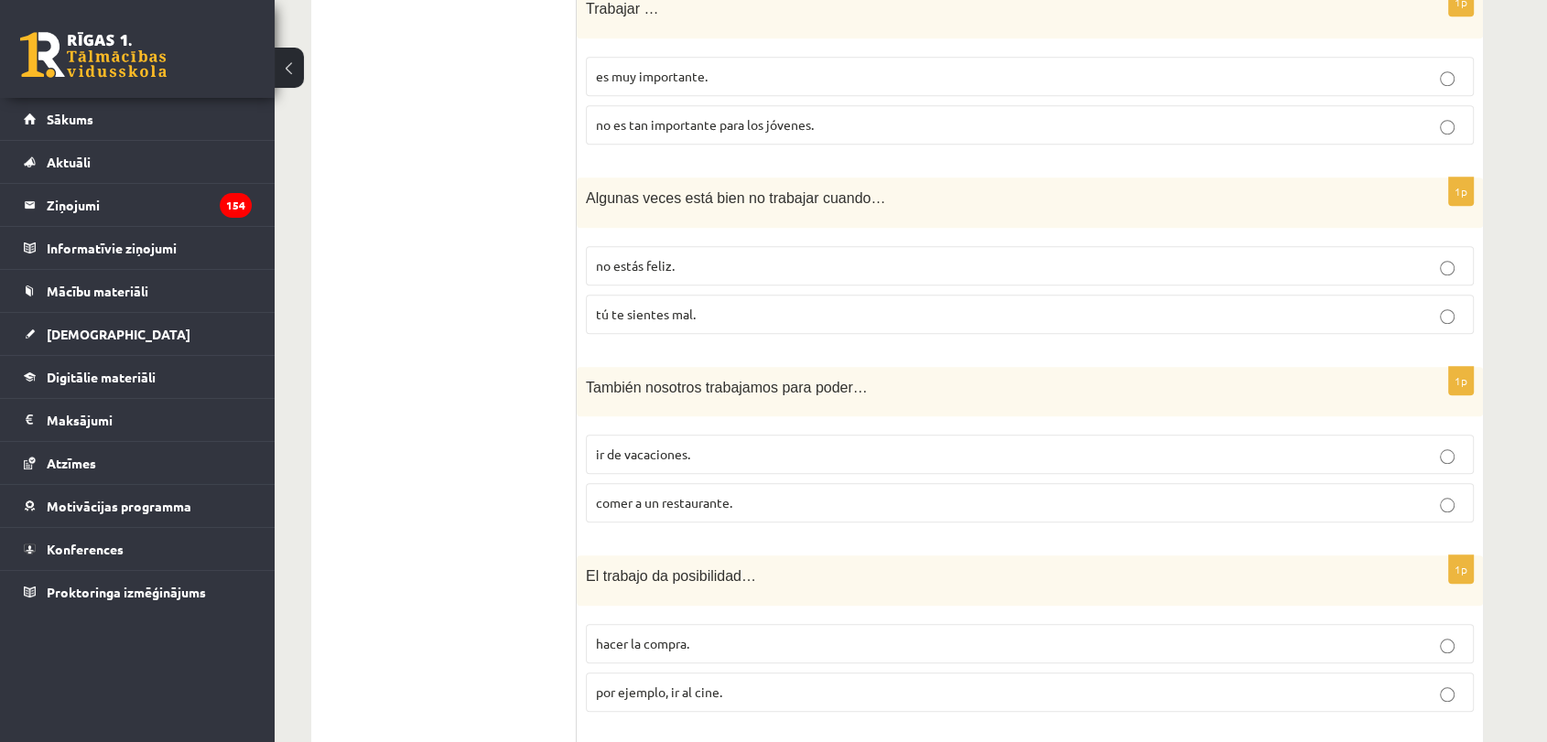
scroll to position [1640, 0]
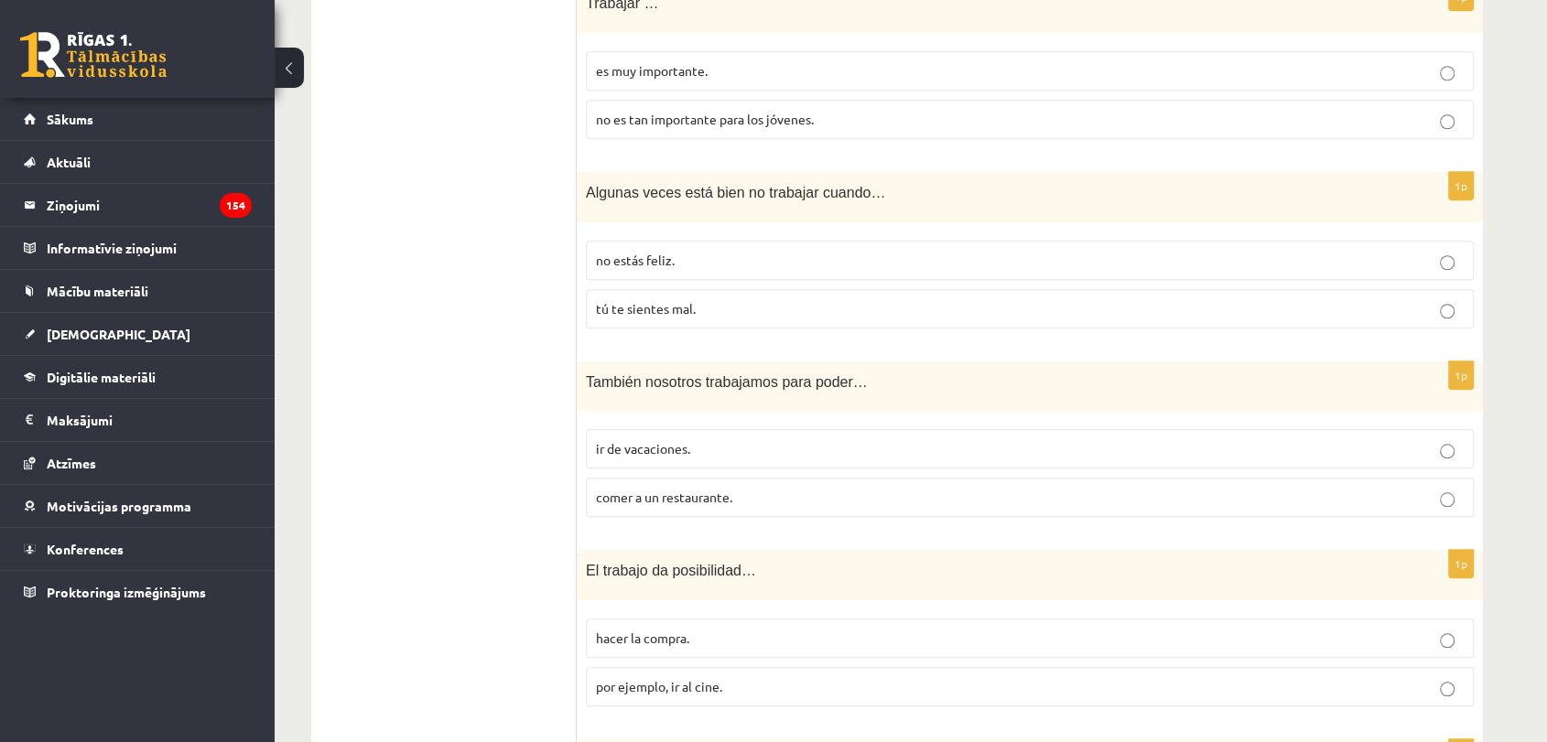
click at [661, 300] on span "tú te sientes mal." at bounding box center [646, 308] width 100 height 16
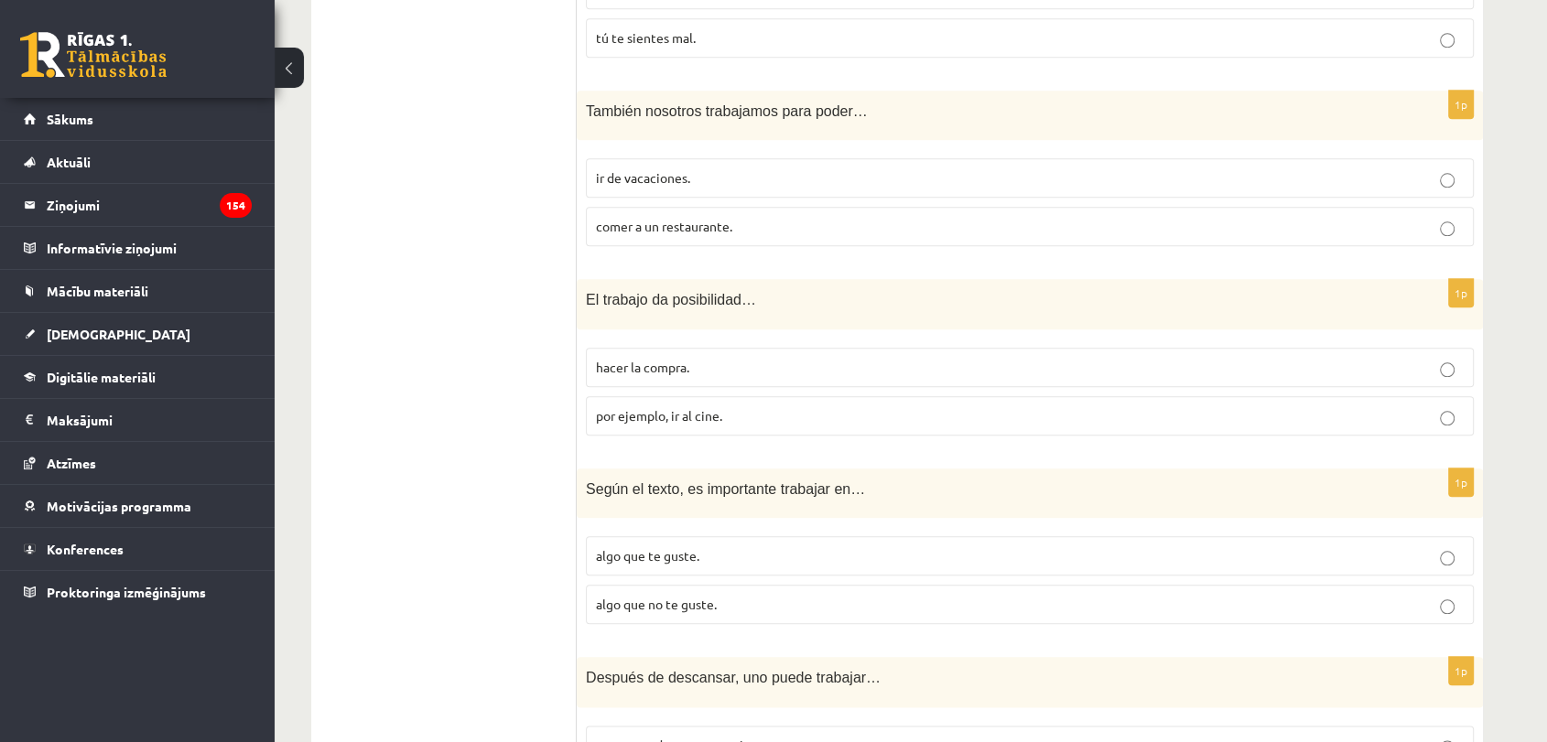
scroll to position [1946, 0]
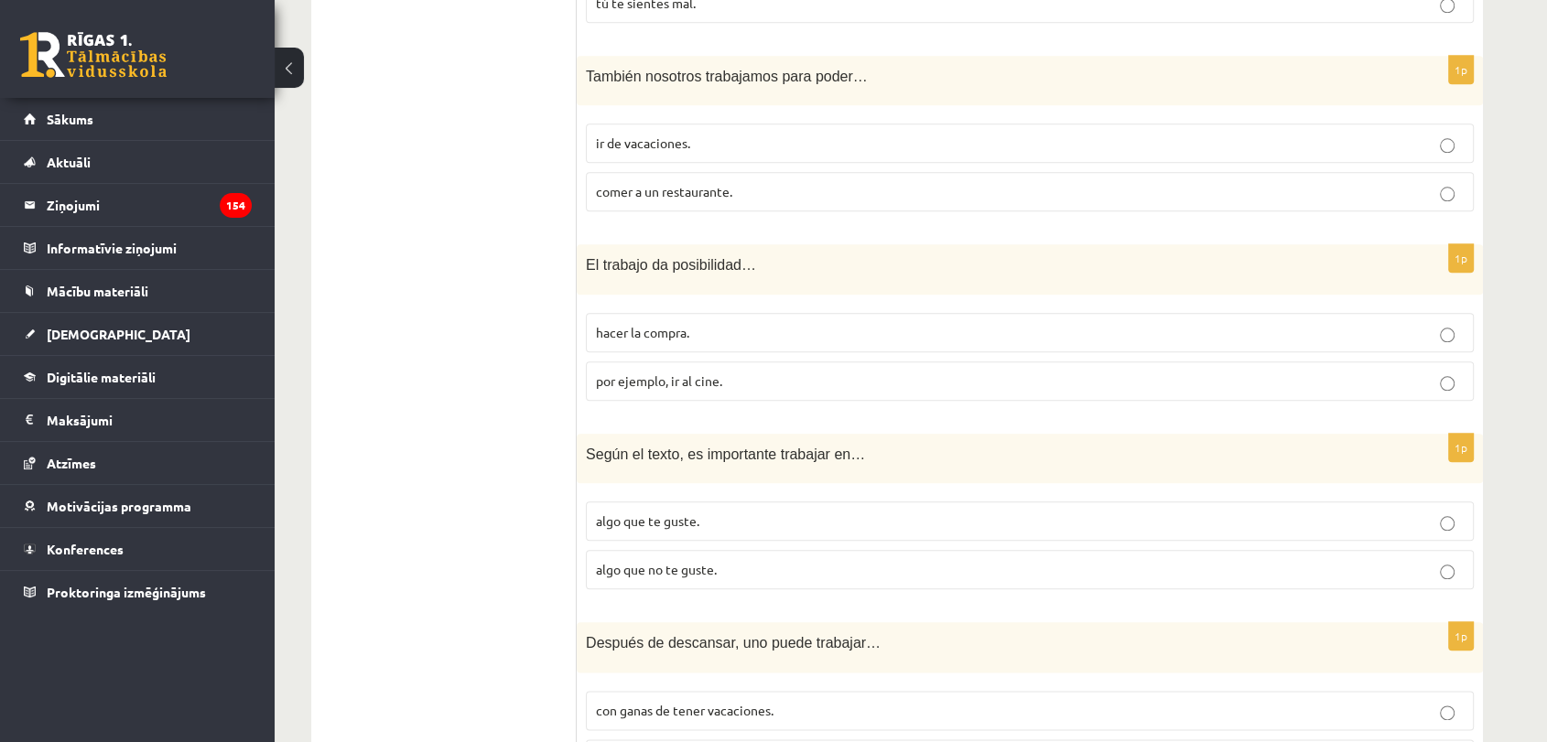
click at [717, 137] on p "ir de vacaciones." at bounding box center [1030, 143] width 868 height 19
click at [783, 383] on p "por ejemplo, ir al cine." at bounding box center [1030, 381] width 868 height 19
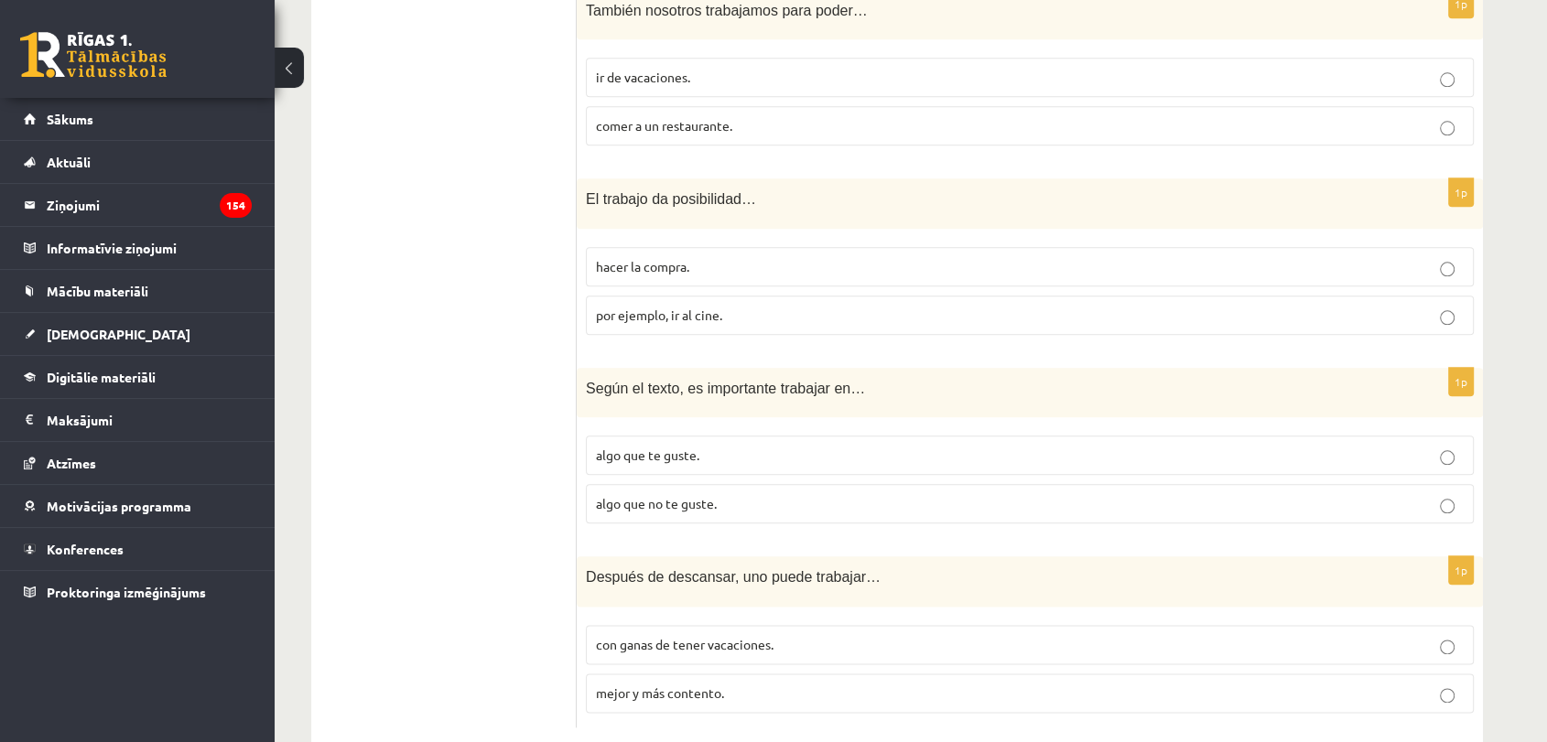
scroll to position [2047, 0]
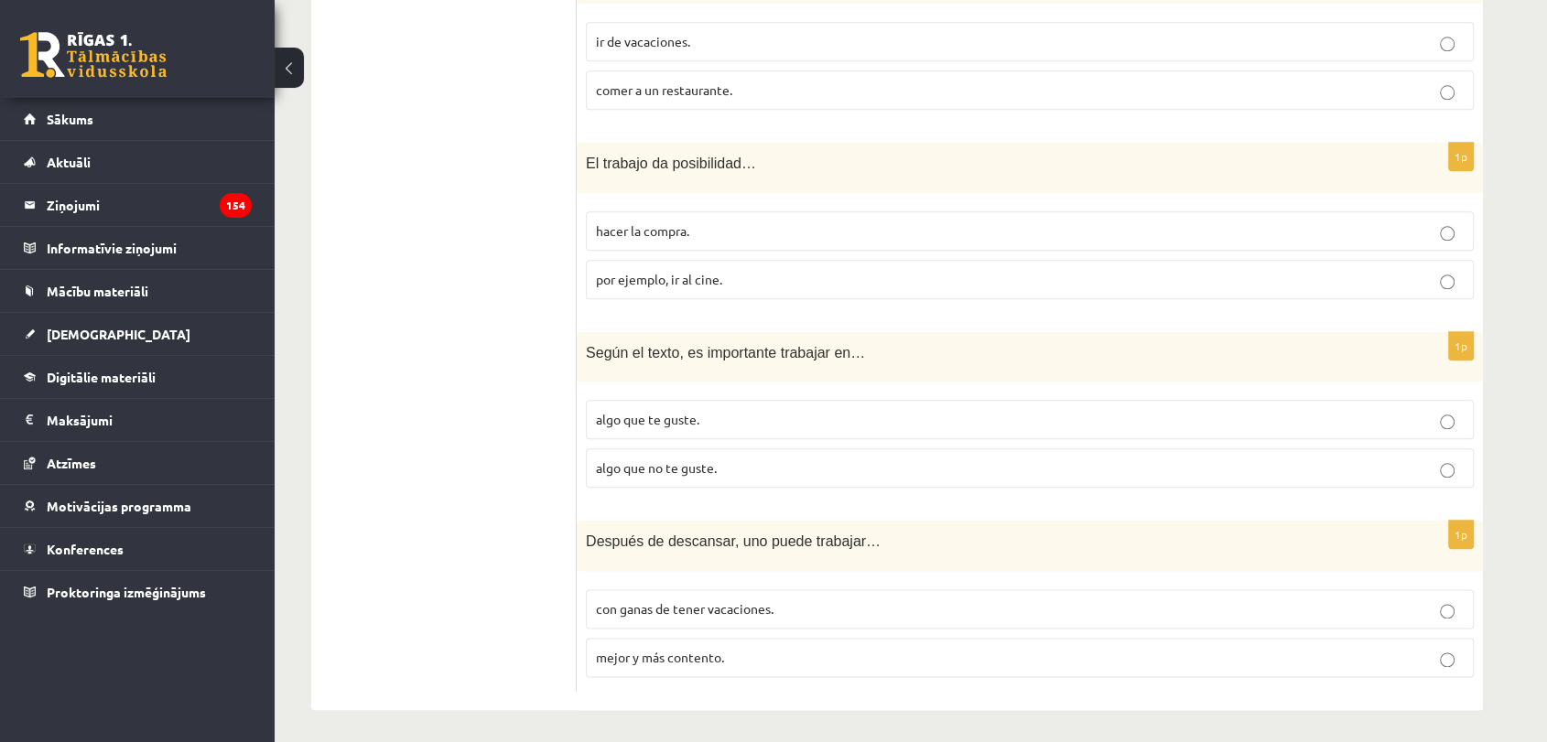
click at [704, 426] on label "algo que te guste." at bounding box center [1030, 419] width 888 height 39
click at [736, 669] on label "mejor y más contento." at bounding box center [1030, 657] width 888 height 39
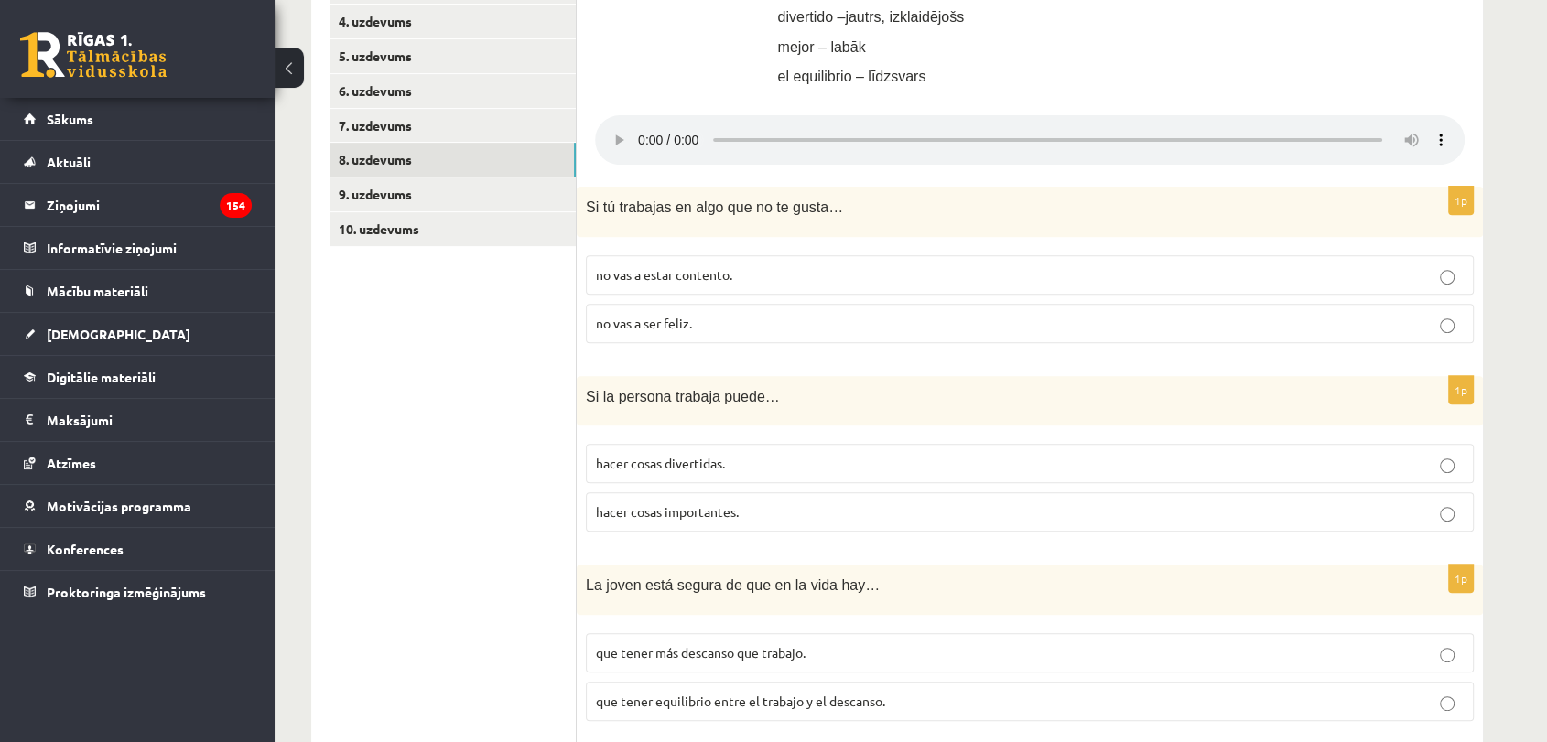
scroll to position [522, 0]
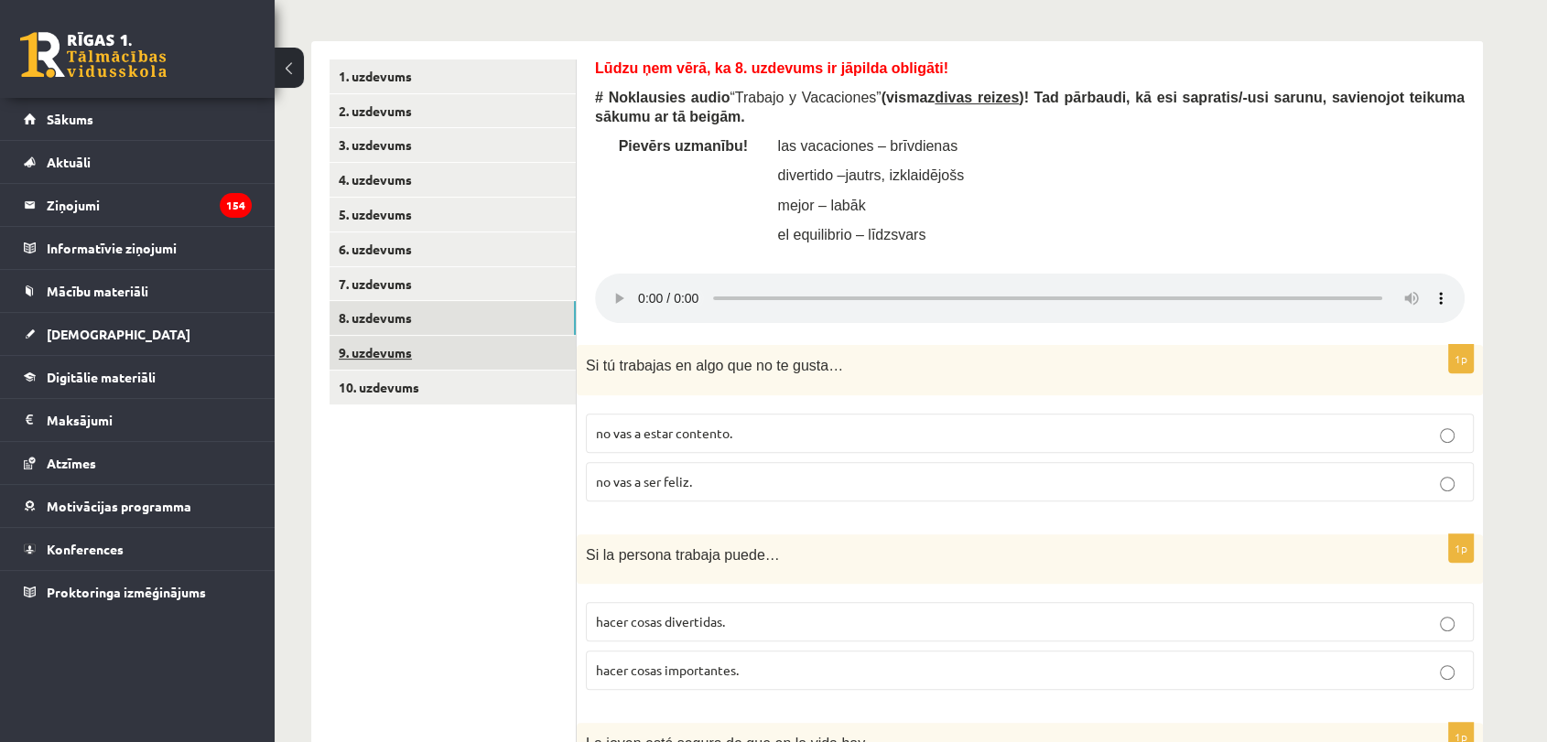
click at [398, 356] on link "9. uzdevums" at bounding box center [452, 353] width 246 height 34
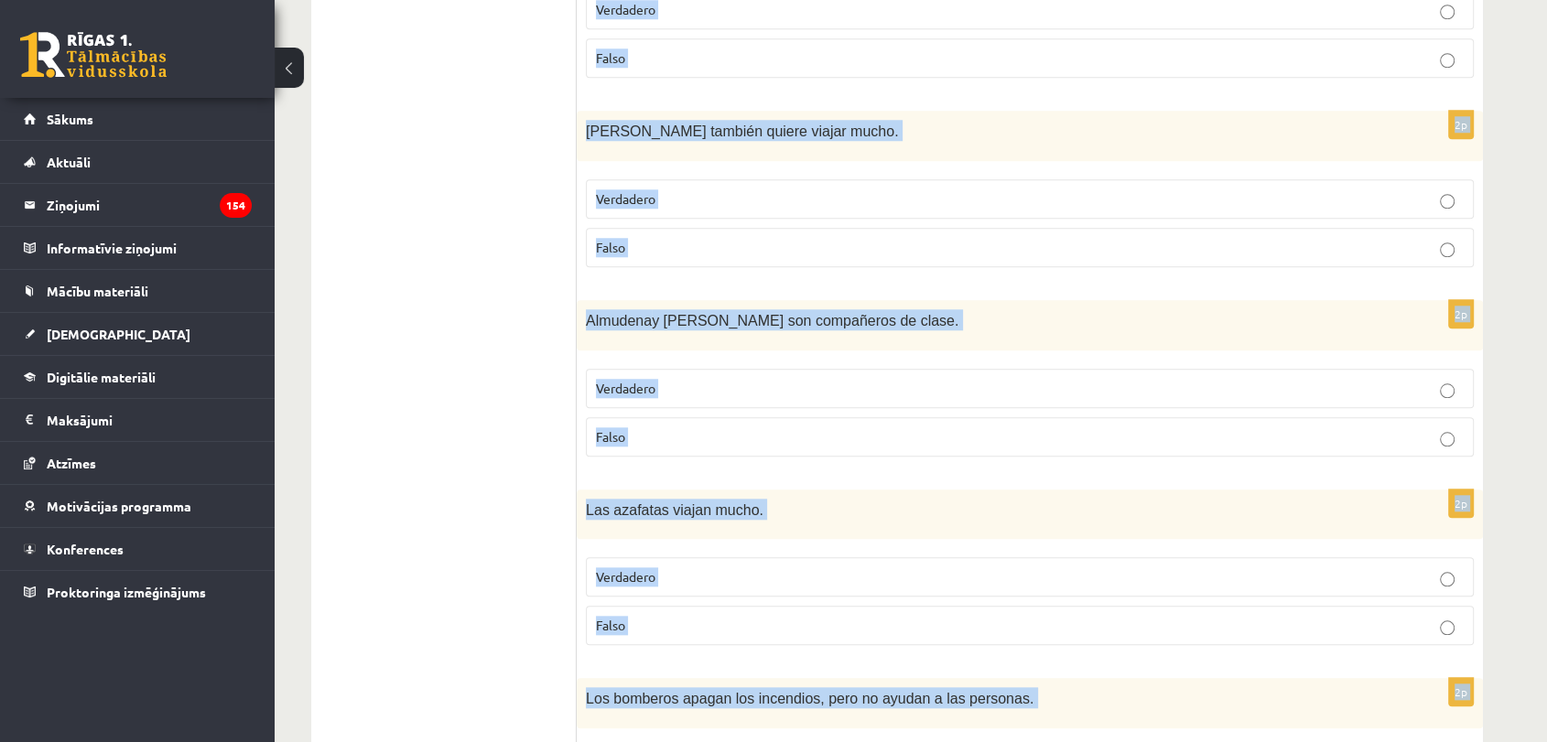
scroll to position [1856, 0]
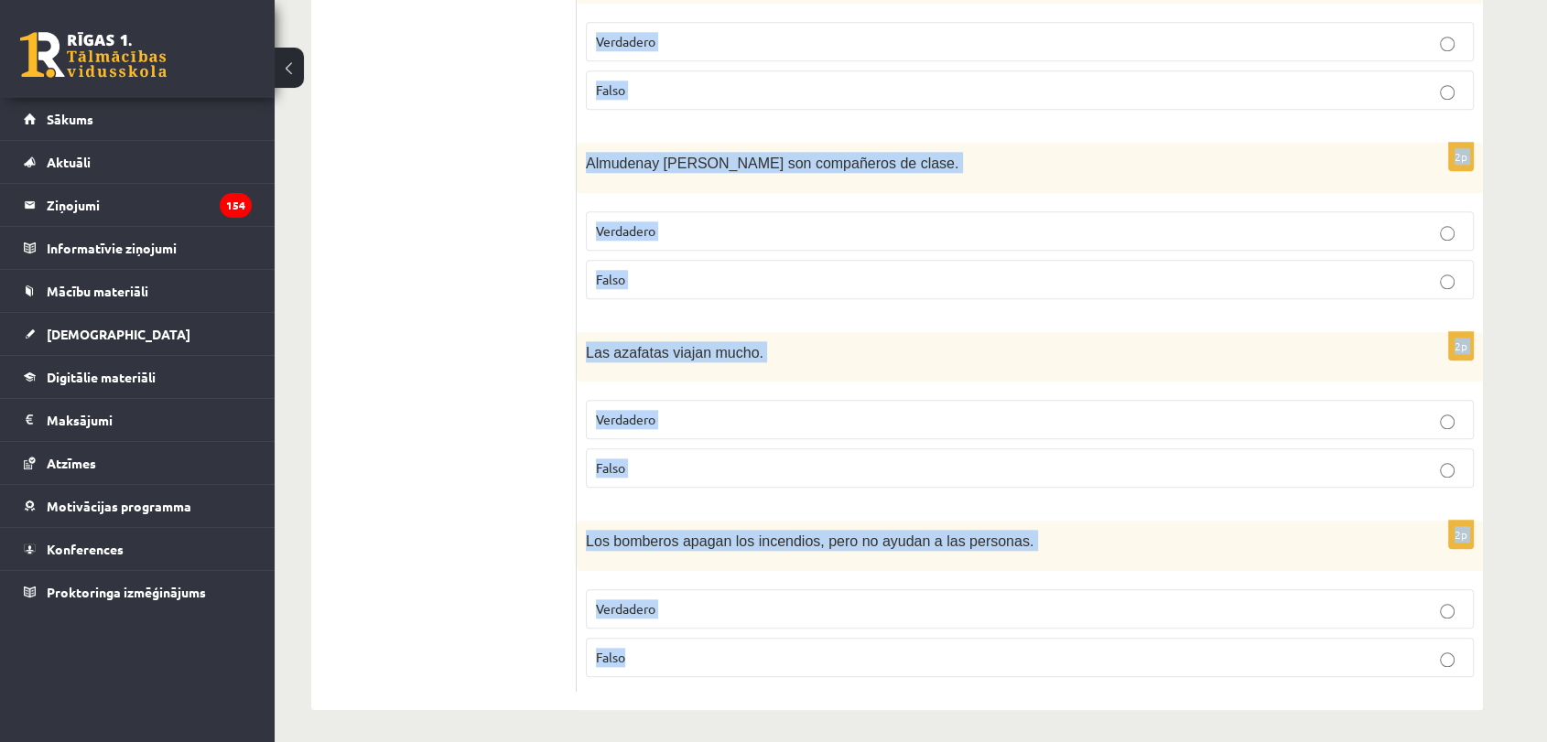
drag, startPoint x: 591, startPoint y: 375, endPoint x: 812, endPoint y: 645, distance: 348.6
copy form "Lūdzu ņem vērā, ka 9. uzdevums ir jāpilda obligāti! # Izlasi (vairākkārt) dialo…"
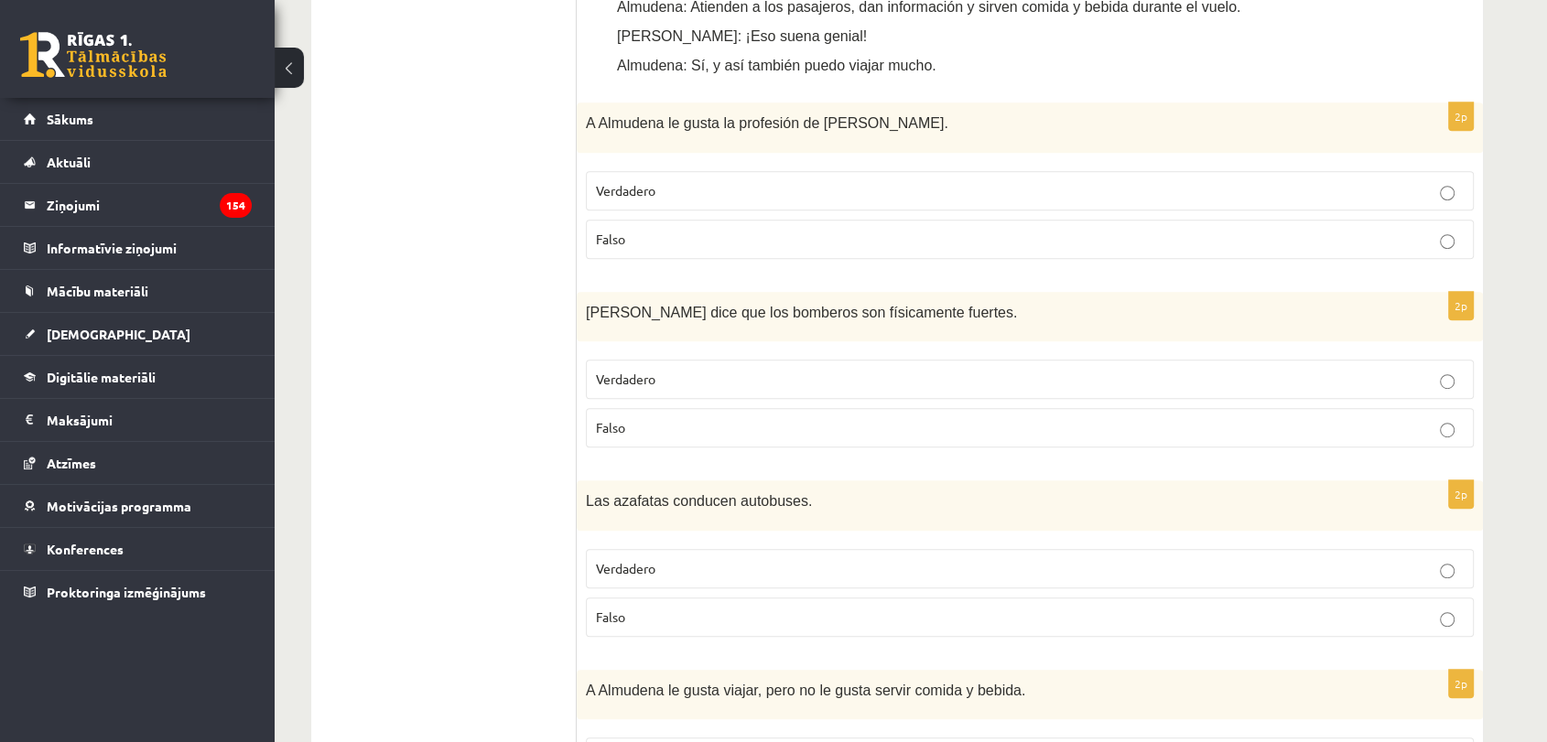
scroll to position [839, 0]
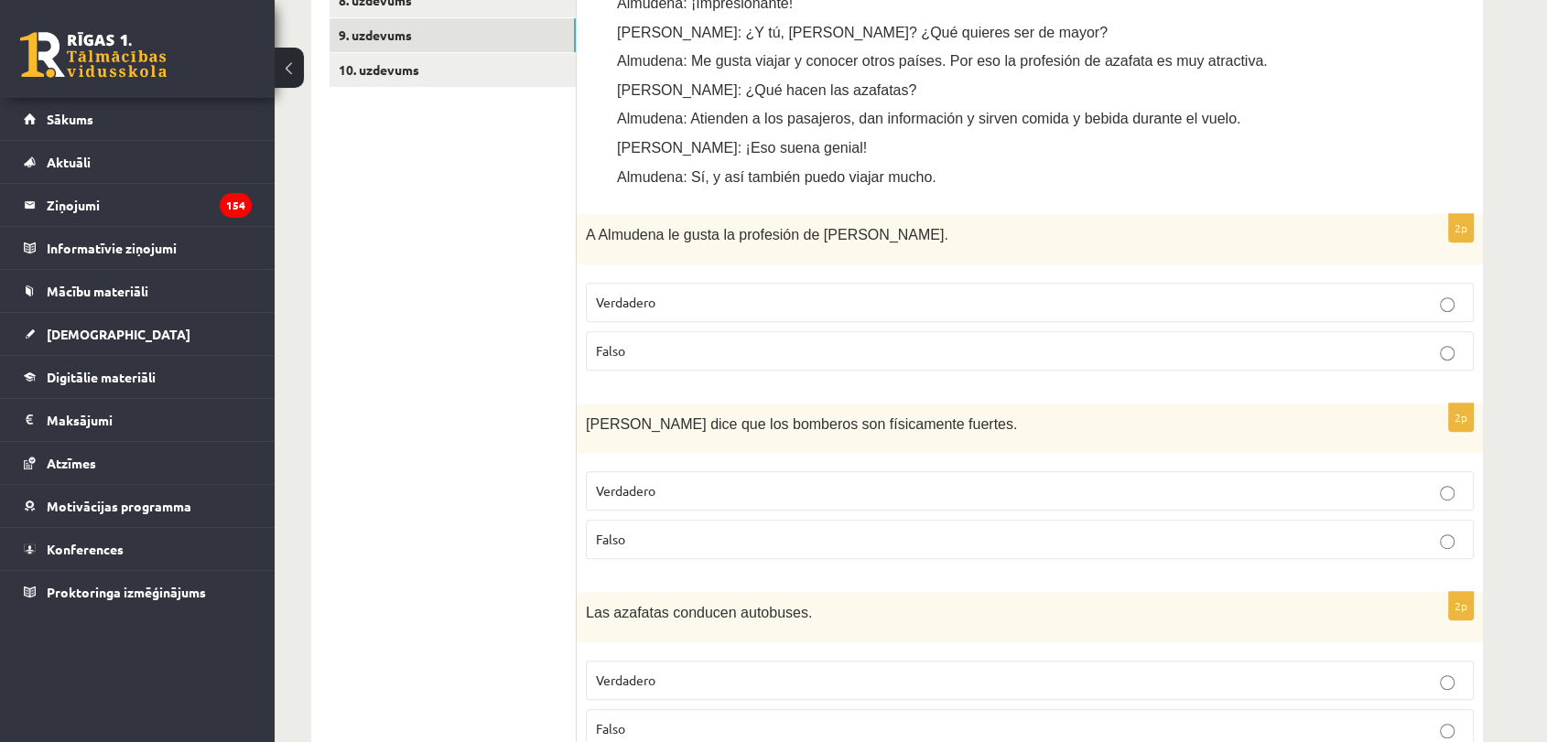
click at [717, 353] on p "Falso" at bounding box center [1030, 350] width 868 height 19
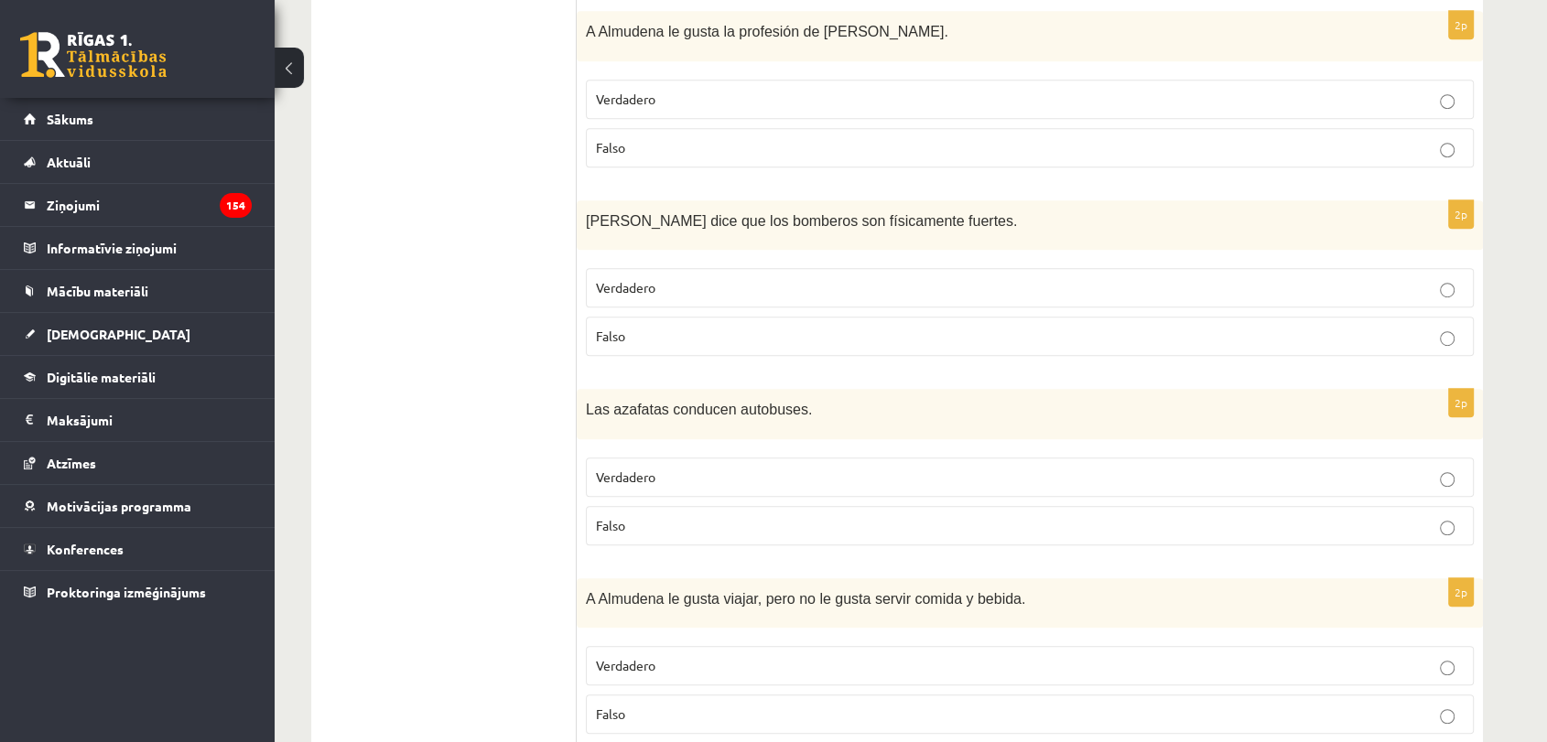
click at [677, 291] on p "Verdadero" at bounding box center [1030, 287] width 868 height 19
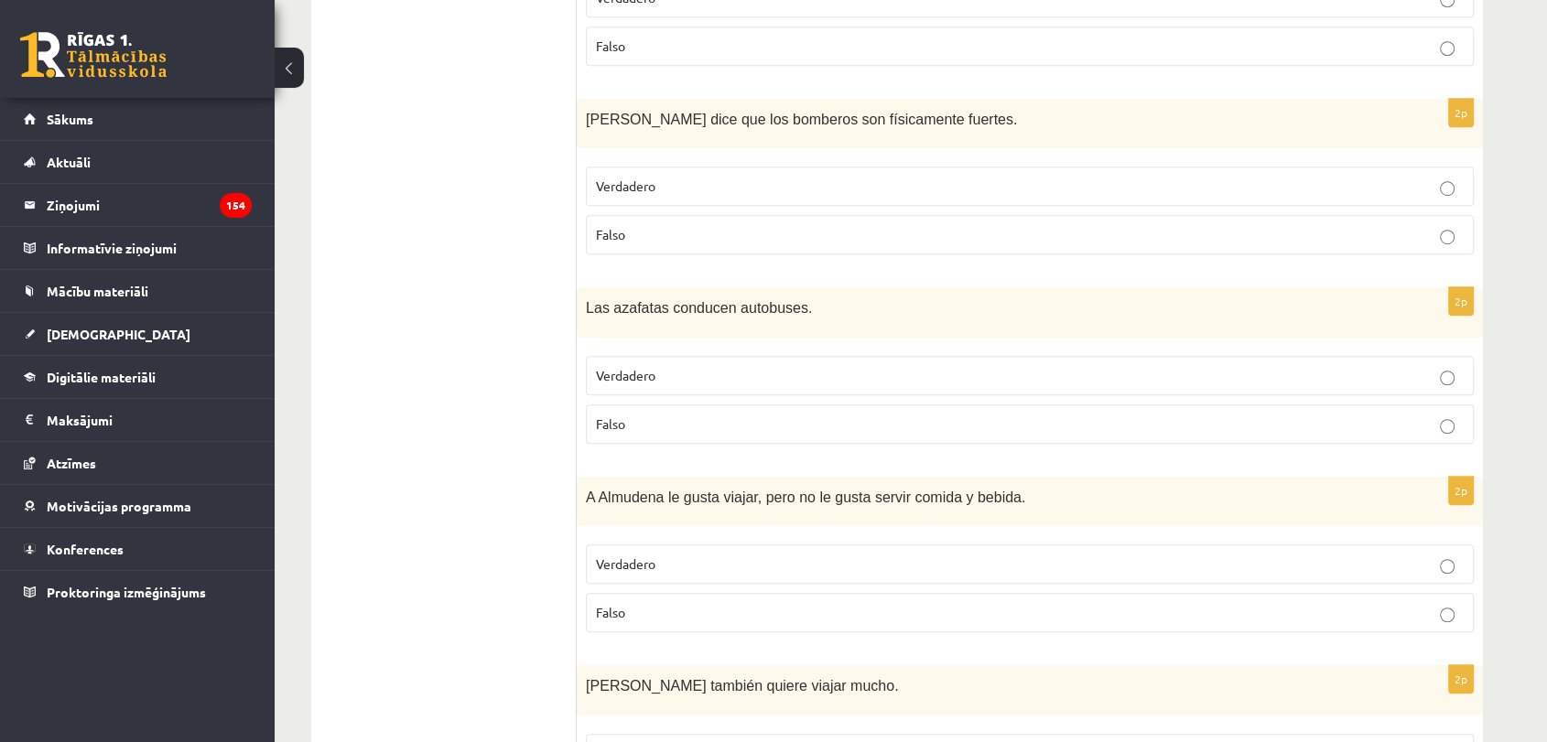
click at [681, 419] on p "Falso" at bounding box center [1030, 424] width 868 height 19
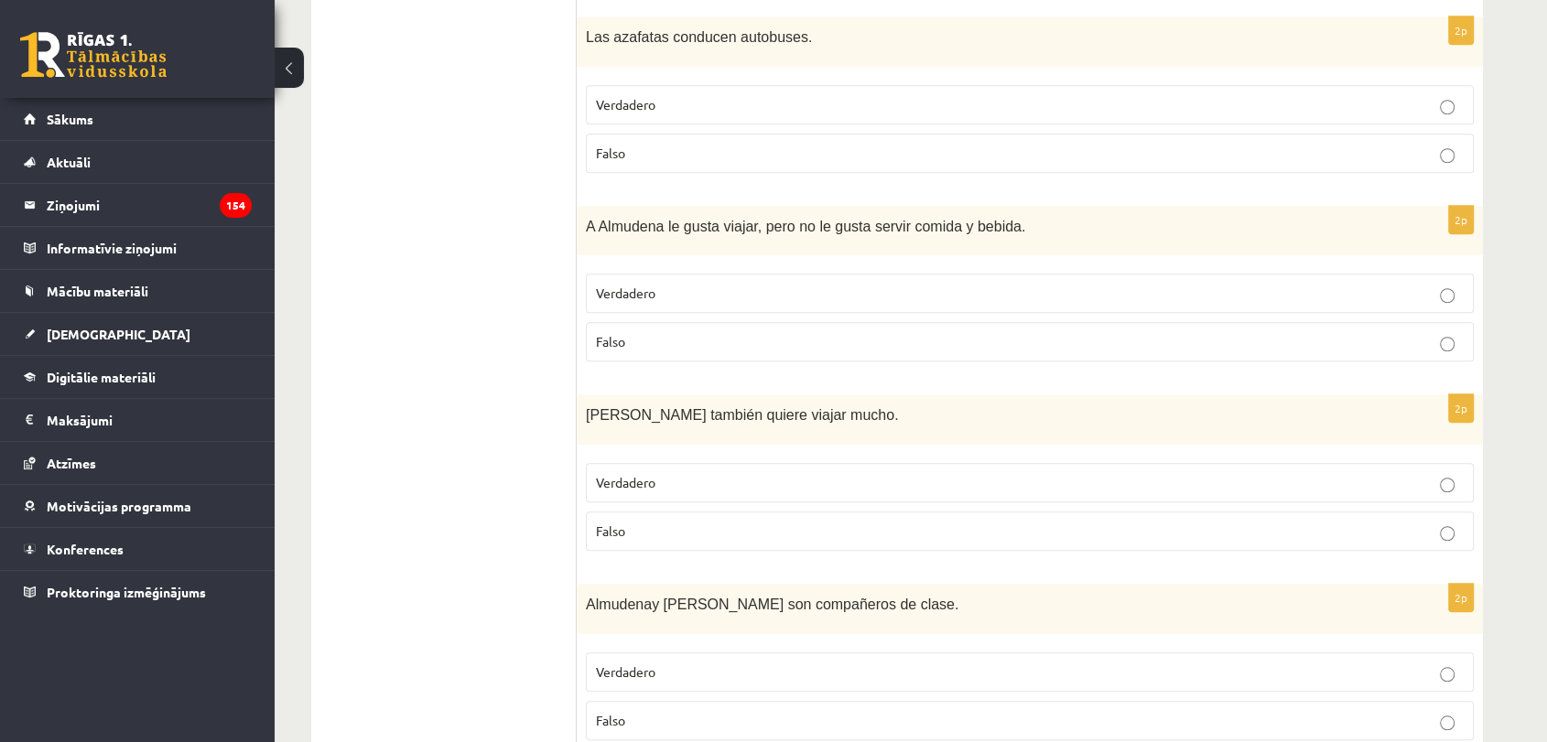
scroll to position [1450, 0]
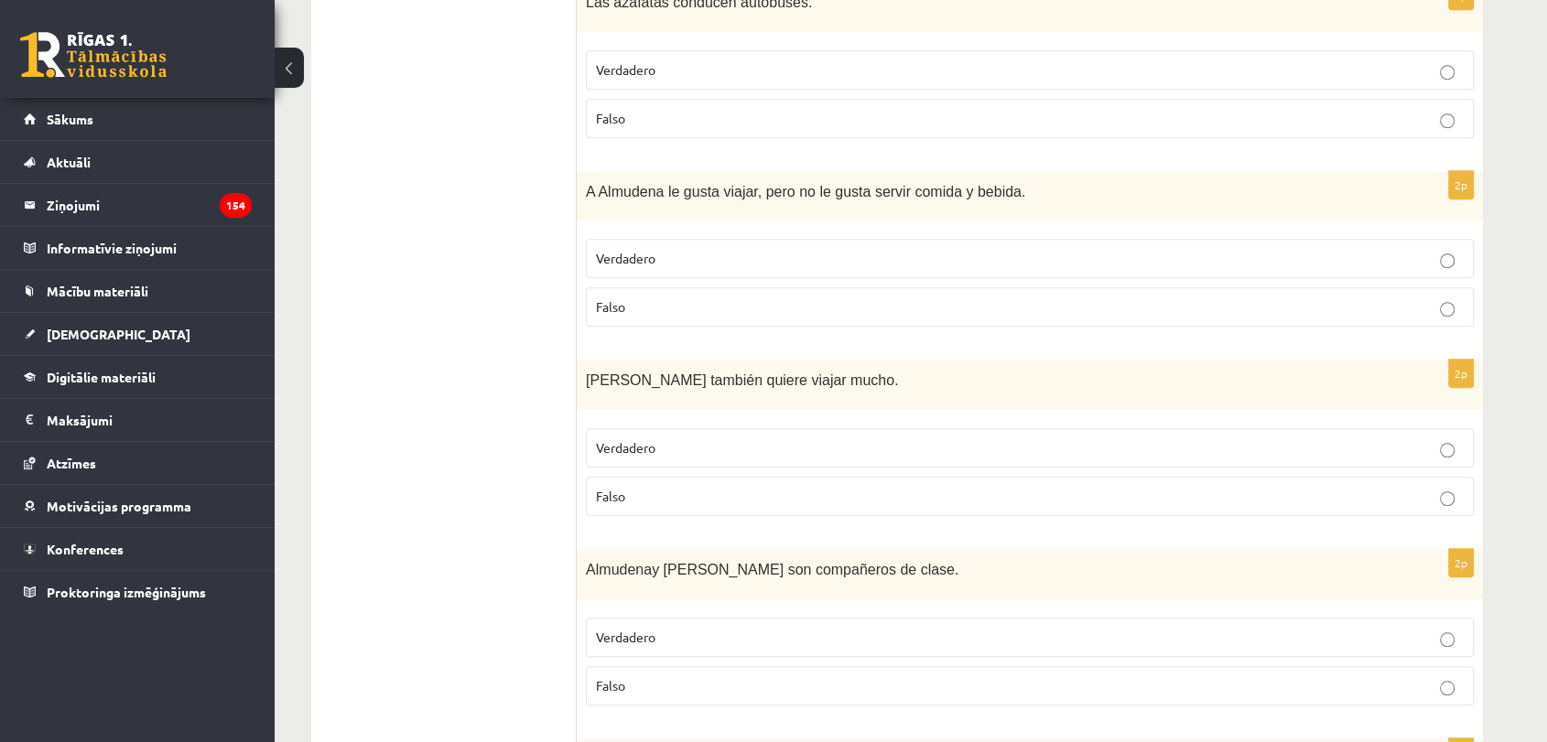
click at [717, 304] on p "Falso" at bounding box center [1030, 306] width 868 height 19
click at [731, 501] on p "Falso" at bounding box center [1030, 496] width 868 height 19
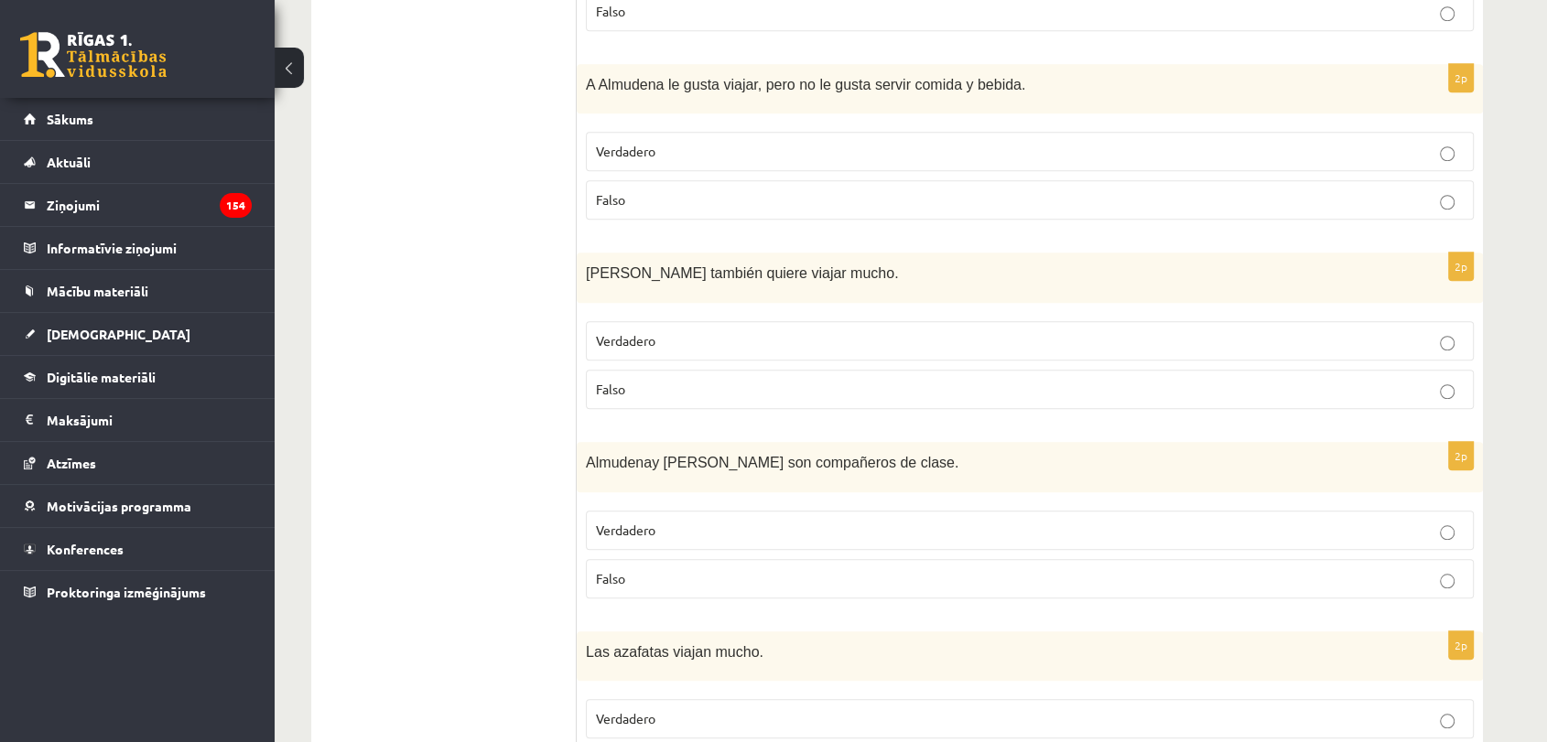
scroll to position [1653, 0]
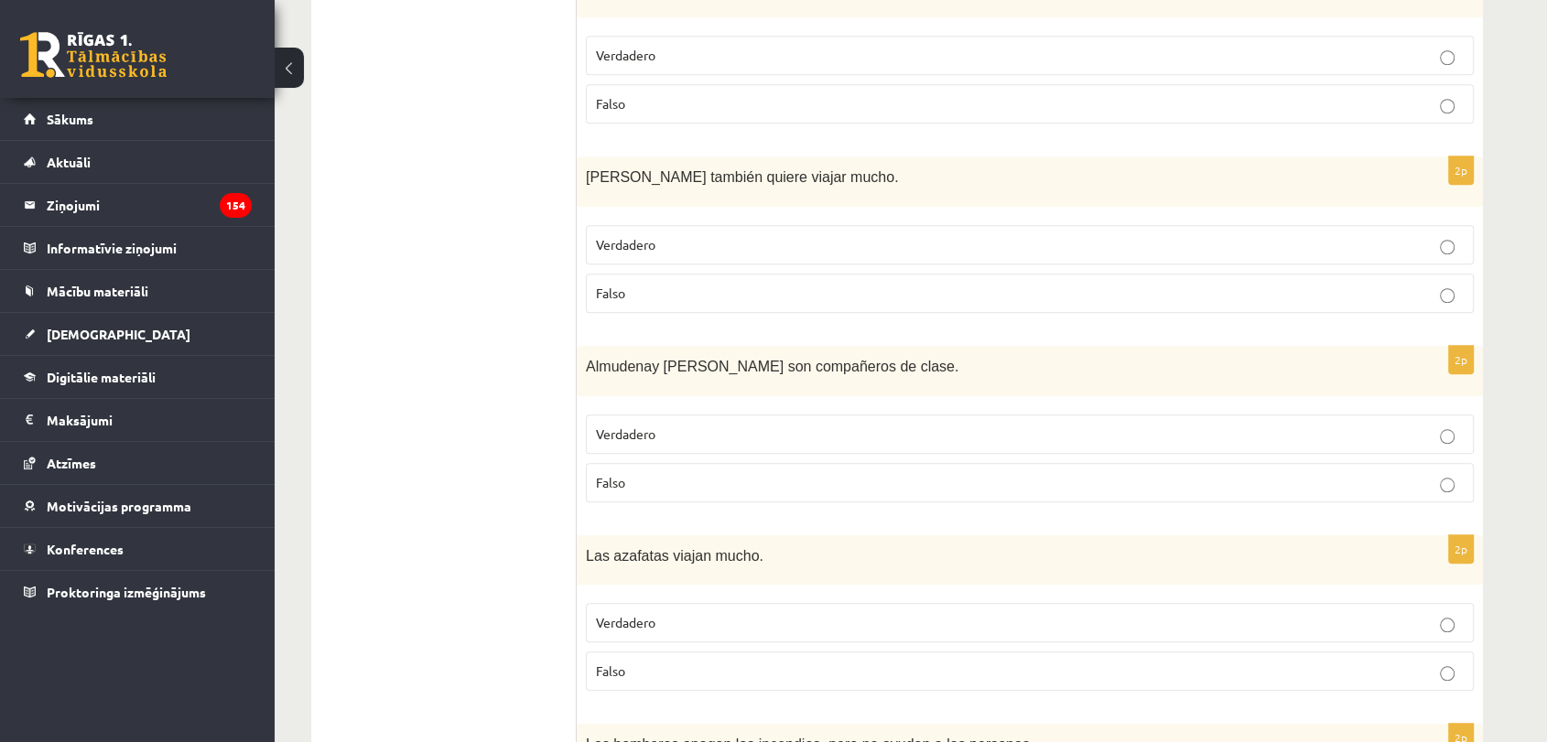
click at [778, 429] on p "Verdadero" at bounding box center [1030, 434] width 868 height 19
click at [769, 629] on label "Verdadero" at bounding box center [1030, 622] width 888 height 39
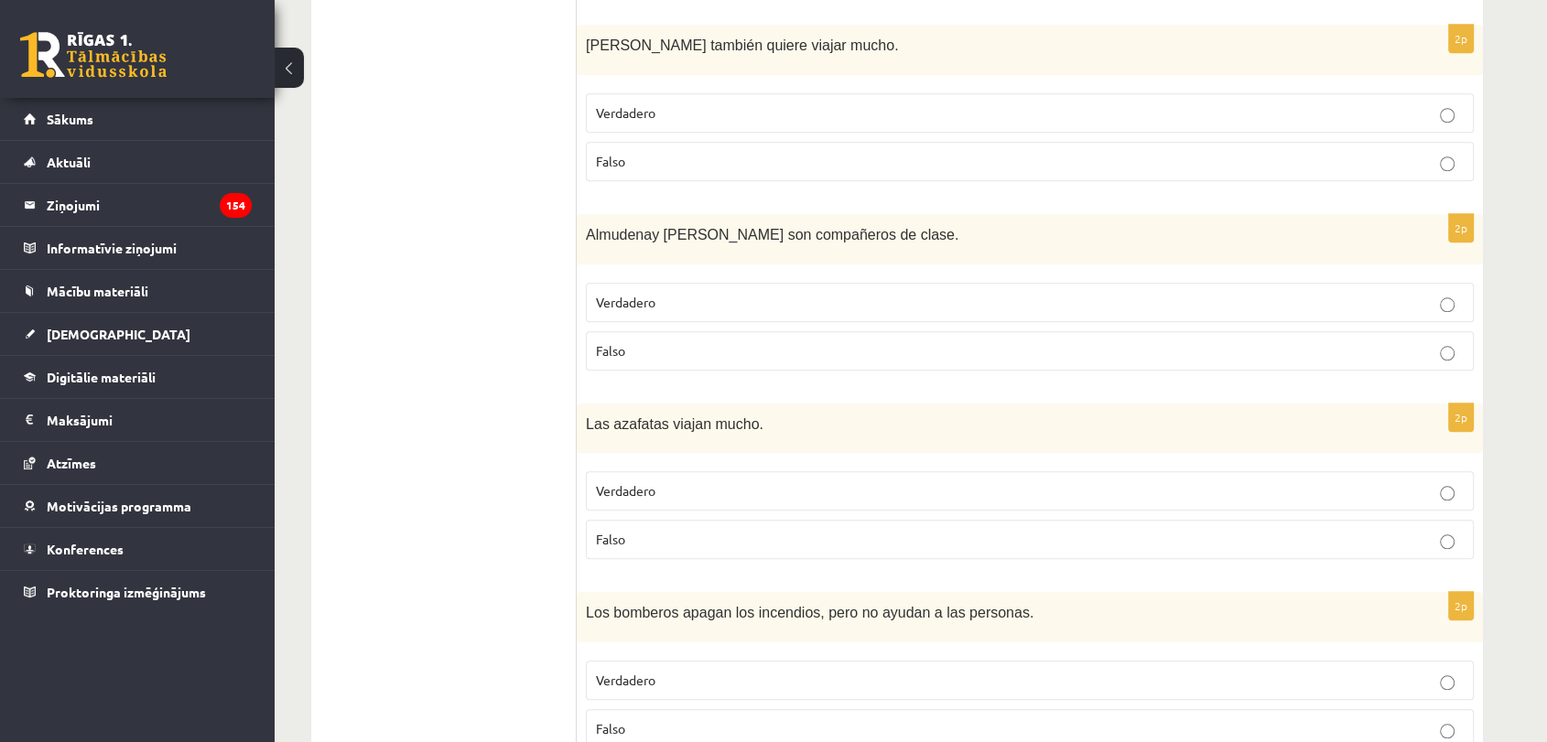
scroll to position [1856, 0]
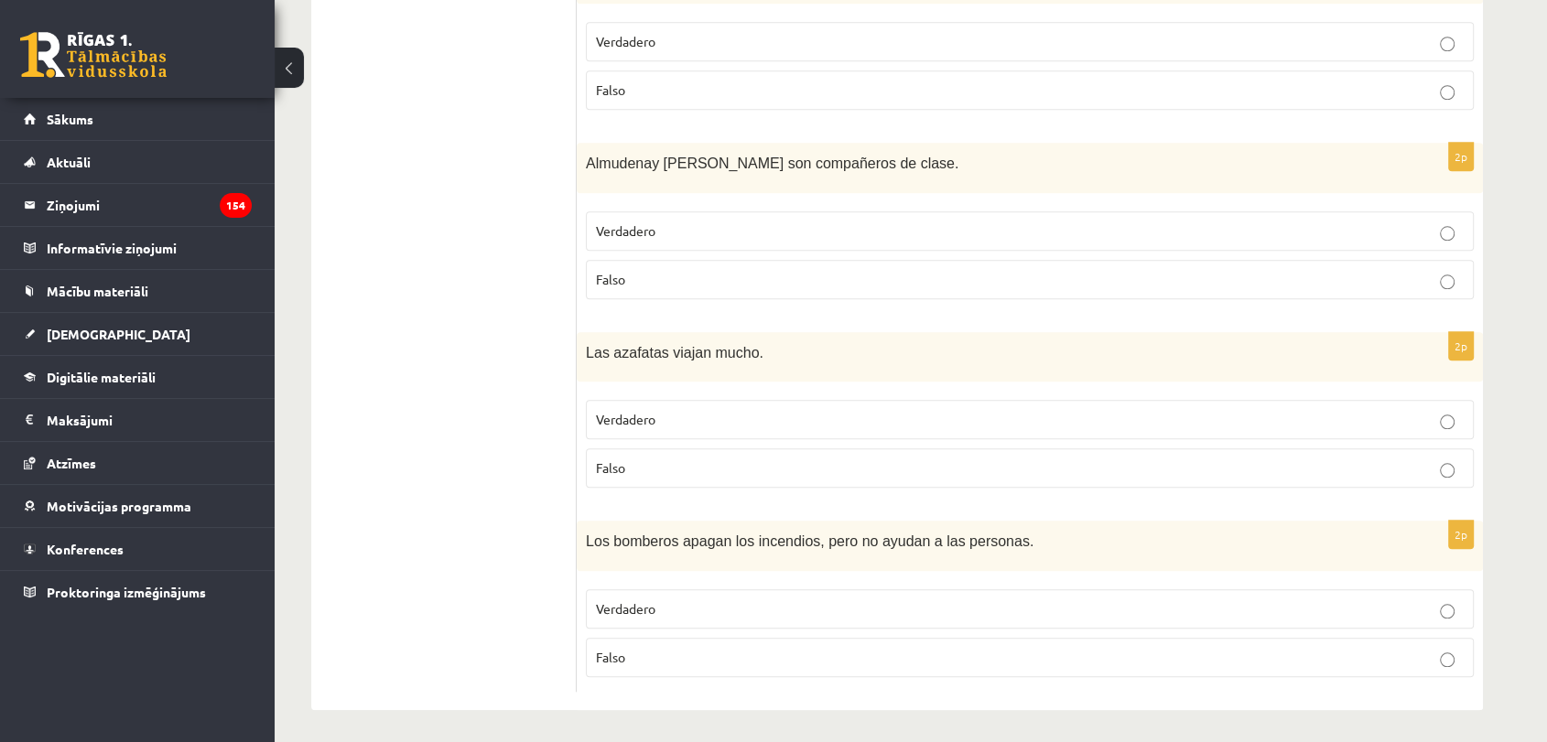
click at [778, 653] on p "Falso" at bounding box center [1030, 657] width 868 height 19
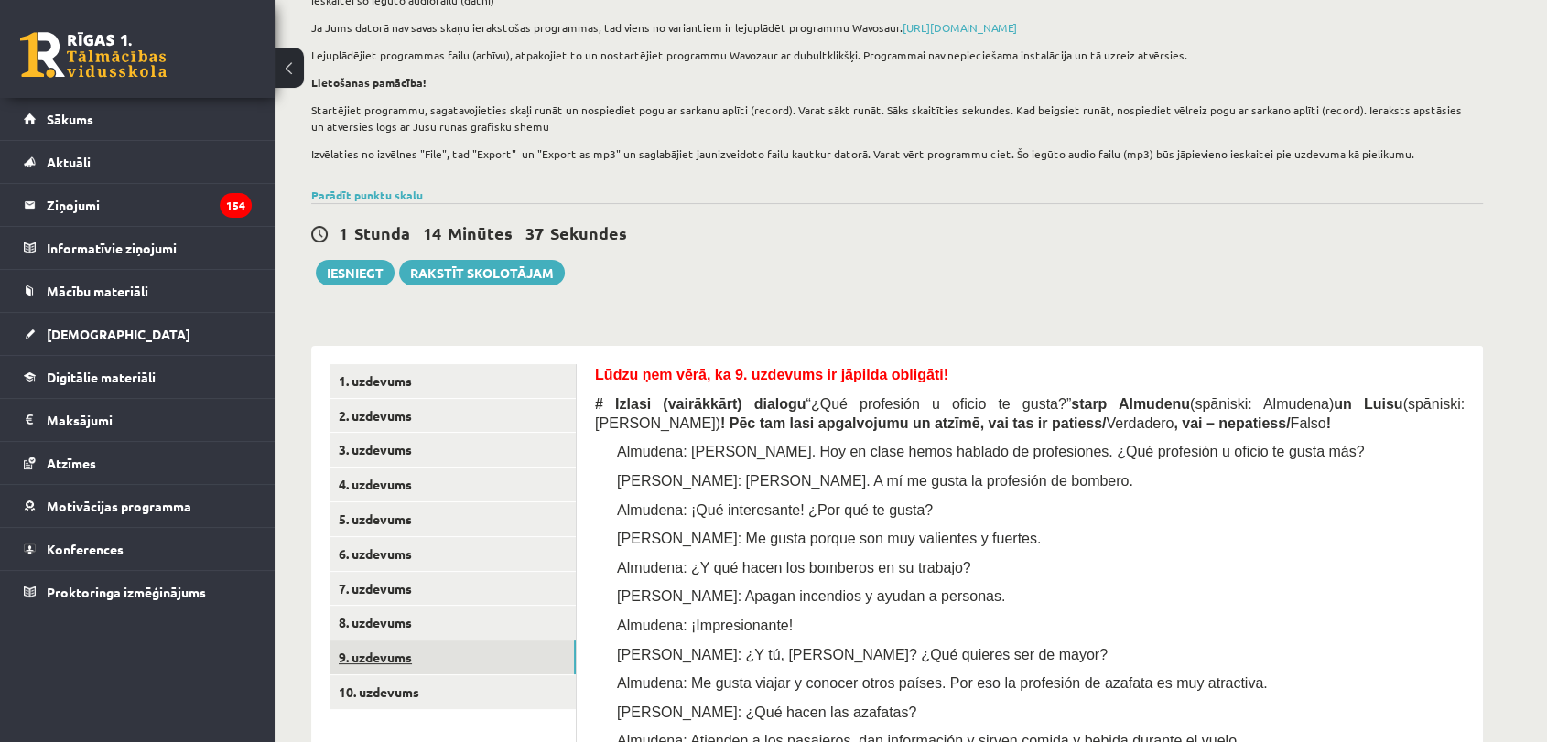
scroll to position [432, 0]
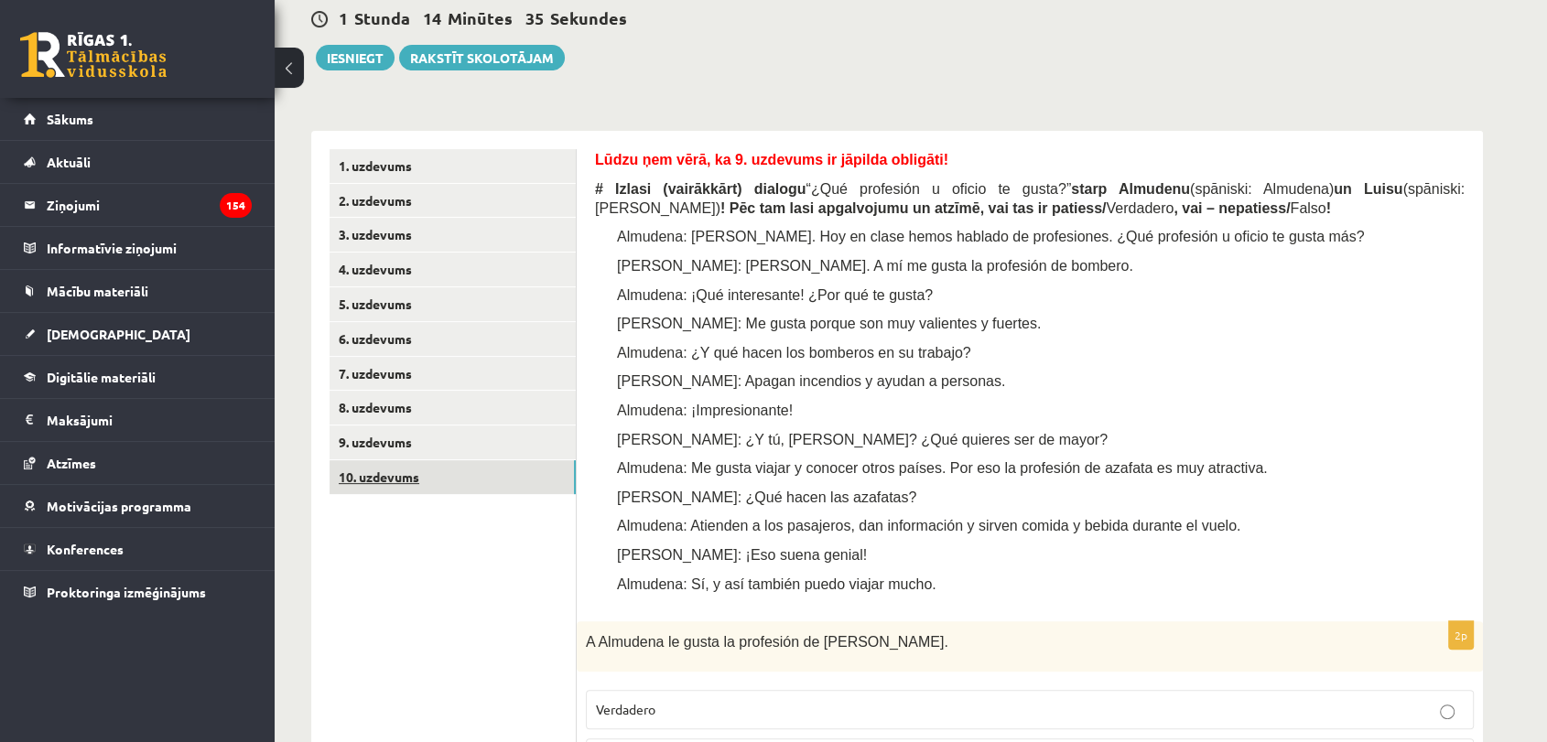
click at [418, 478] on link "10. uzdevums" at bounding box center [452, 477] width 246 height 34
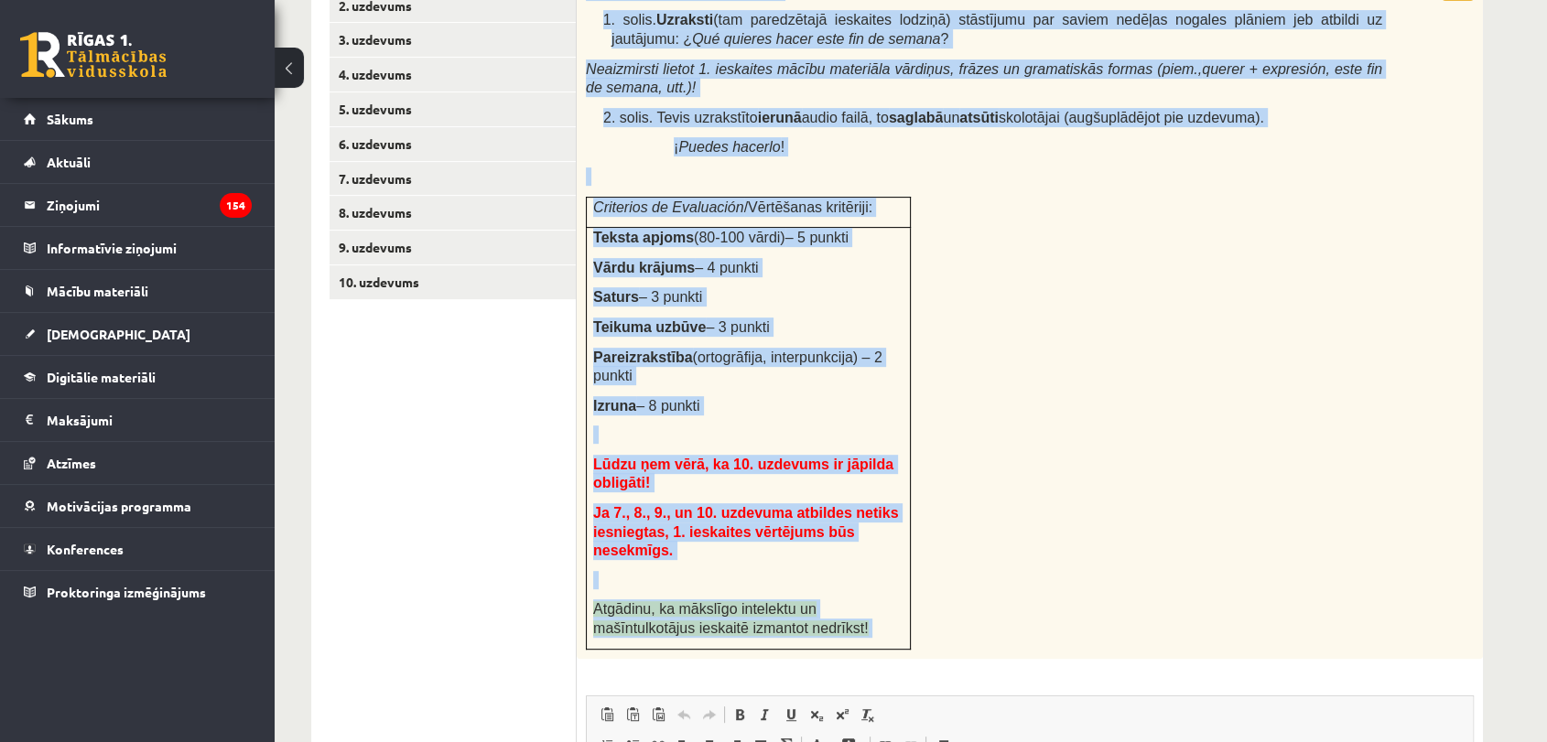
scroll to position [977, 0]
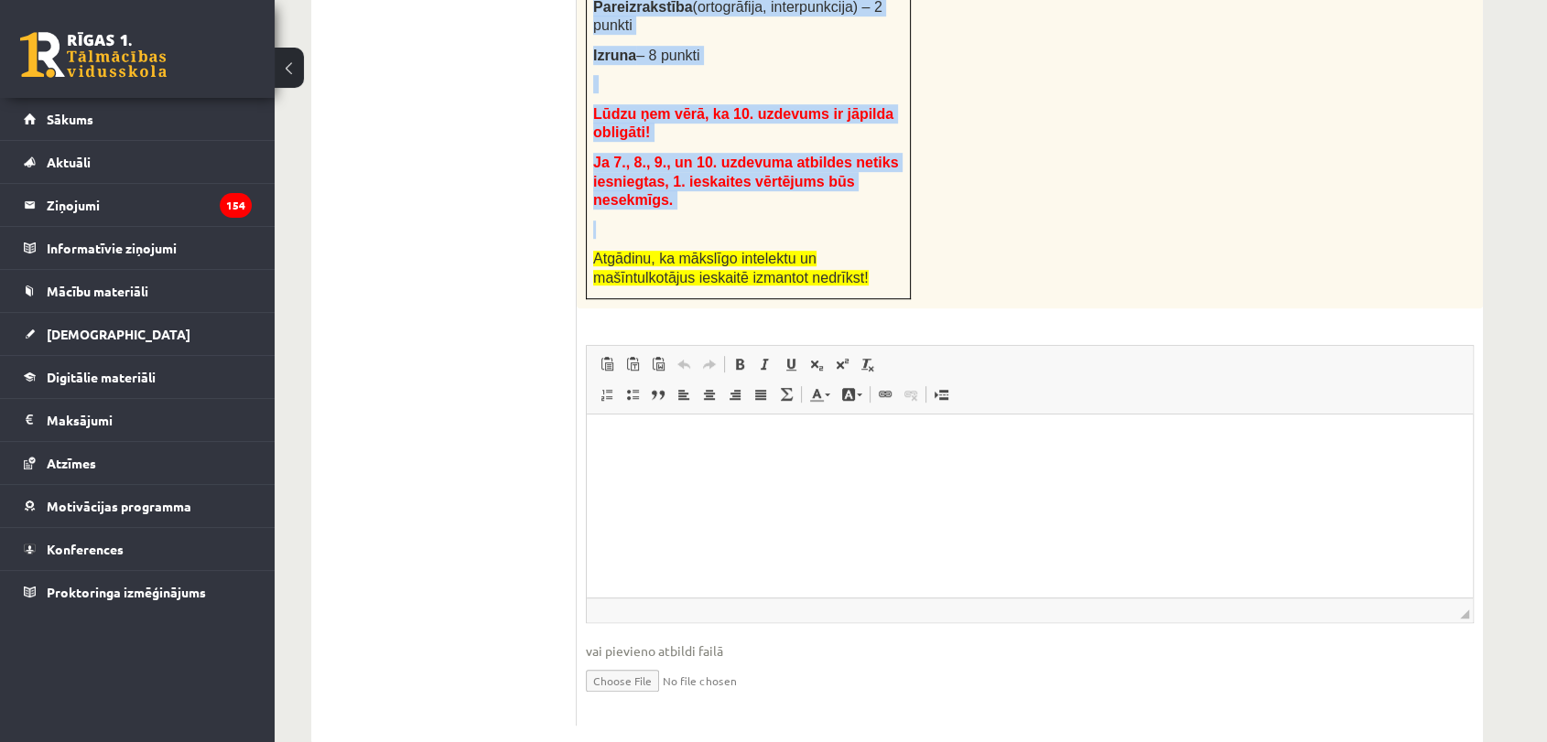
drag, startPoint x: 586, startPoint y: 187, endPoint x: 893, endPoint y: 187, distance: 307.5
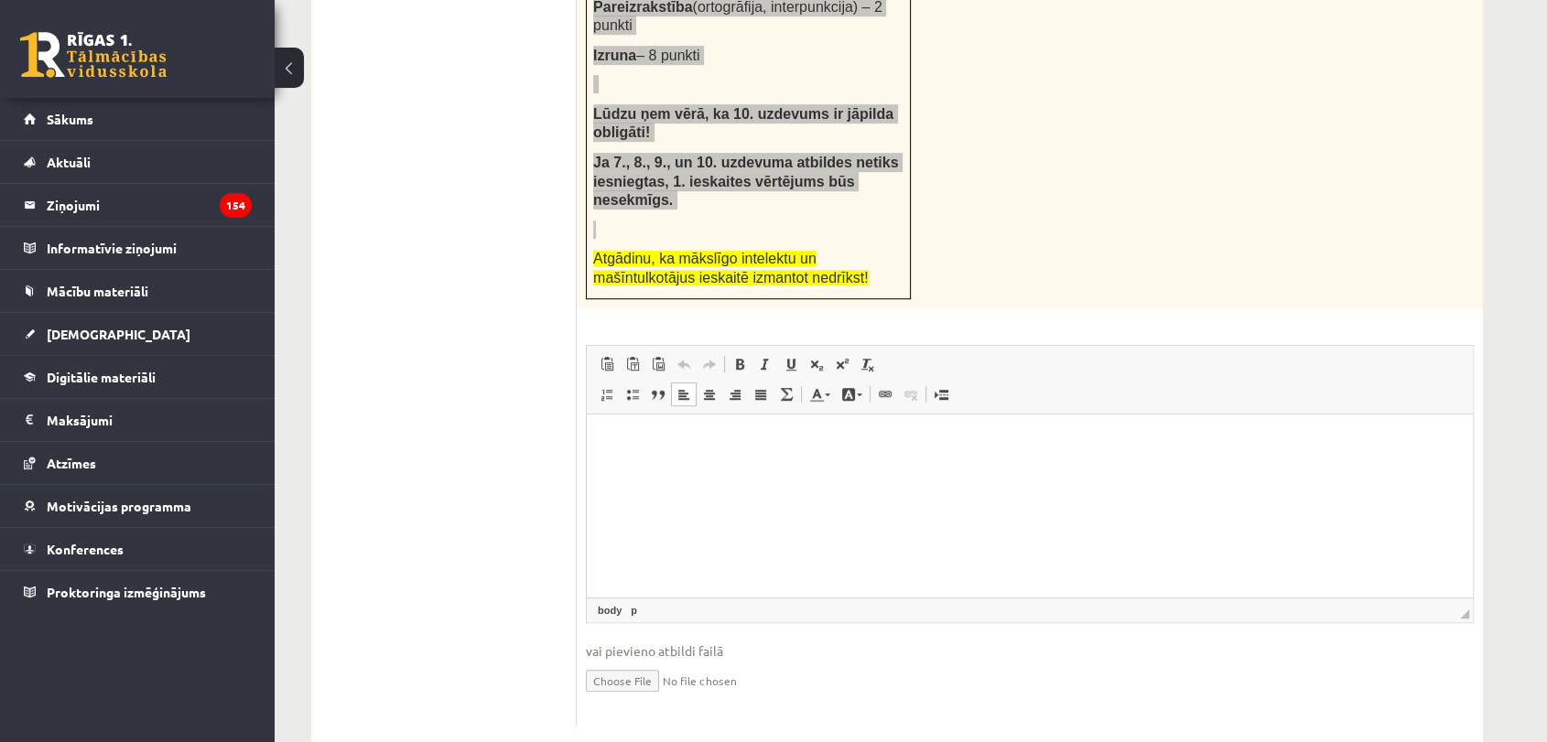
drag, startPoint x: 825, startPoint y: 469, endPoint x: 827, endPoint y: 455, distance: 14.0
click at [825, 467] on html at bounding box center [1030, 442] width 886 height 56
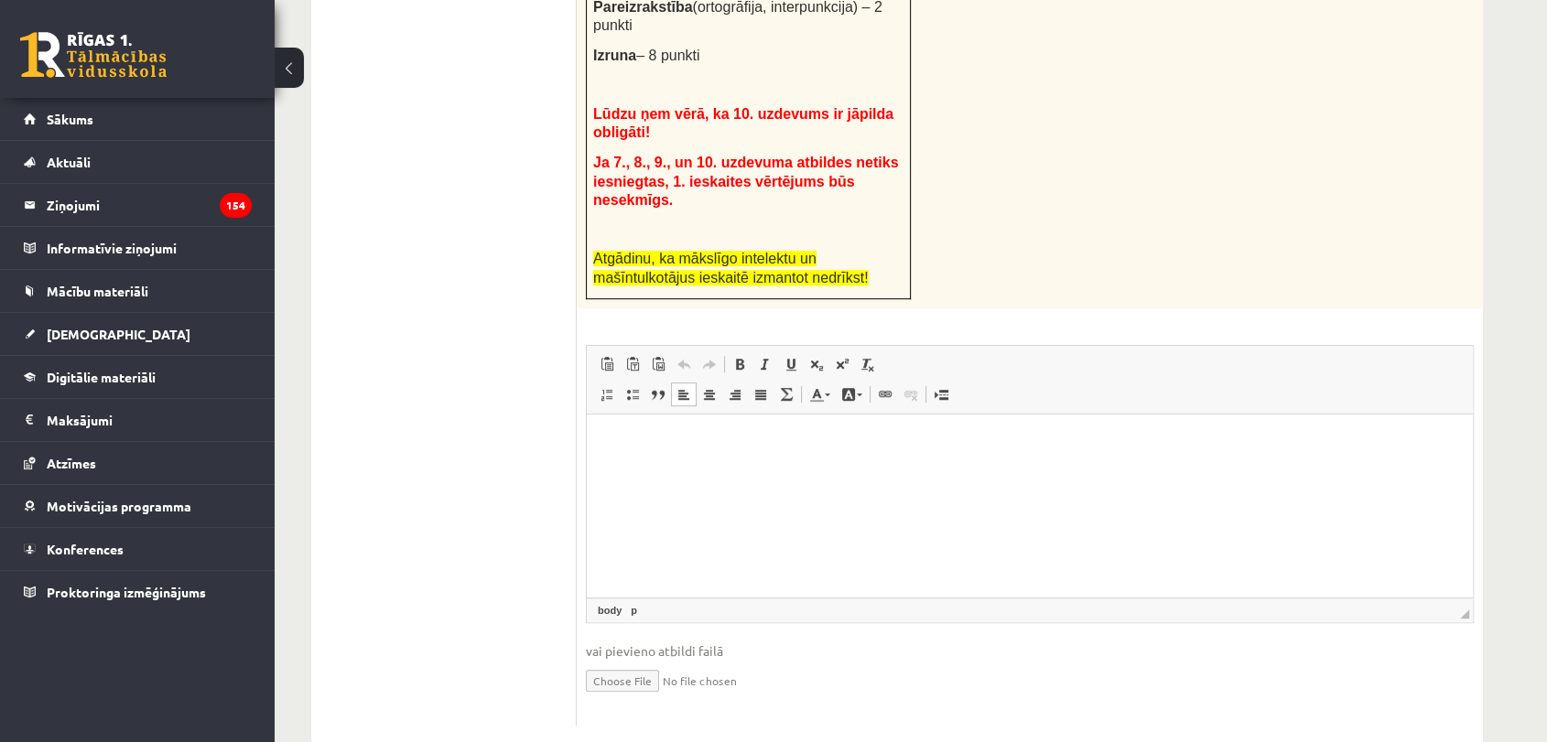
click at [791, 461] on html at bounding box center [1030, 442] width 886 height 56
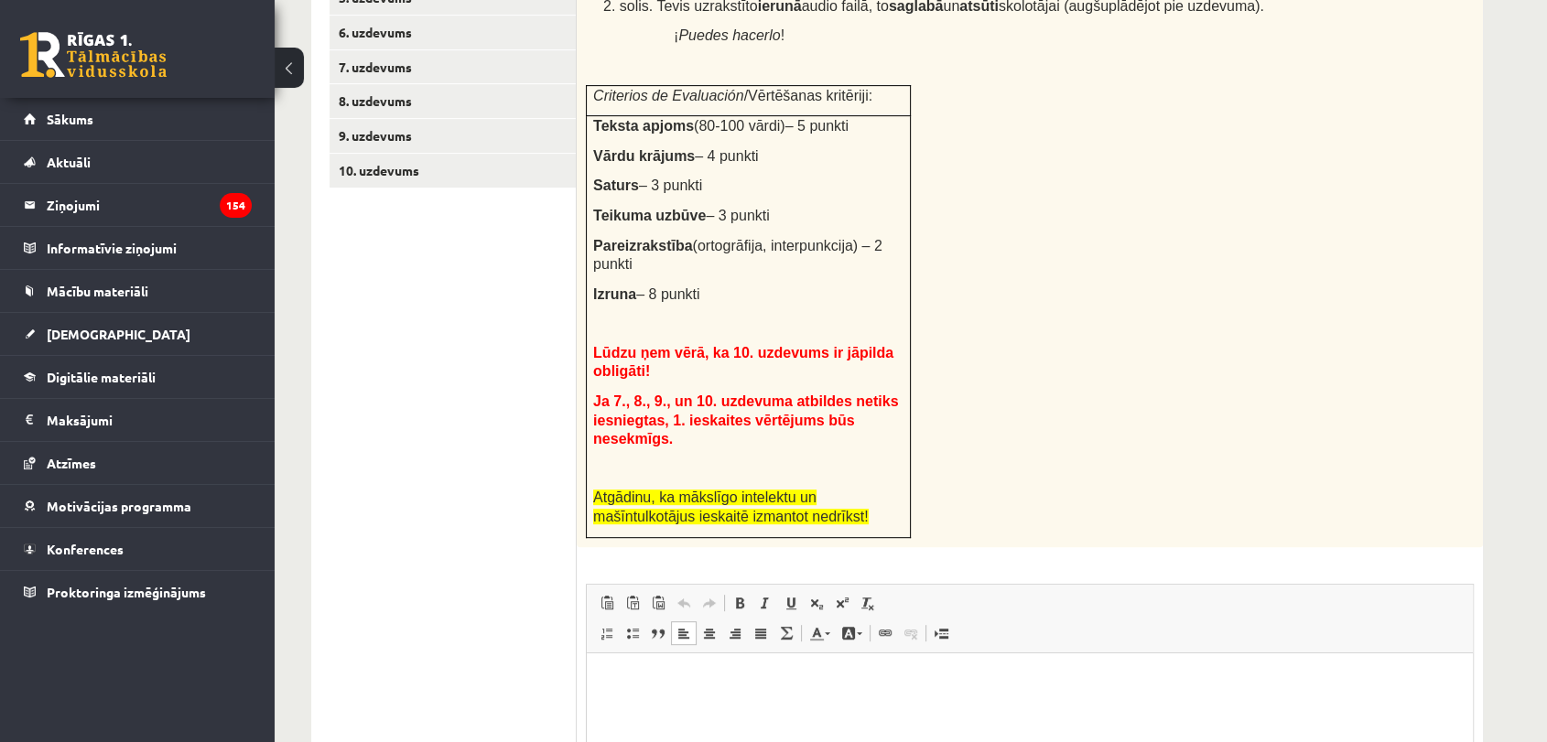
scroll to position [774, 0]
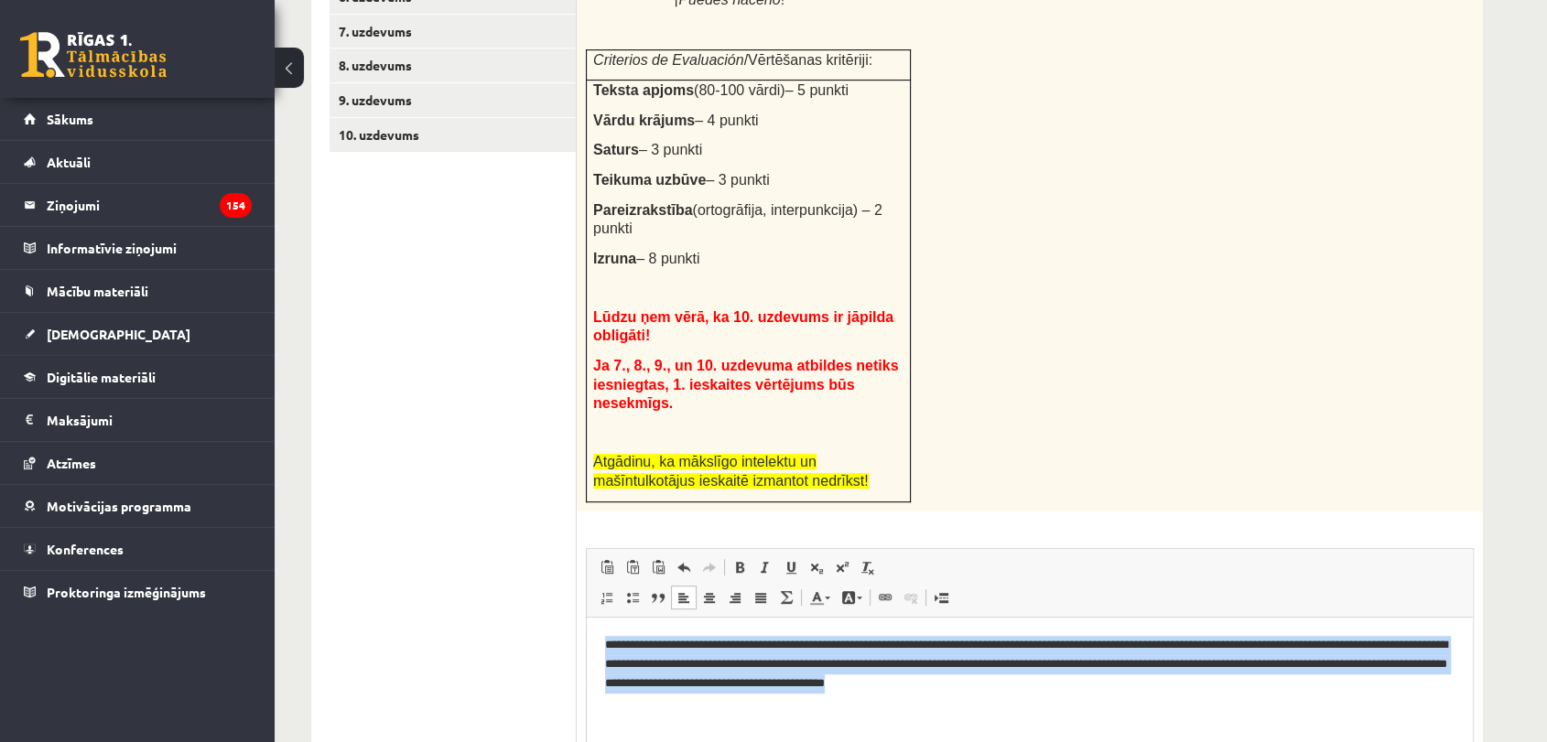
drag, startPoint x: 1429, startPoint y: 692, endPoint x: 564, endPoint y: 593, distance: 870.5
click at [587, 617] on html "**********" at bounding box center [1030, 663] width 886 height 93
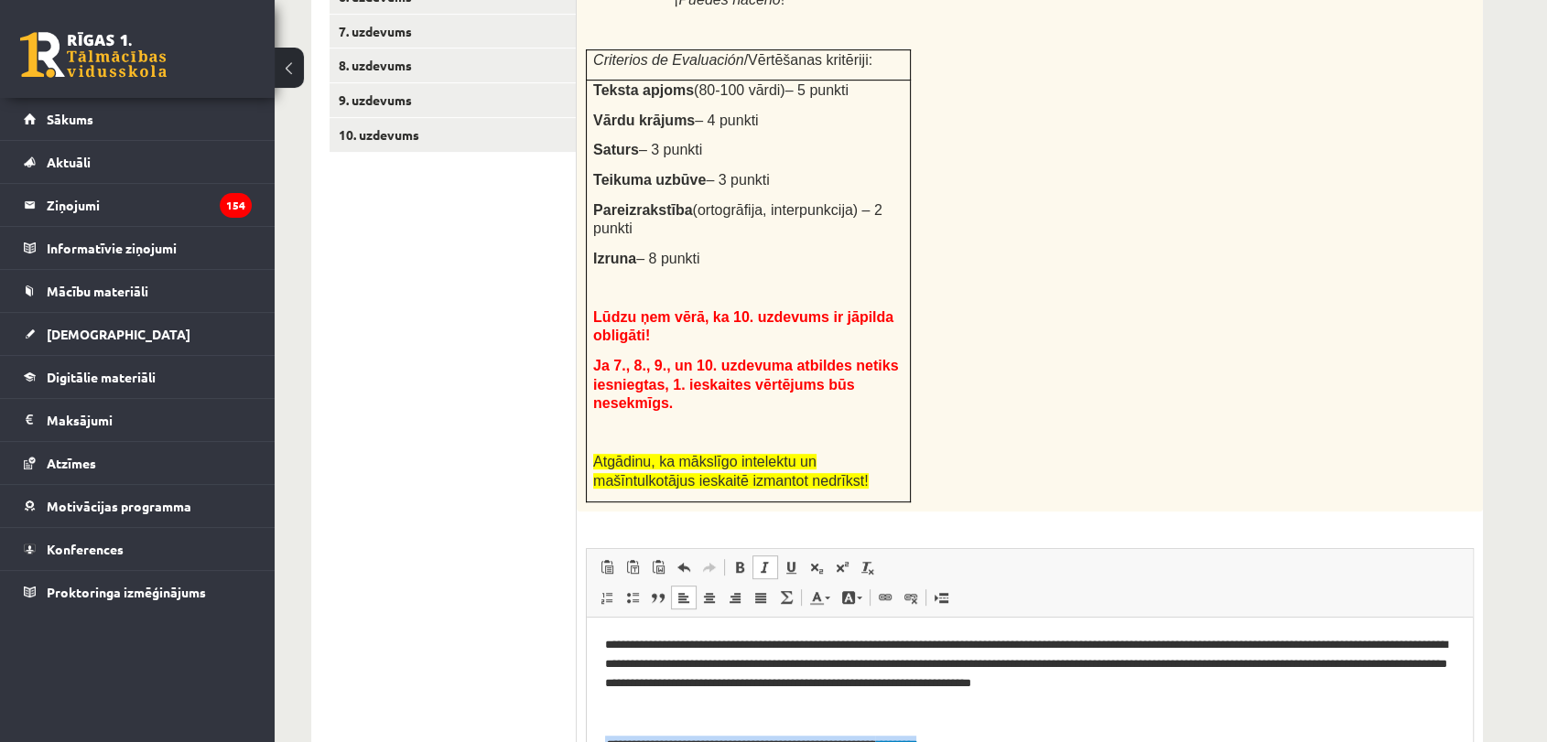
drag, startPoint x: 989, startPoint y: 736, endPoint x: 599, endPoint y: 743, distance: 390.9
click at [599, 741] on html "**********" at bounding box center [1030, 695] width 886 height 156
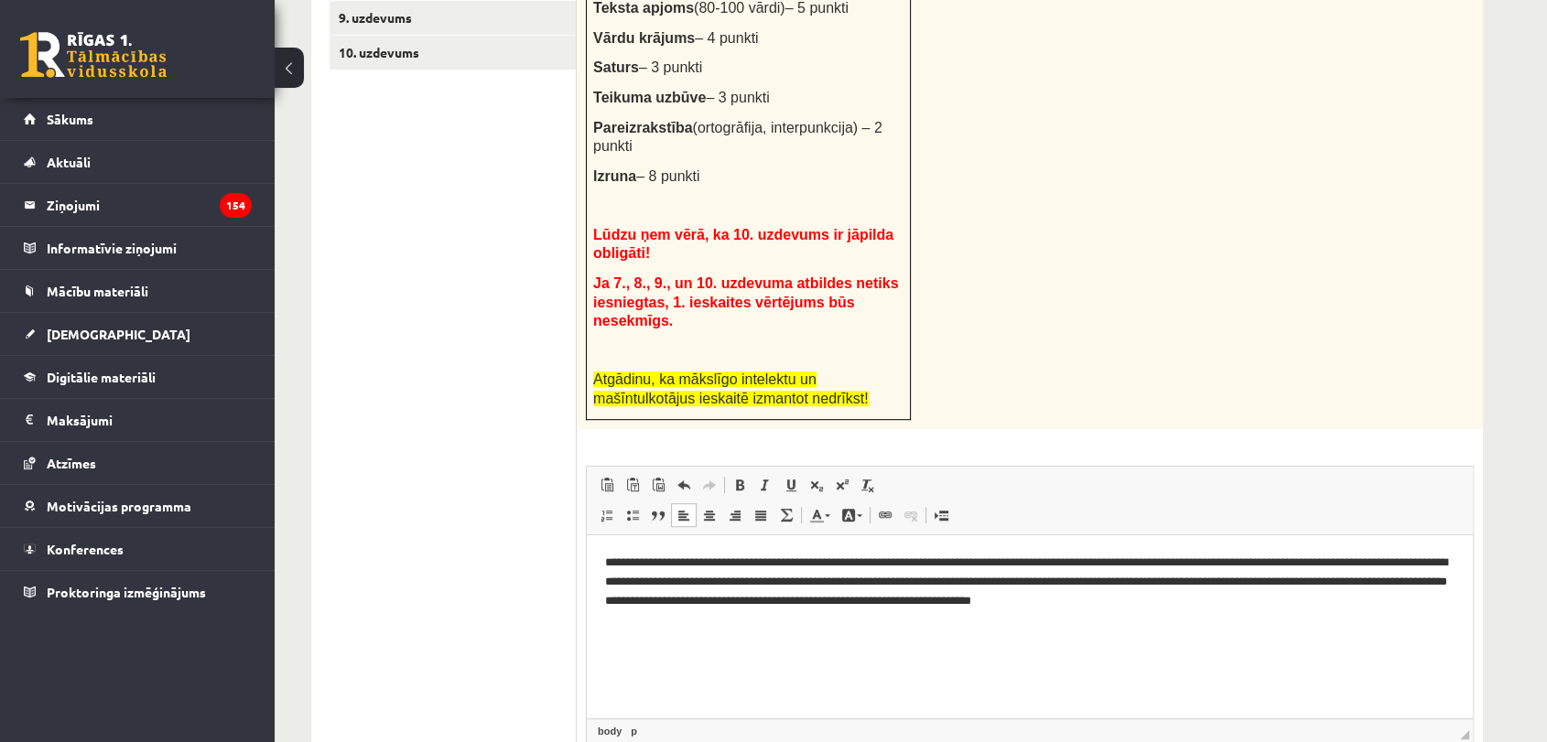
scroll to position [977, 0]
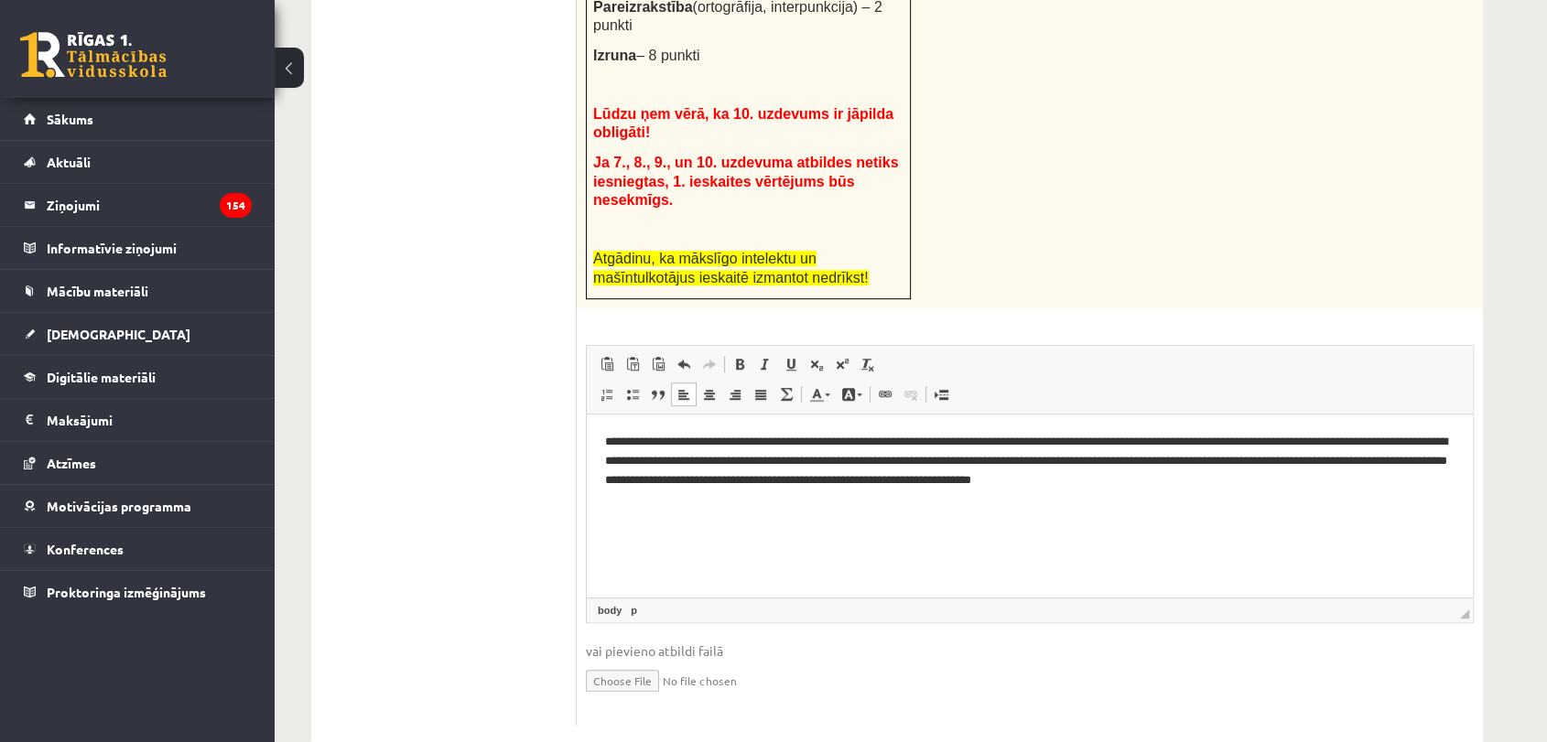
click at [664, 661] on input "file" at bounding box center [1030, 680] width 888 height 38
click at [643, 661] on input "file" at bounding box center [1030, 680] width 888 height 38
click at [644, 661] on input "file" at bounding box center [1030, 680] width 888 height 38
click at [666, 661] on input "file" at bounding box center [1030, 680] width 888 height 38
type input "**********"
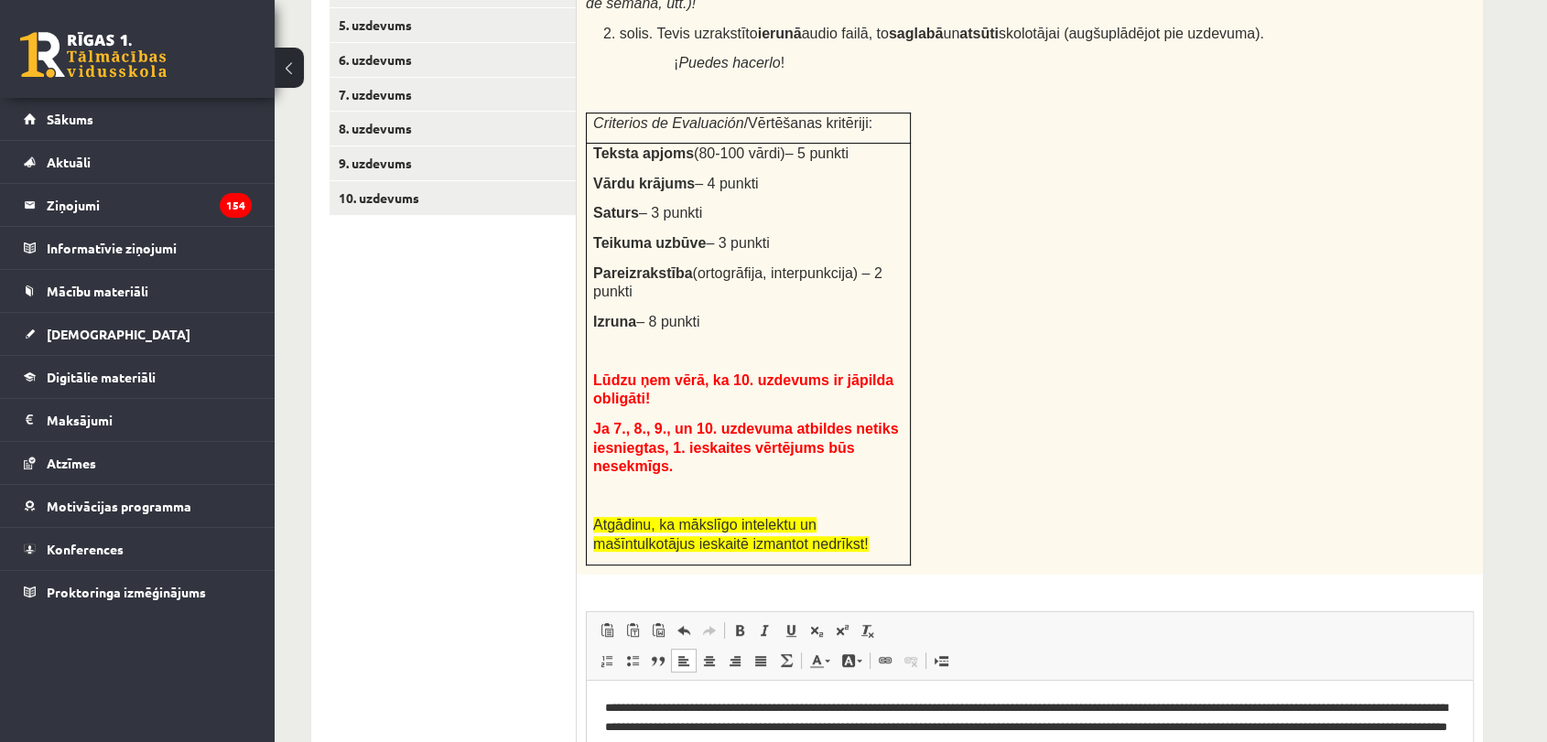
scroll to position [386, 0]
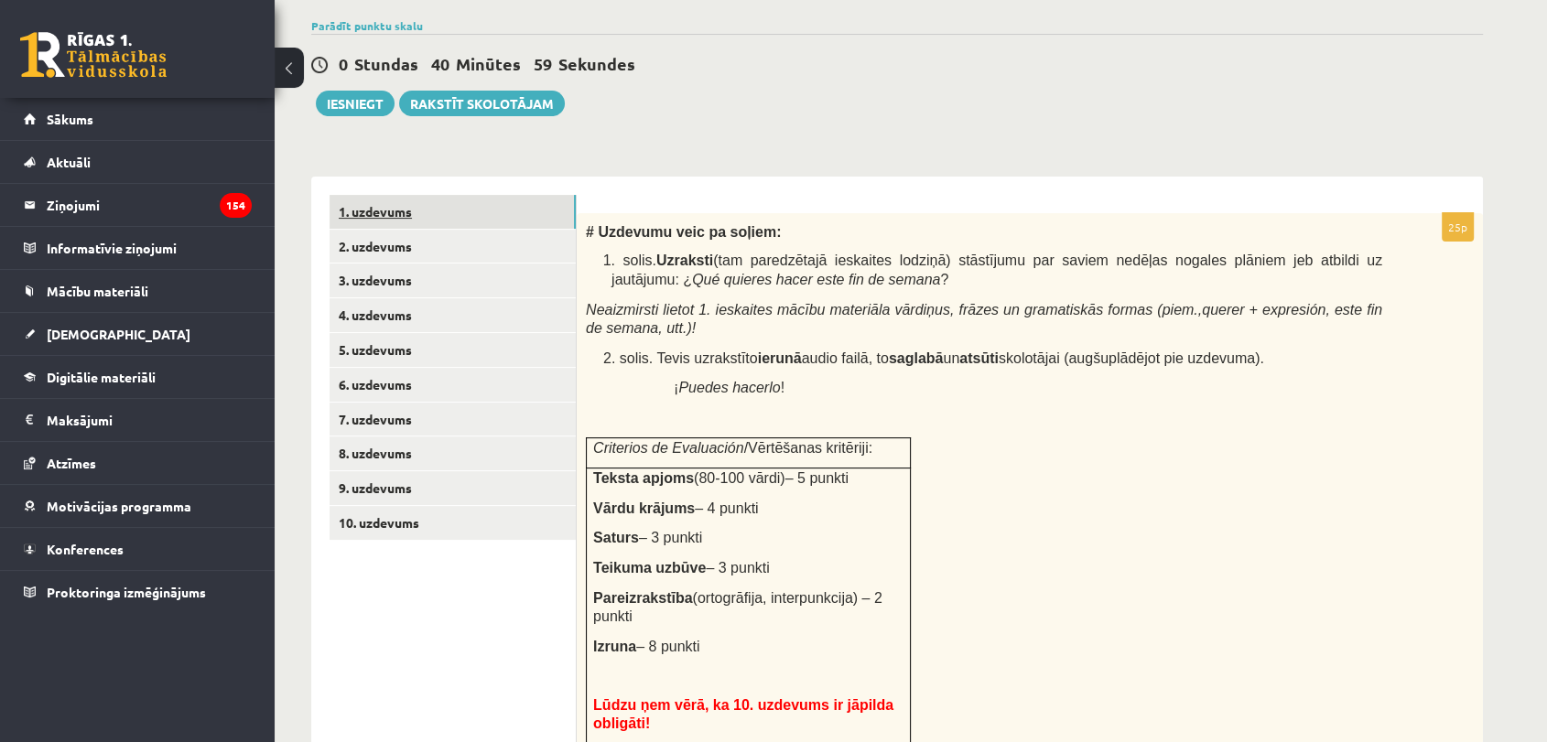
click at [370, 203] on link "1. uzdevums" at bounding box center [452, 212] width 246 height 34
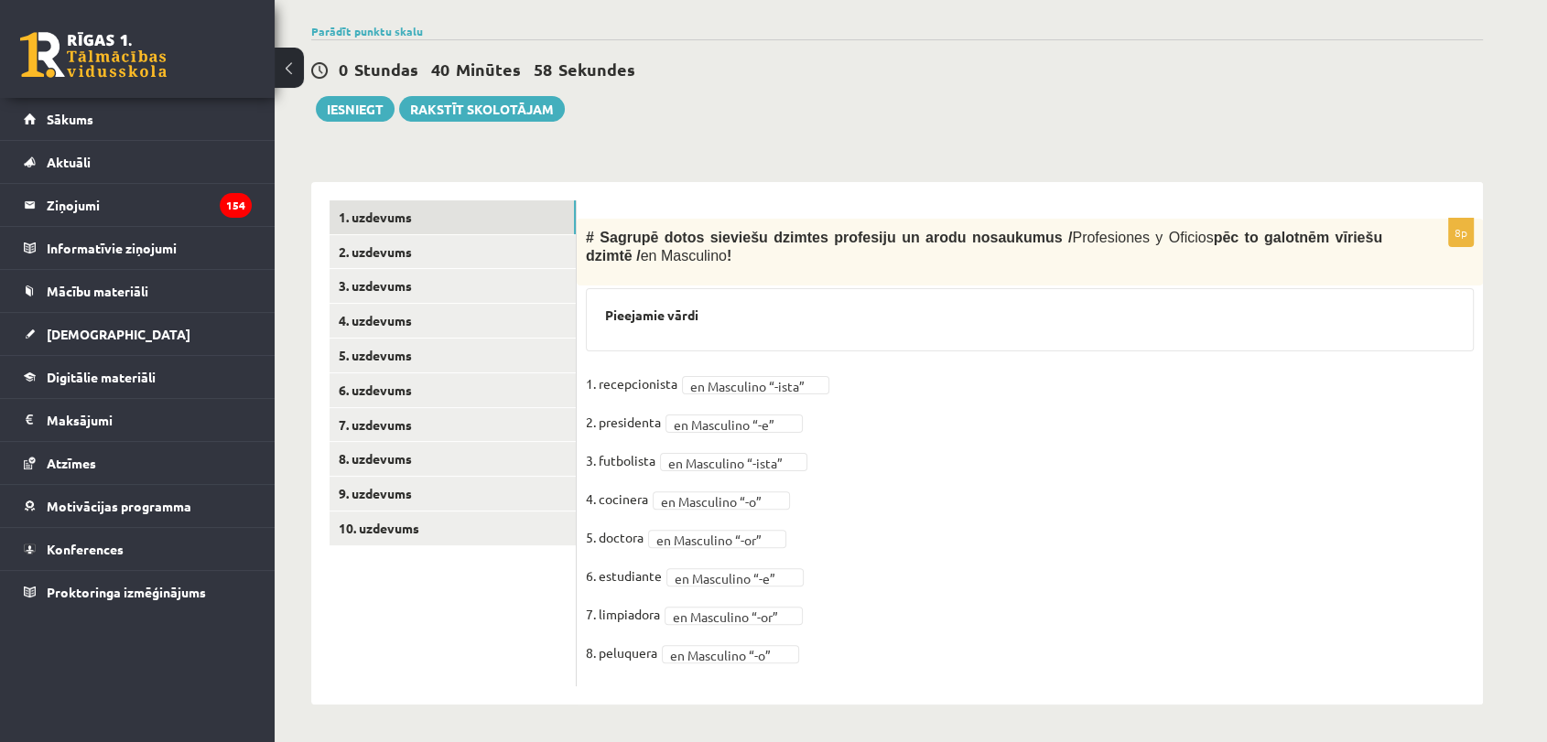
scroll to position [381, 0]
click at [441, 246] on link "2. uzdevums" at bounding box center [452, 252] width 246 height 34
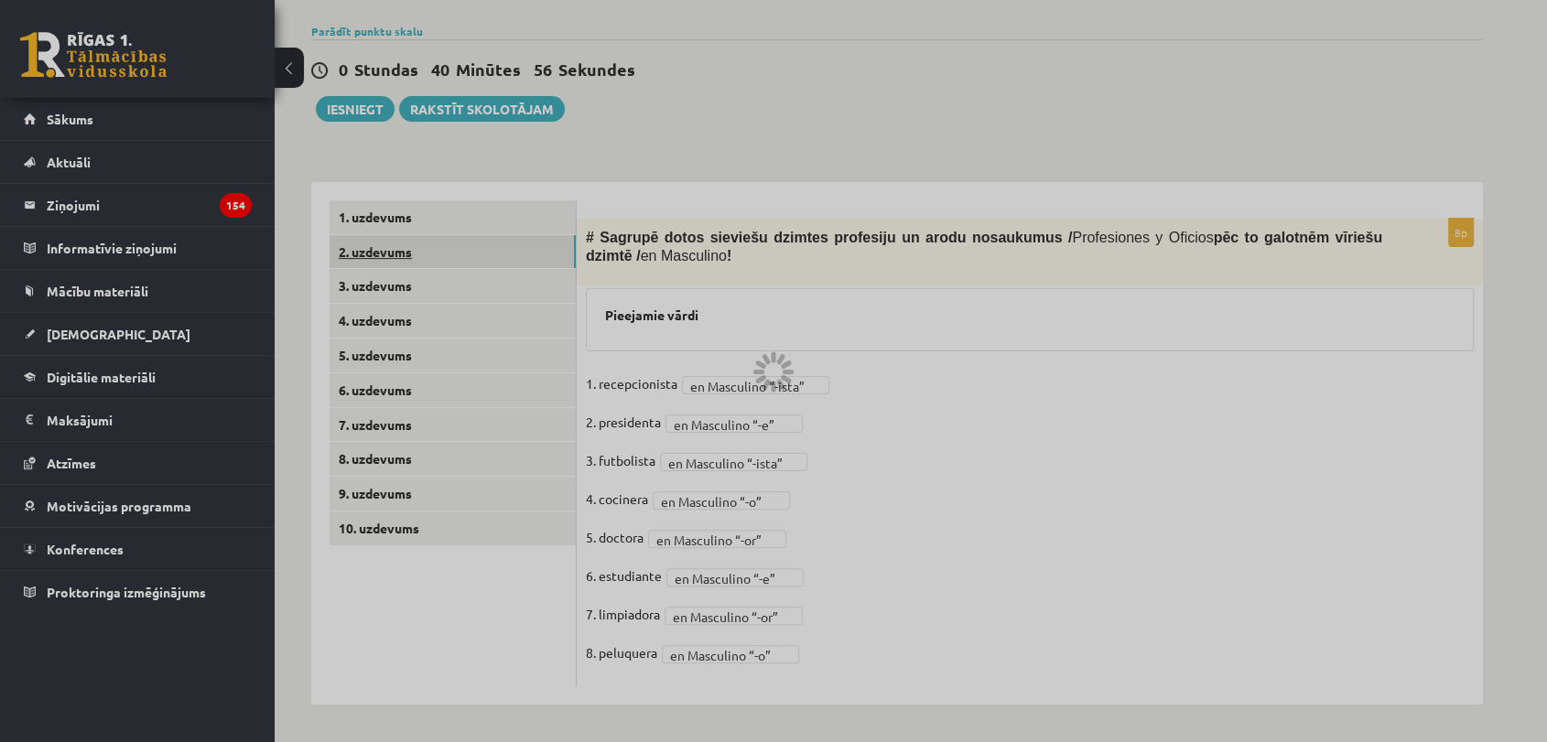
scroll to position [329, 0]
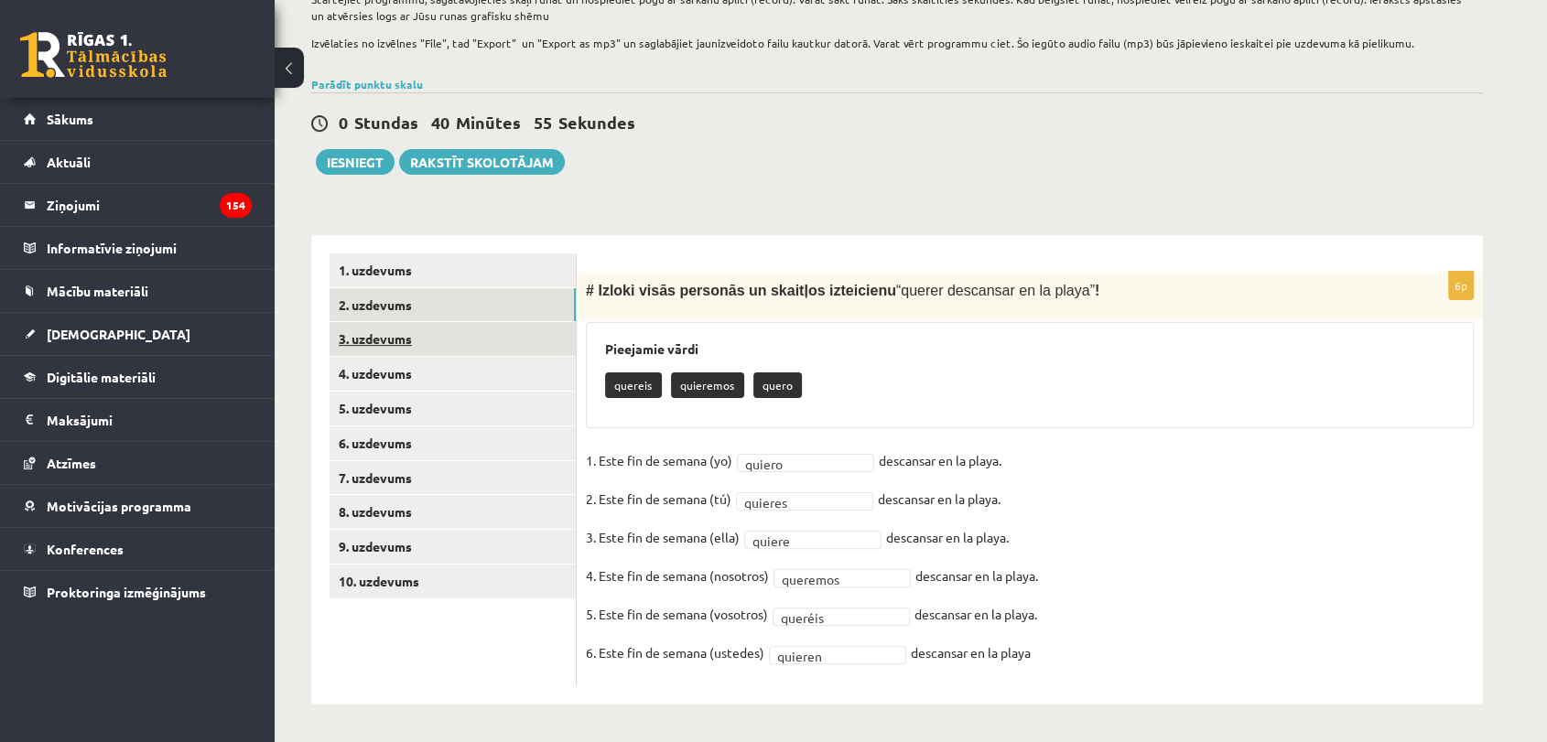
click at [384, 344] on link "3. uzdevums" at bounding box center [452, 339] width 246 height 34
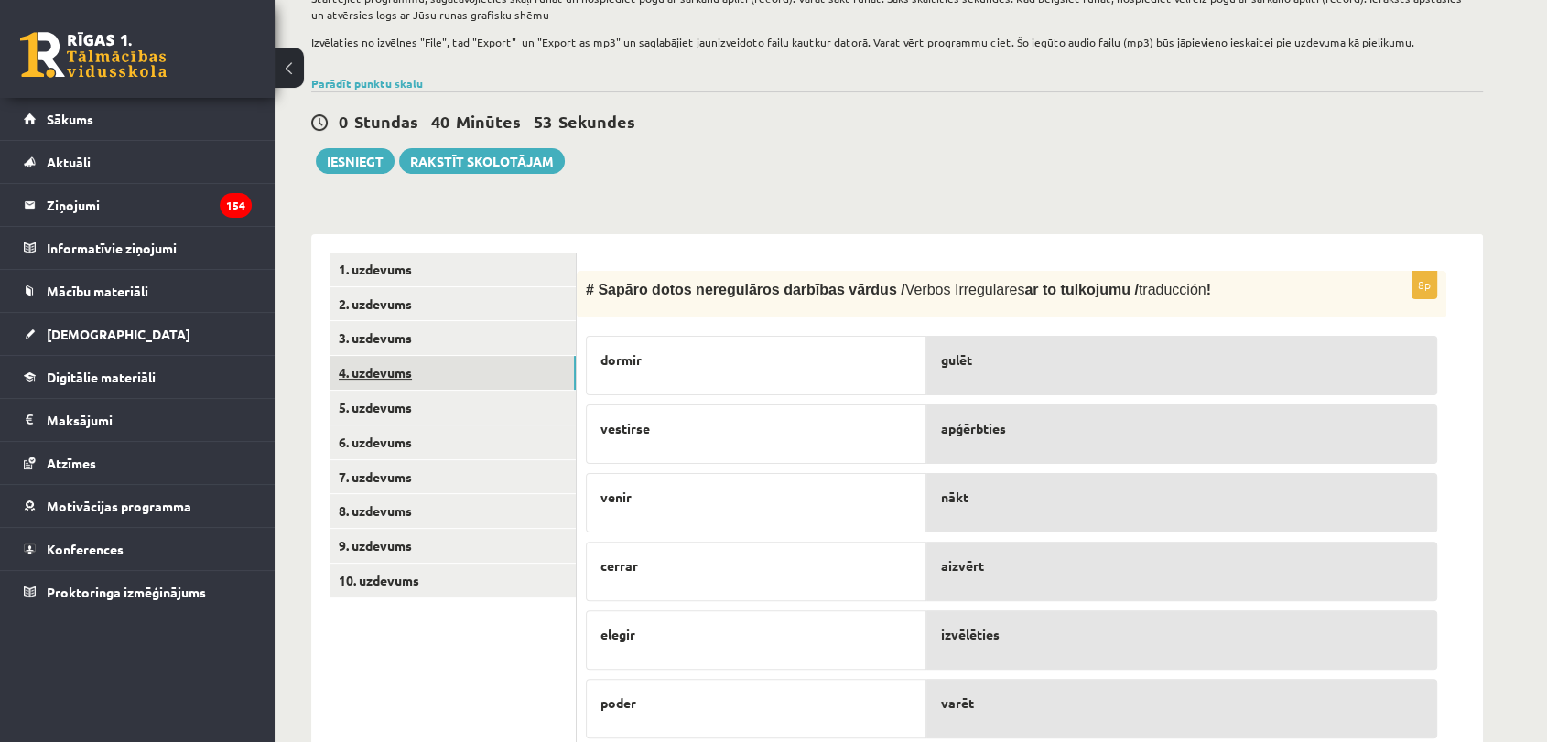
click at [367, 376] on link "4. uzdevums" at bounding box center [452, 373] width 246 height 34
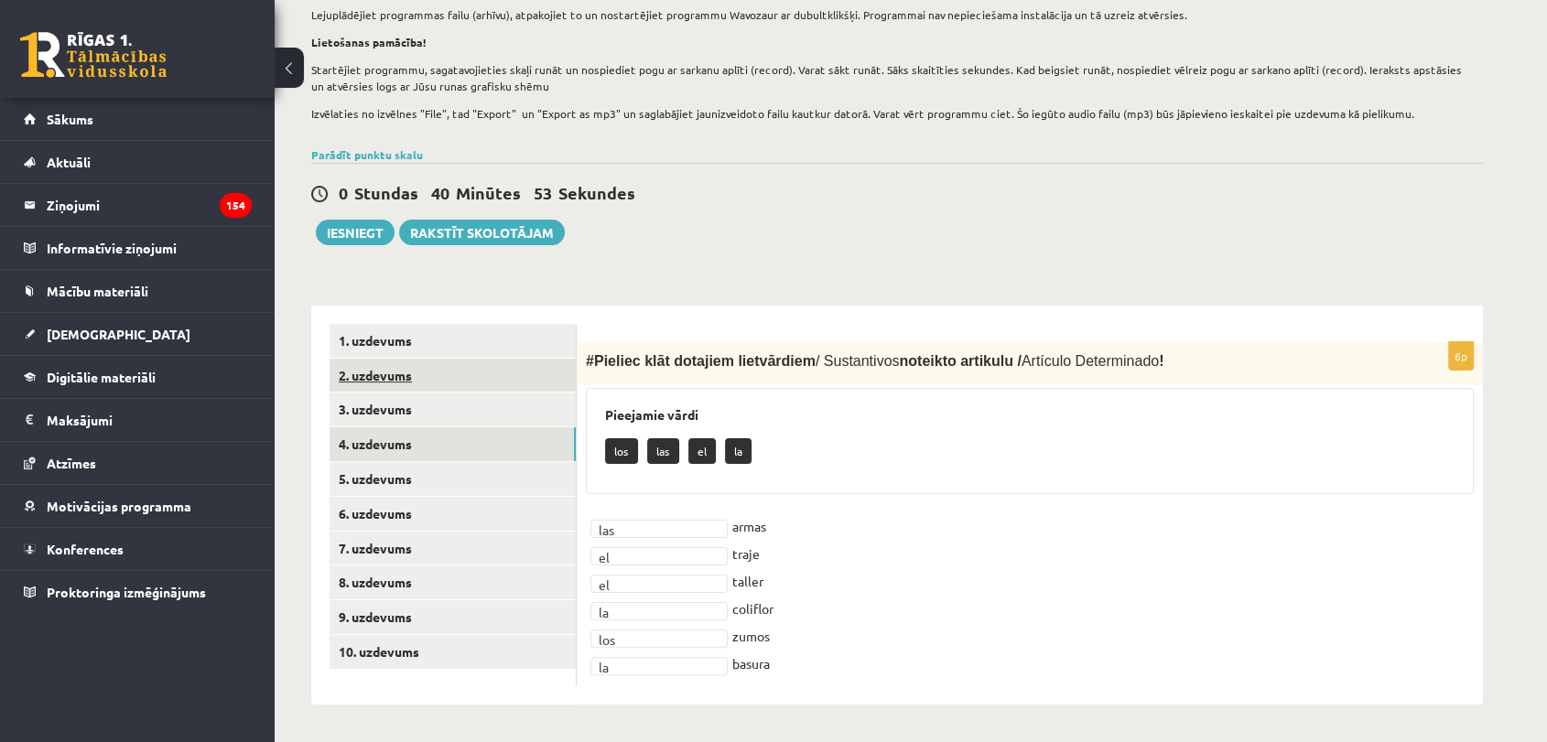
scroll to position [257, 0]
click at [395, 478] on link "5. uzdevums" at bounding box center [452, 479] width 246 height 34
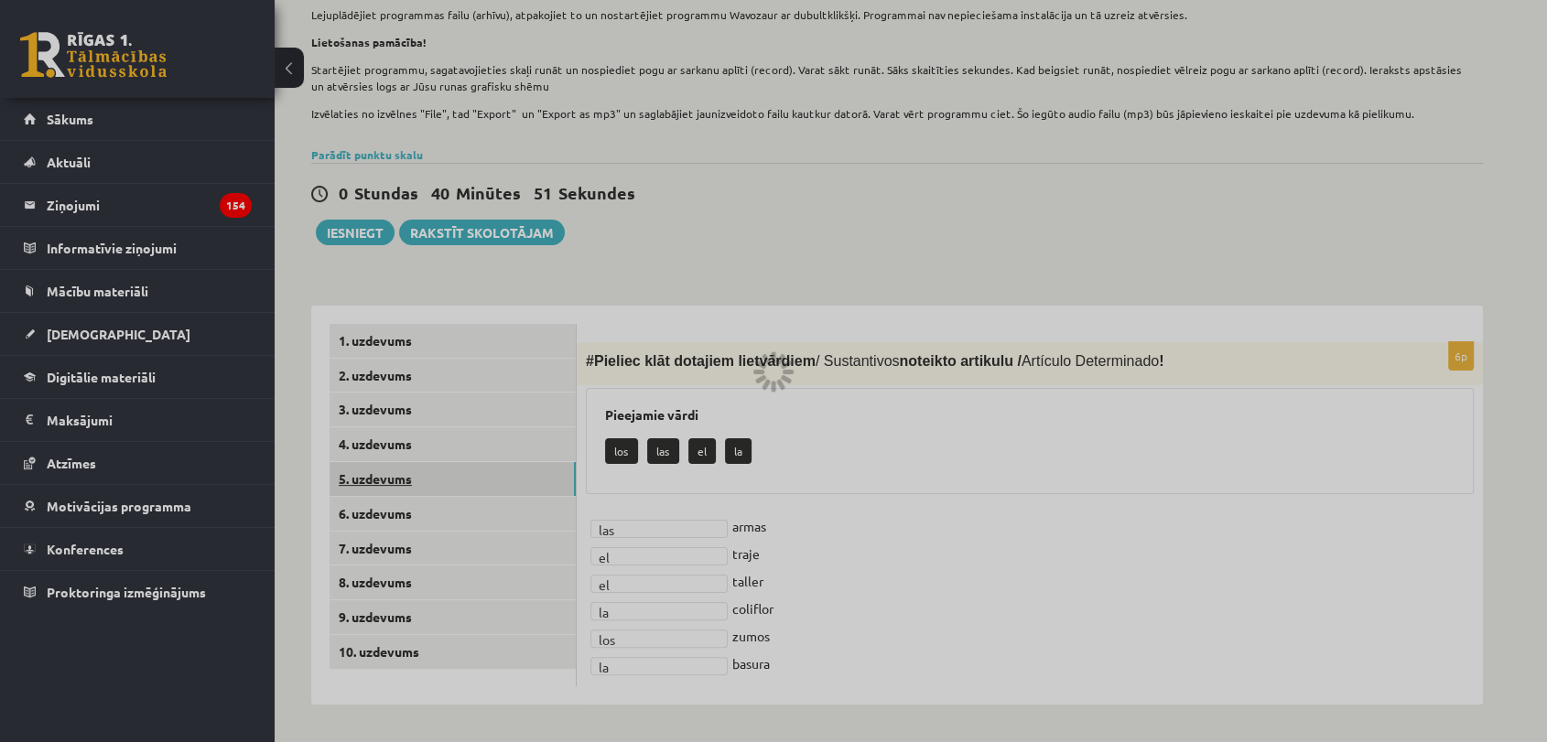
scroll to position [242, 0]
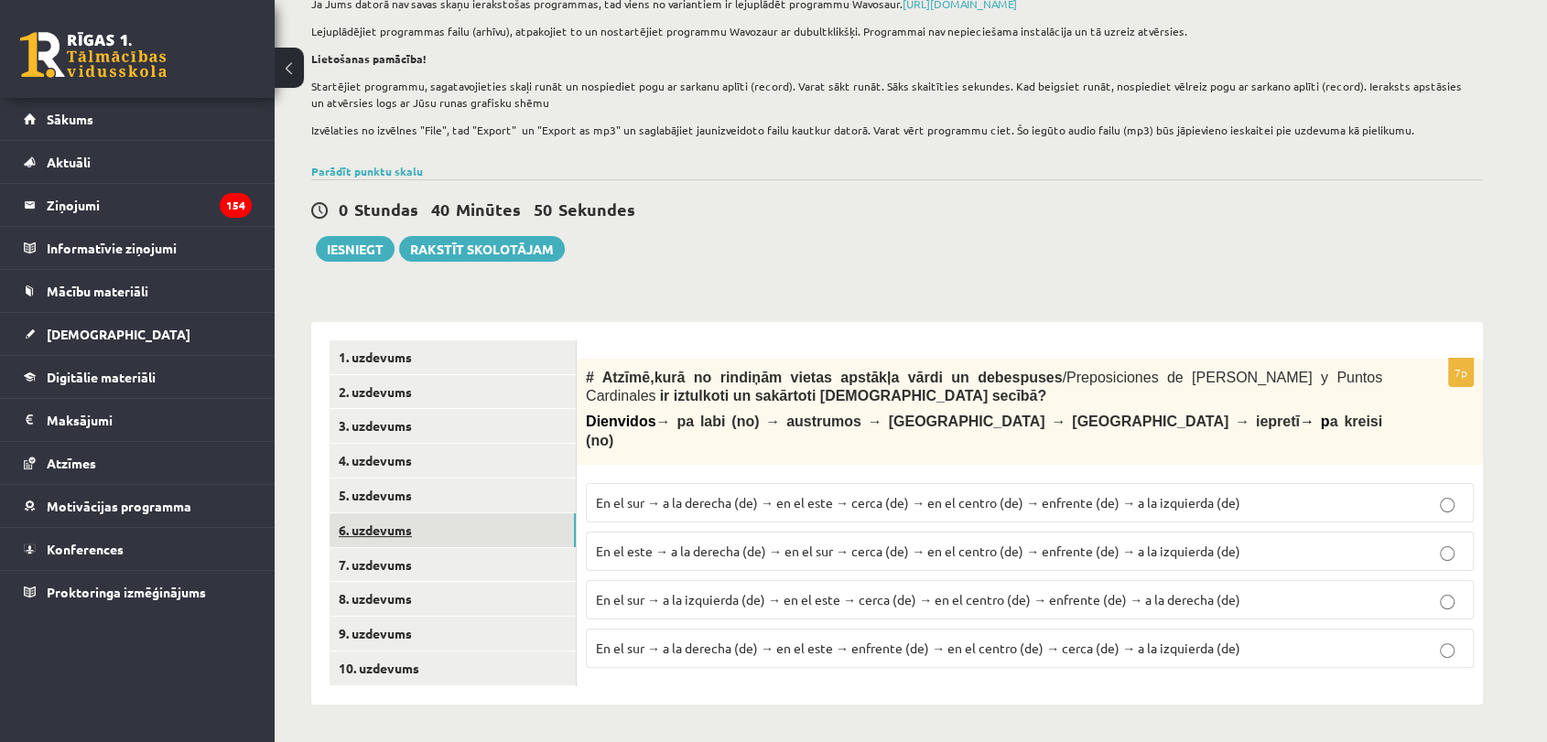
click at [398, 542] on link "6. uzdevums" at bounding box center [452, 530] width 246 height 34
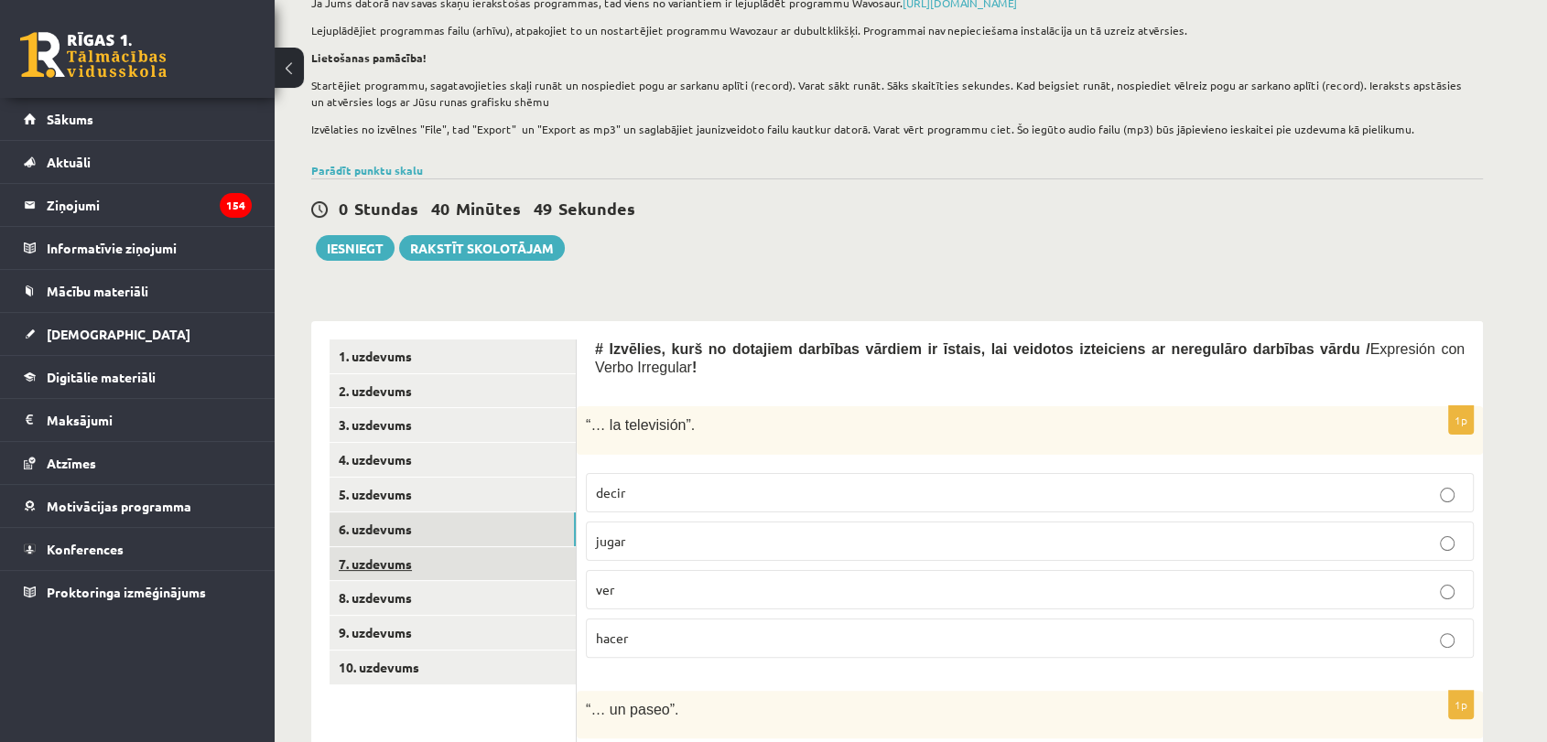
click at [395, 567] on link "7. uzdevums" at bounding box center [452, 564] width 246 height 34
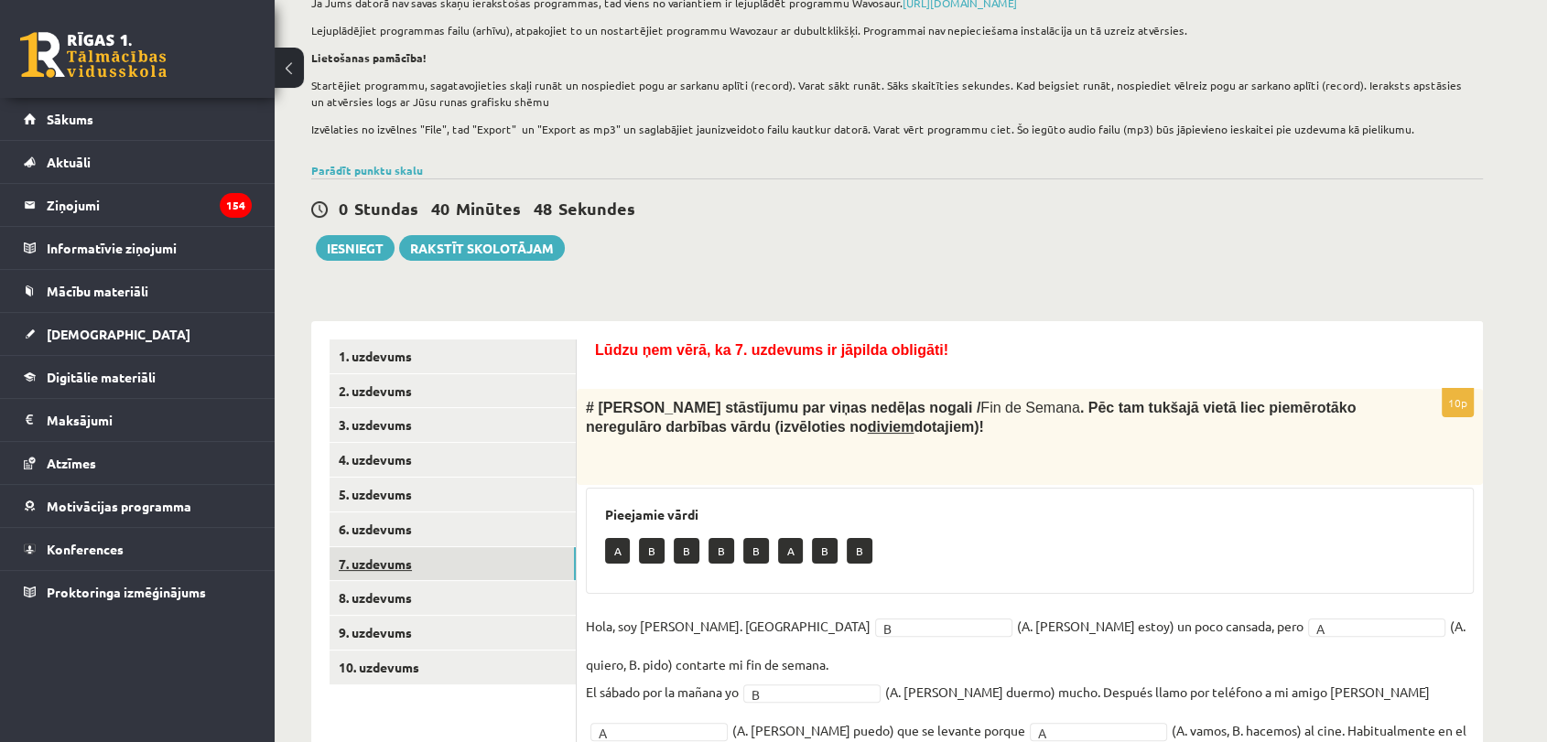
scroll to position [429, 0]
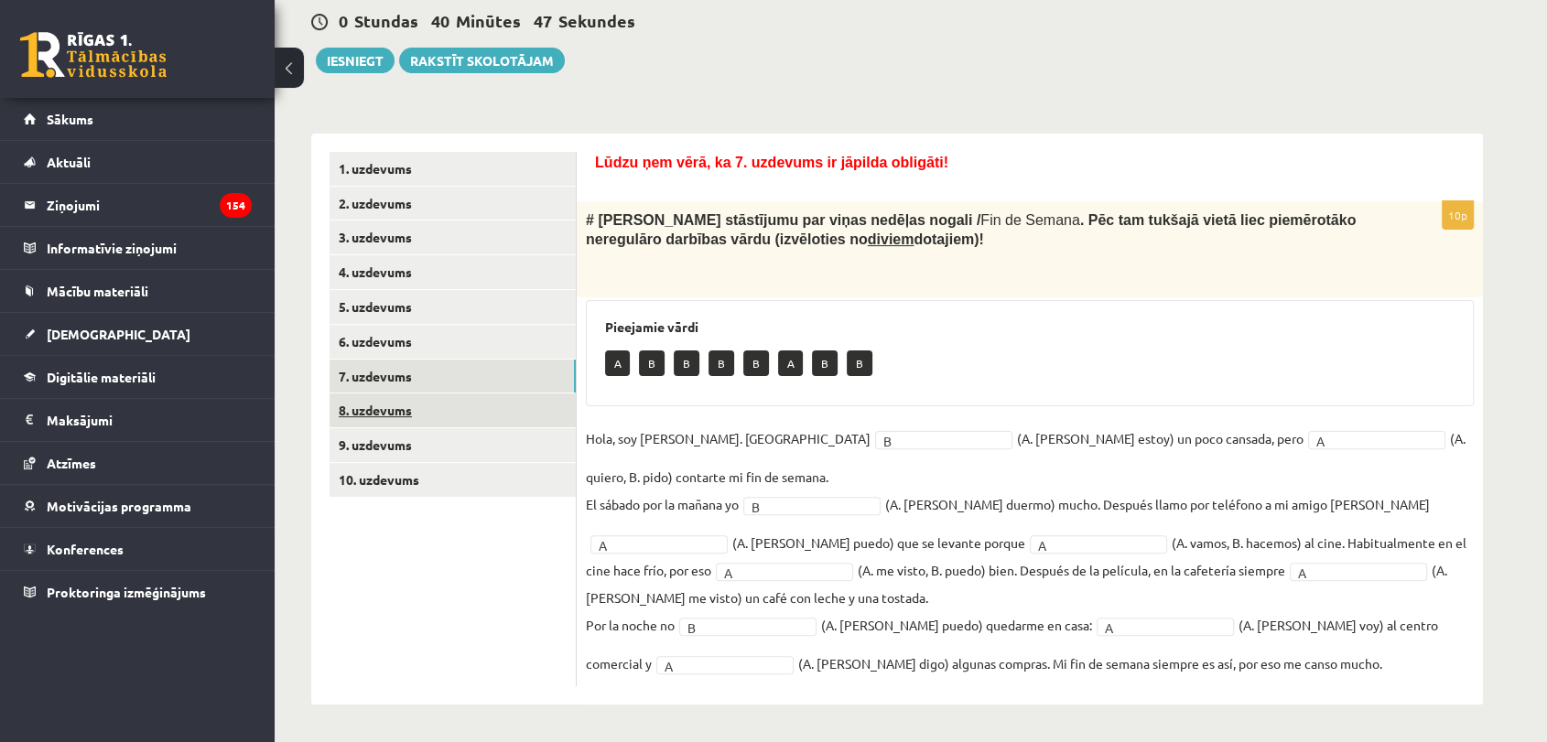
click at [384, 419] on link "8. uzdevums" at bounding box center [452, 411] width 246 height 34
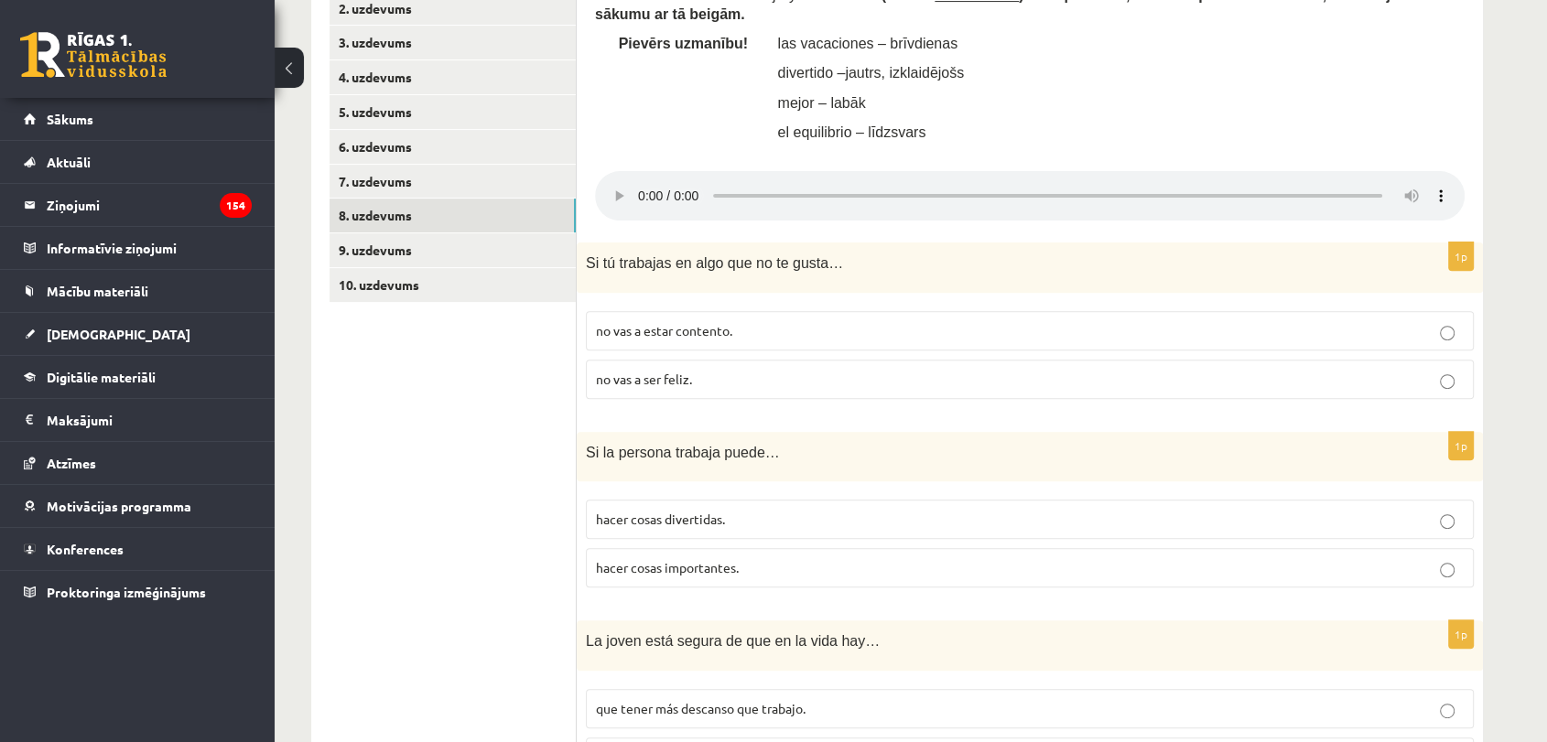
scroll to position [632, 0]
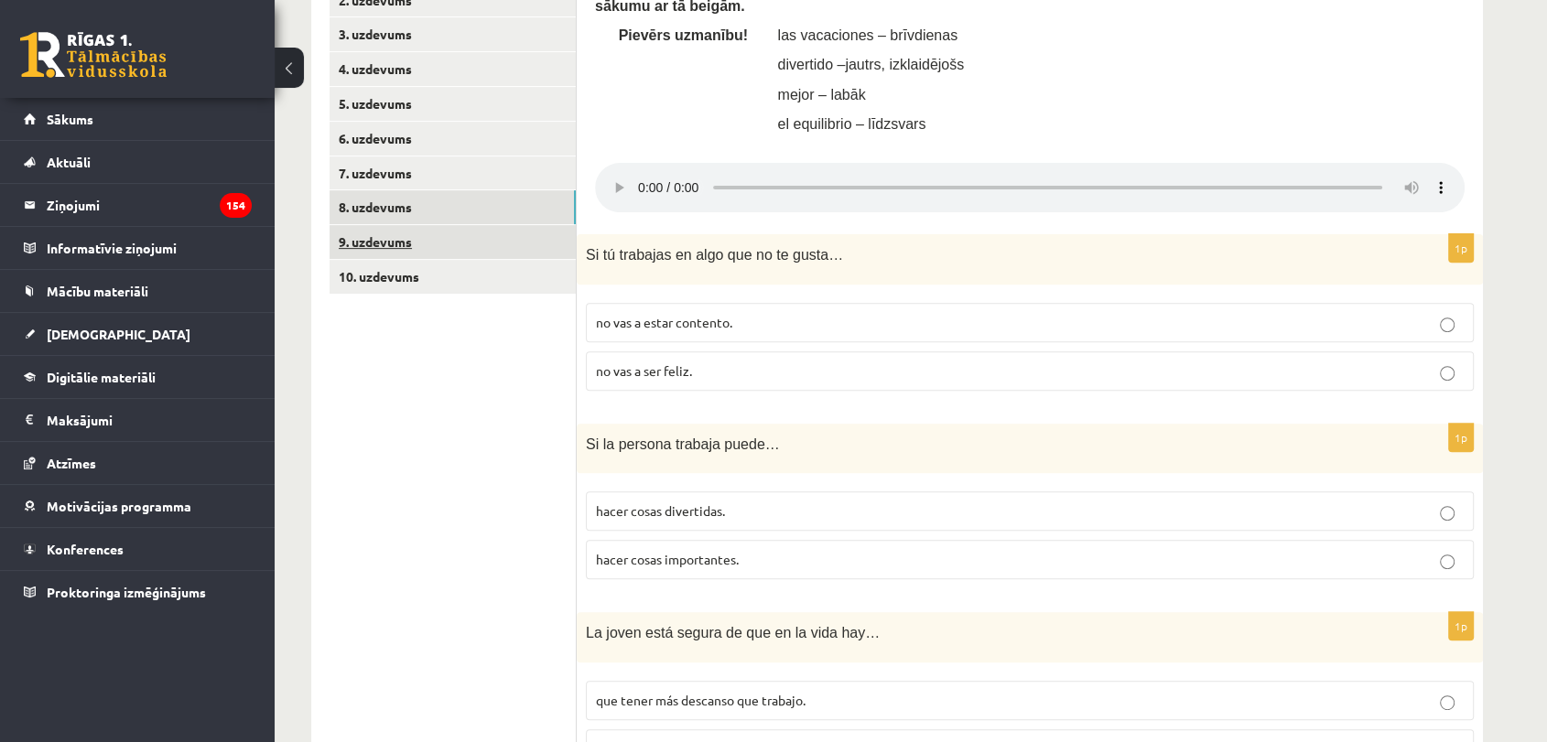
click at [405, 227] on link "9. uzdevums" at bounding box center [452, 242] width 246 height 34
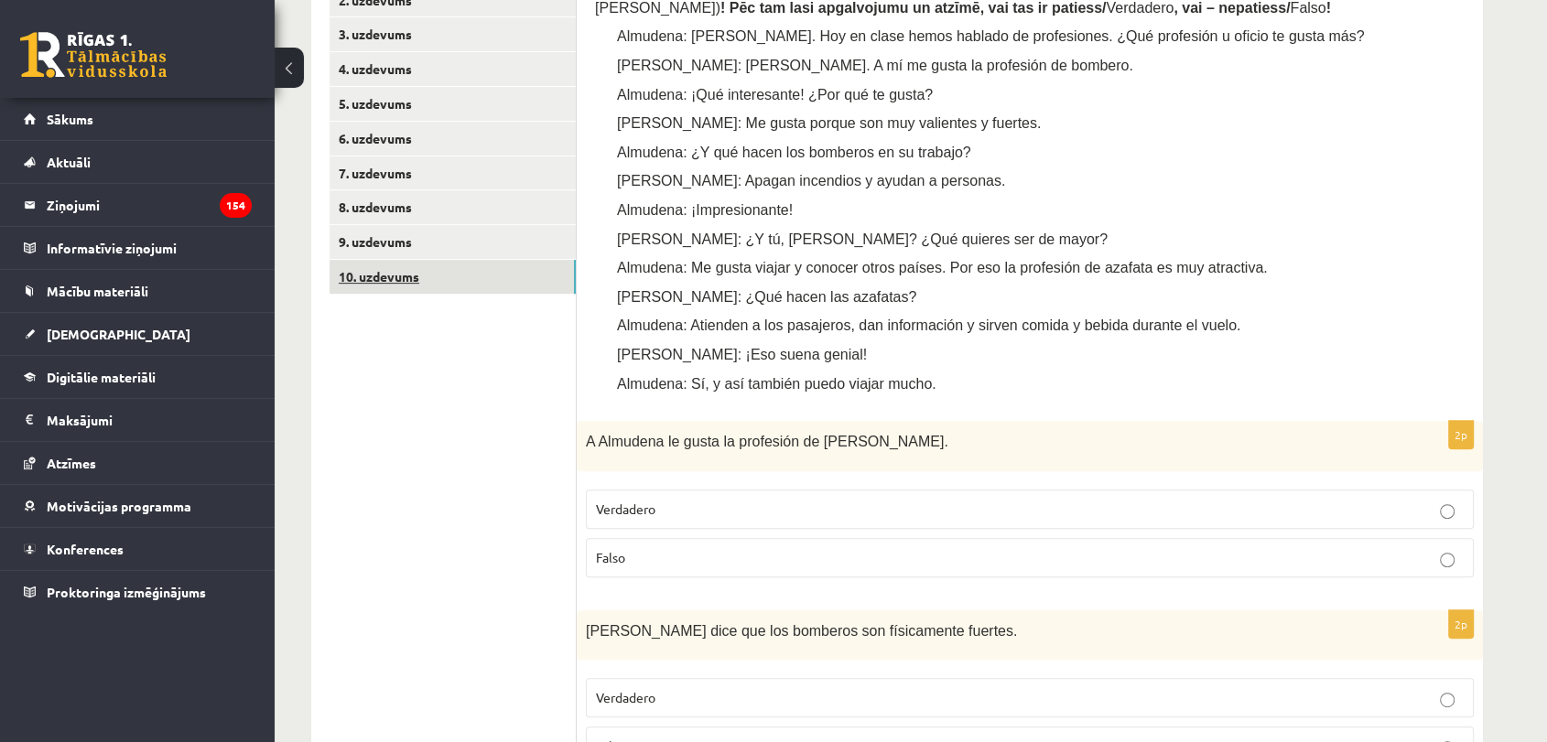
click at [412, 276] on link "10. uzdevums" at bounding box center [452, 277] width 246 height 34
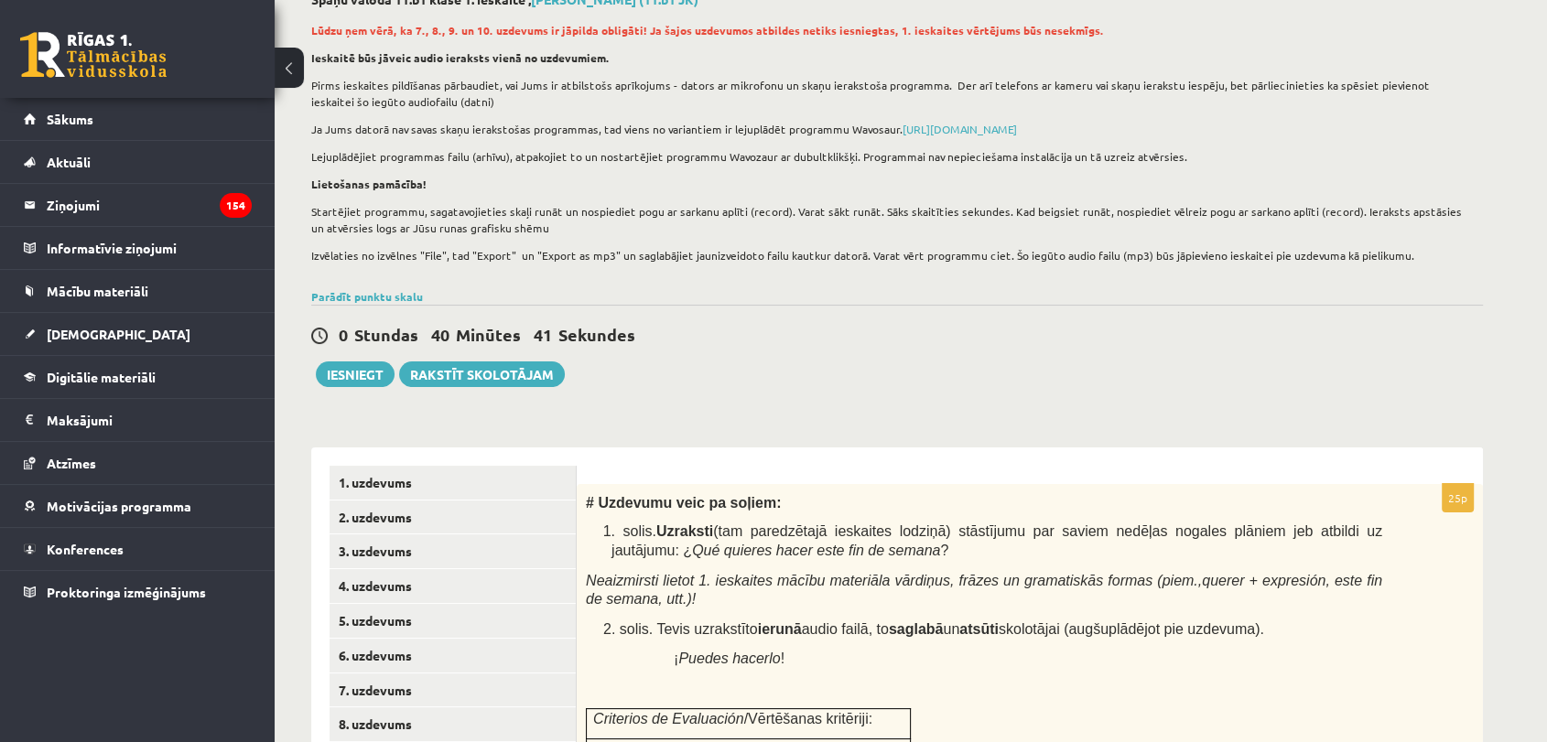
scroll to position [0, 0]
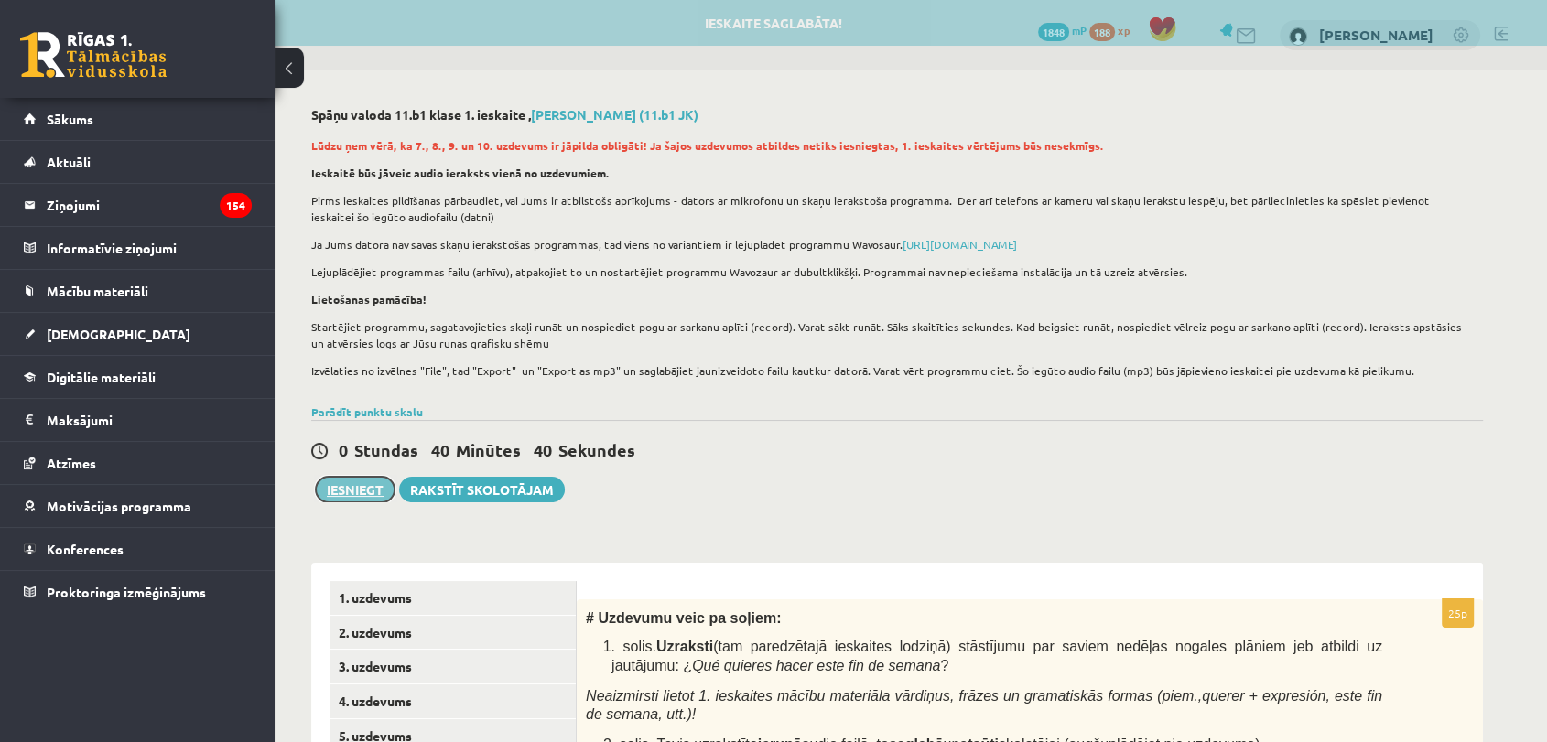
click at [368, 488] on button "Iesniegt" at bounding box center [355, 490] width 79 height 26
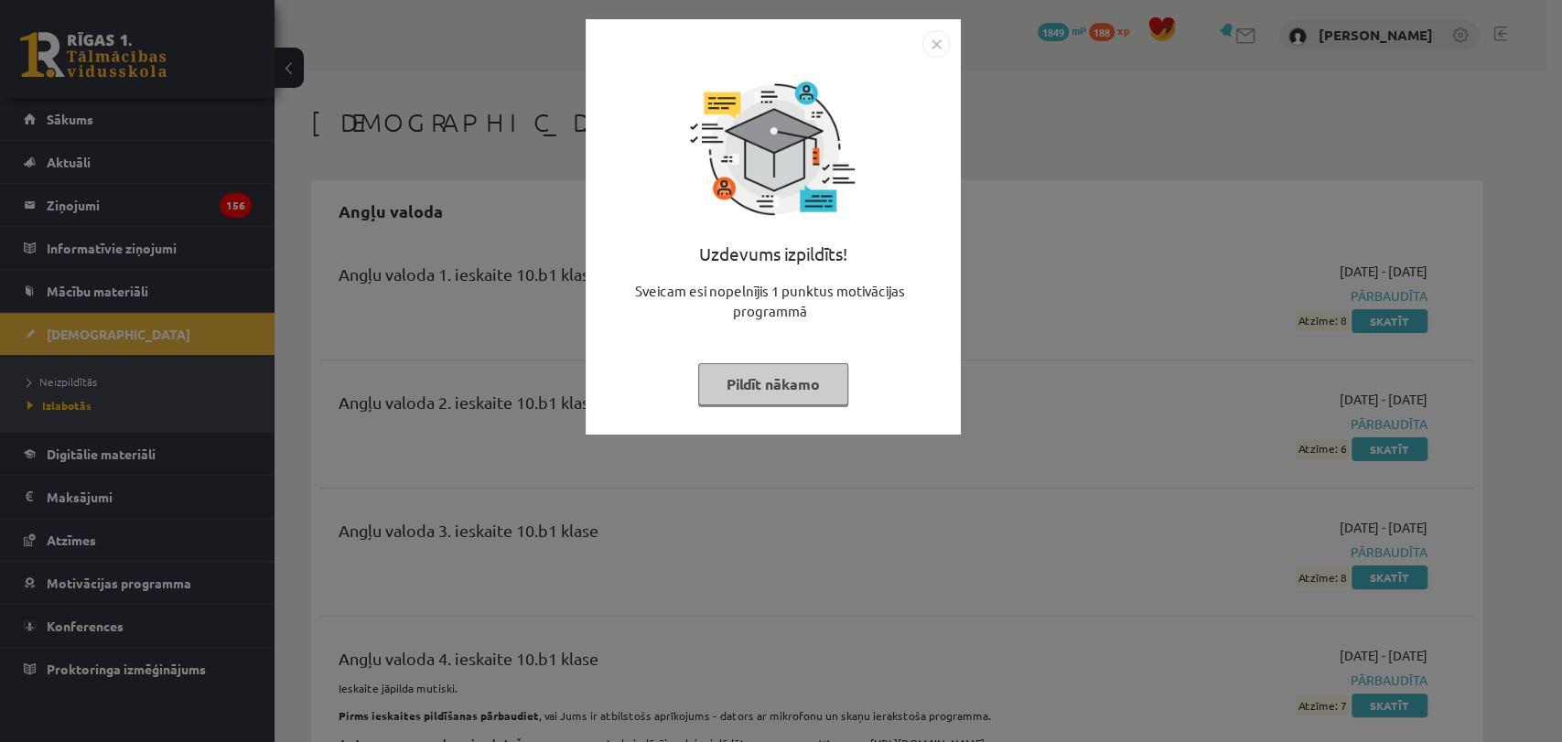
click at [784, 371] on button "Pildīt nākamo" at bounding box center [773, 384] width 150 height 42
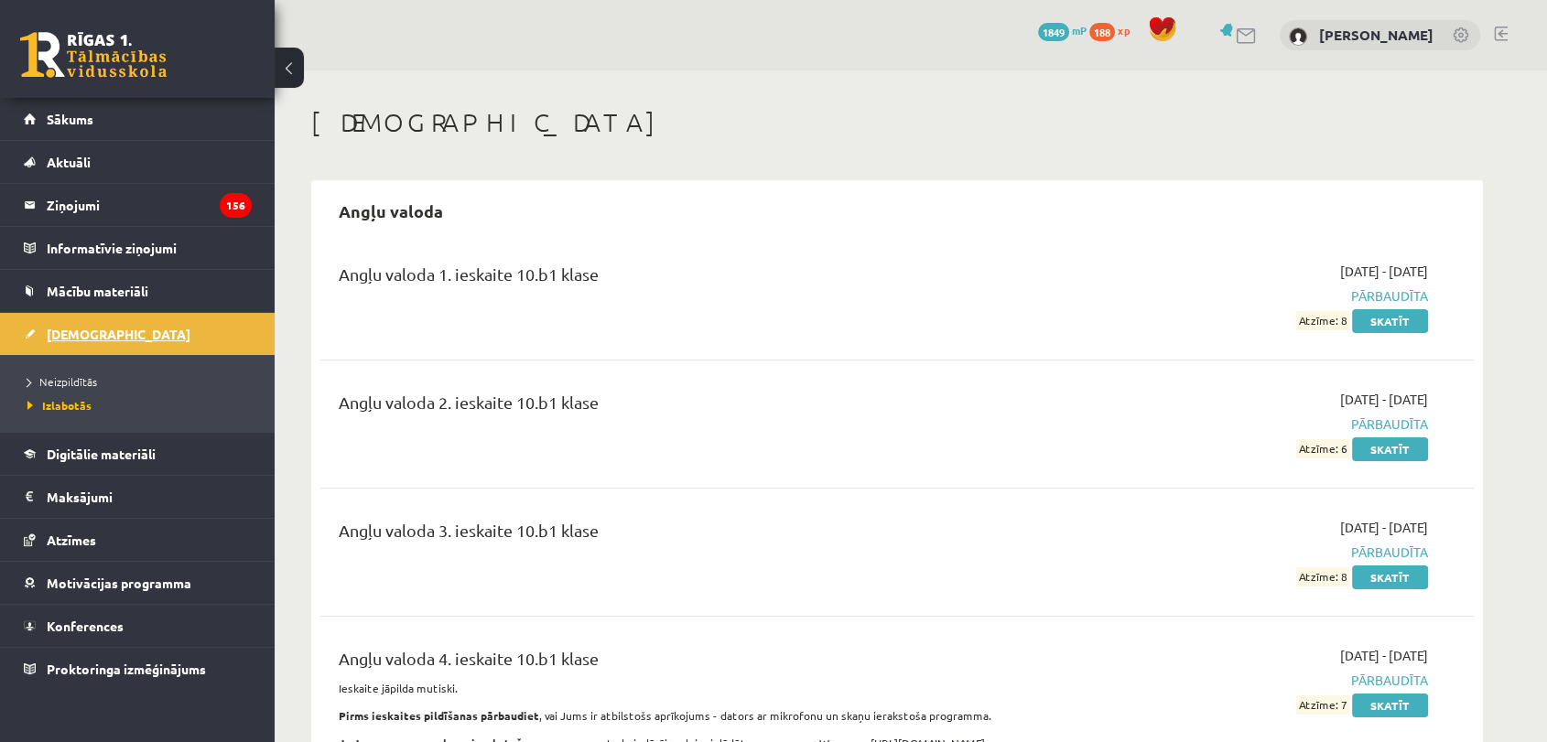
click at [71, 336] on span "[DEMOGRAPHIC_DATA]" at bounding box center [119, 334] width 144 height 16
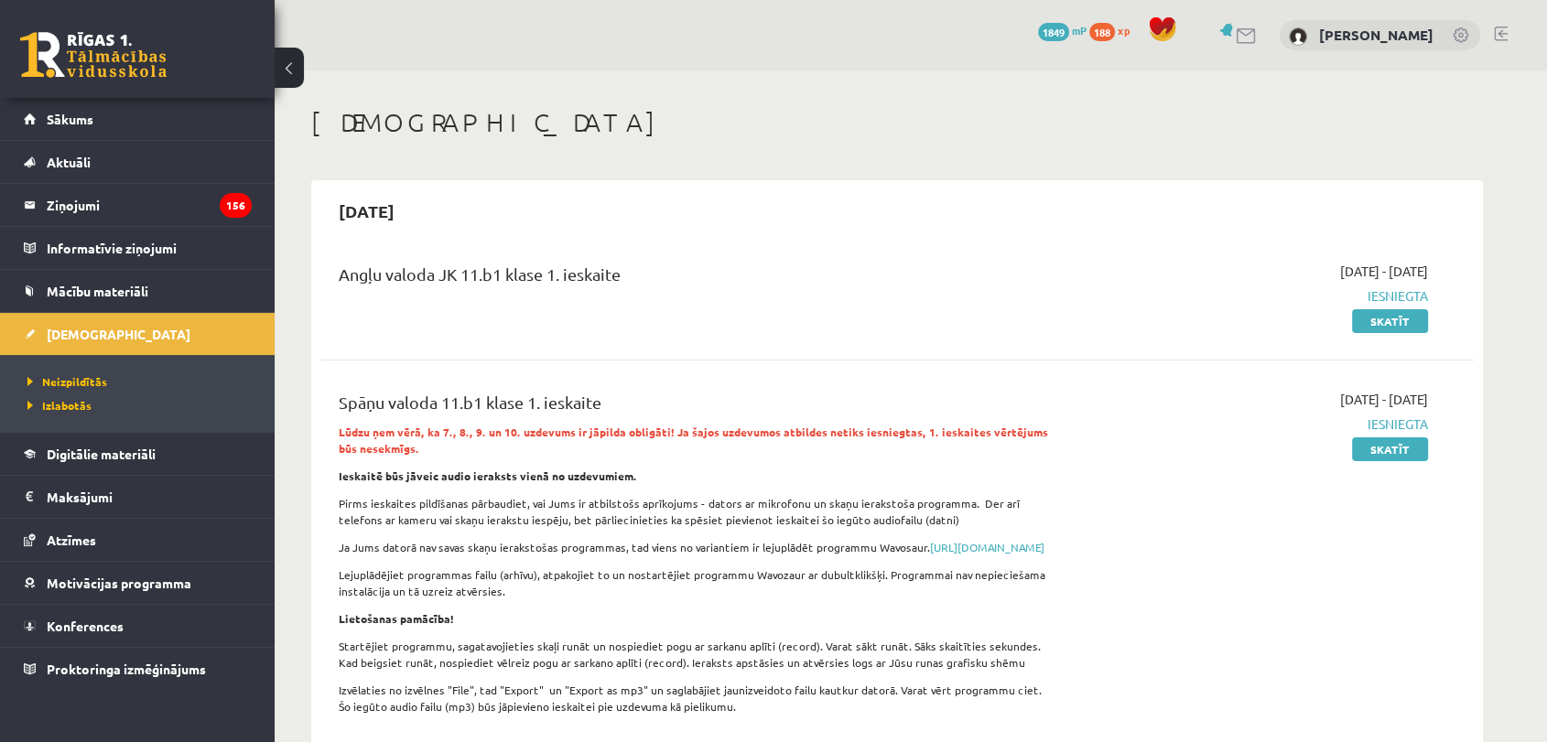
click at [1050, 38] on span "1849" at bounding box center [1053, 32] width 31 height 18
